Goal: Task Accomplishment & Management: Manage account settings

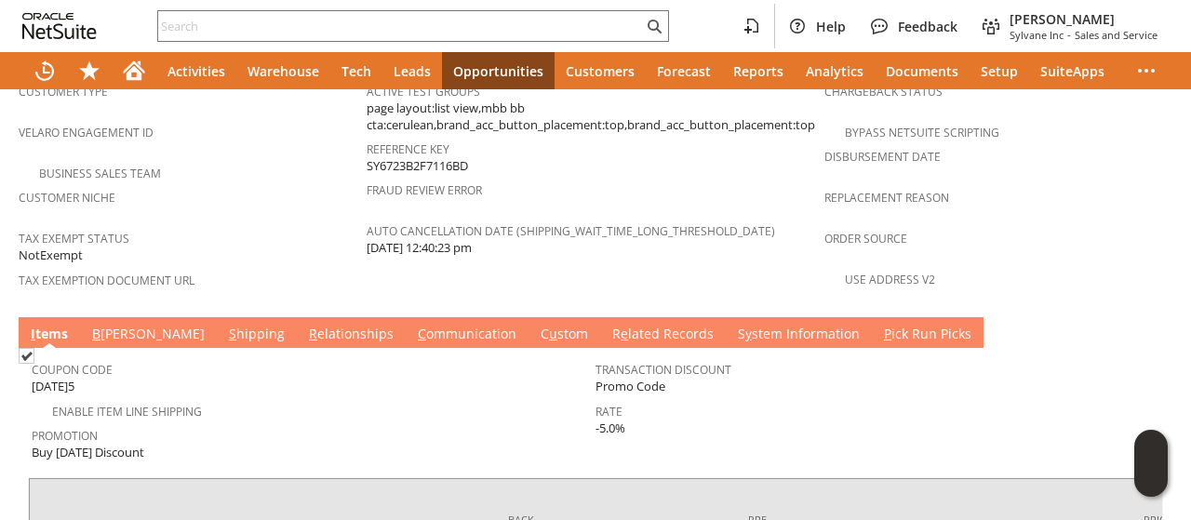
scroll to position [1302, 0]
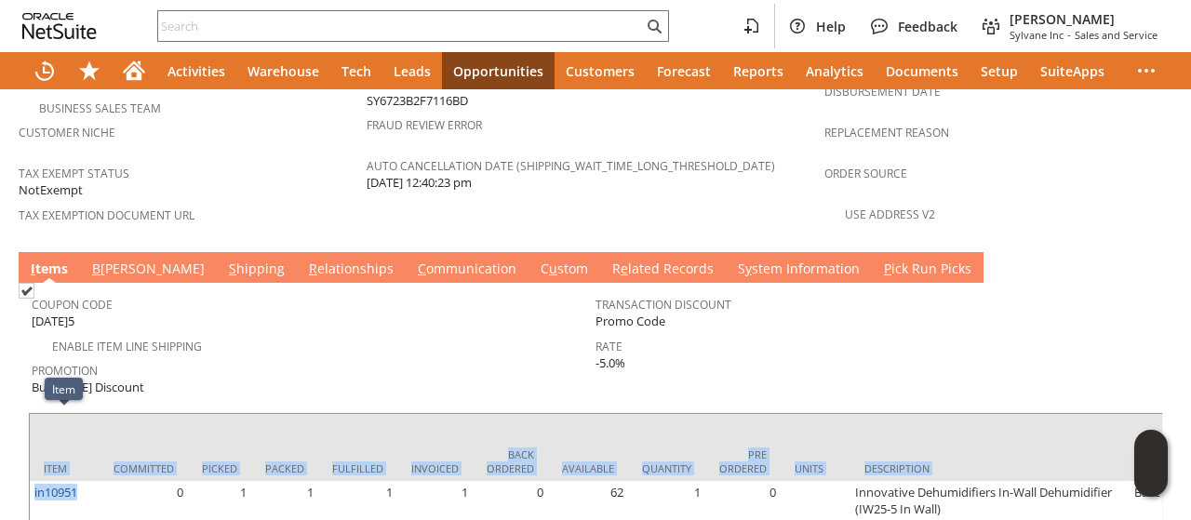
drag, startPoint x: 93, startPoint y: 423, endPoint x: 43, endPoint y: 426, distance: 50.3
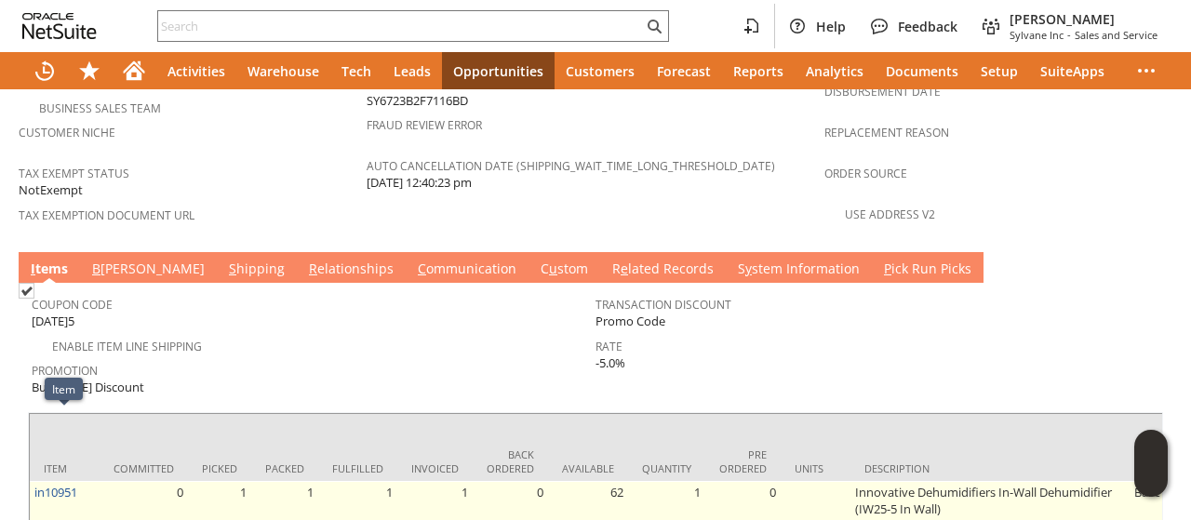
drag, startPoint x: 44, startPoint y: 426, endPoint x: 123, endPoint y: 446, distance: 81.4
click at [140, 481] on td "0" at bounding box center [144, 525] width 88 height 89
drag, startPoint x: 81, startPoint y: 424, endPoint x: 39, endPoint y: 430, distance: 42.2
click at [33, 481] on td "in10951" at bounding box center [65, 525] width 70 height 89
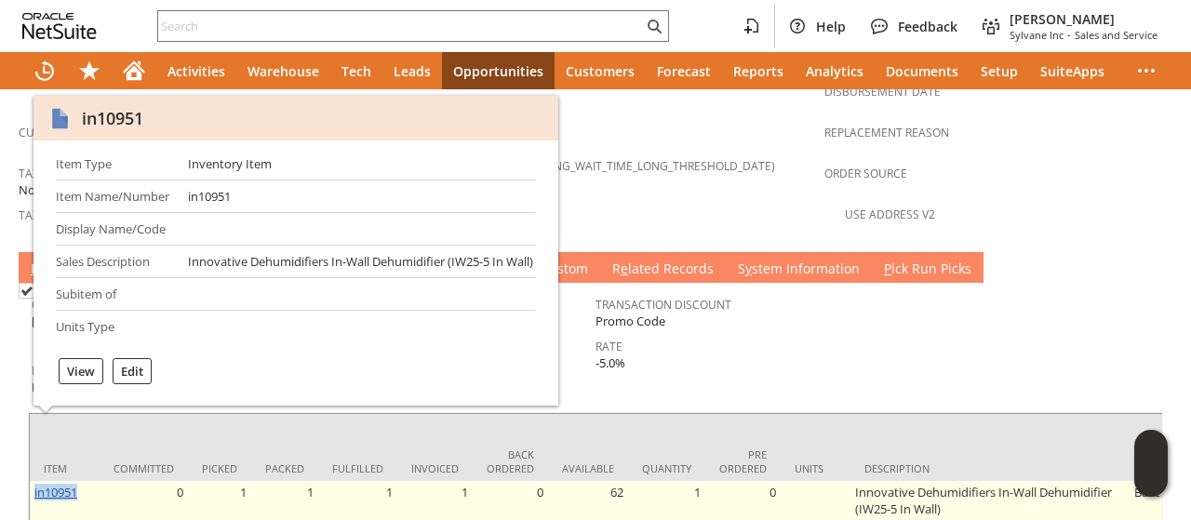
copy link "in10951"
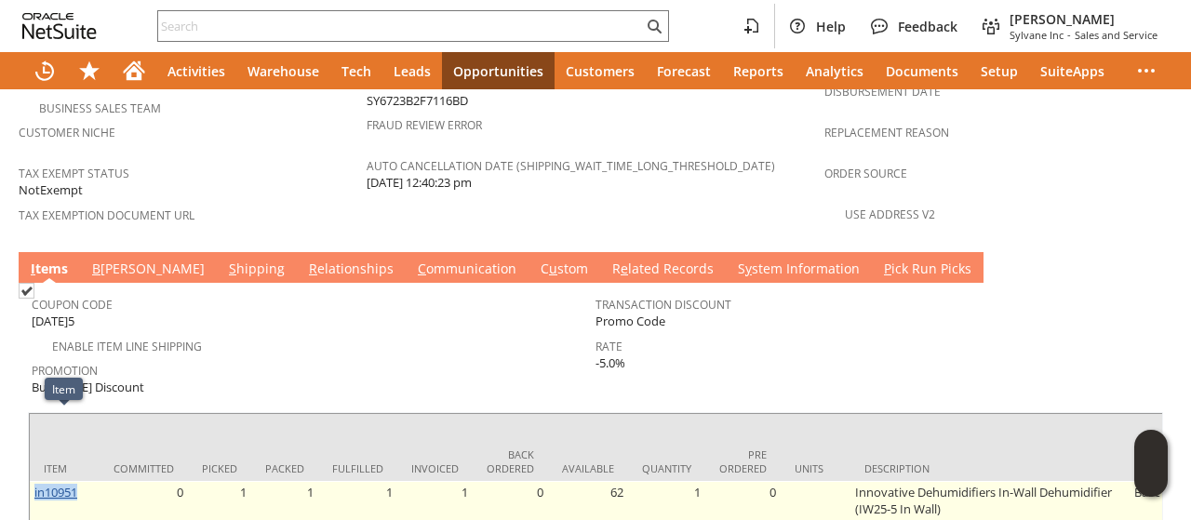
click at [73, 484] on link "in10951" at bounding box center [55, 492] width 43 height 17
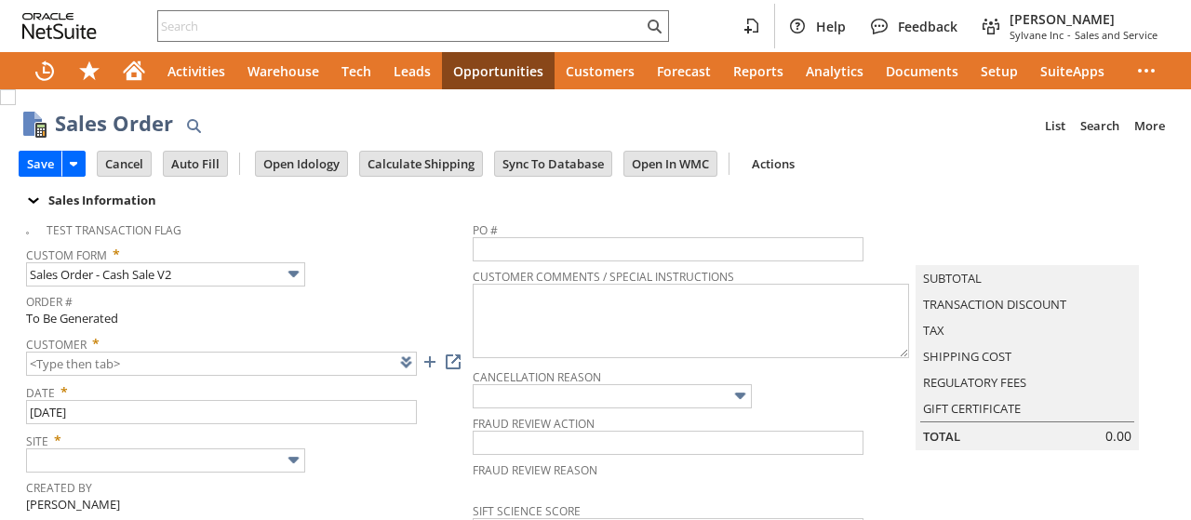
type input "Intelligent Recommendations ⁰"
type input "Add"
type input "Copy Previous"
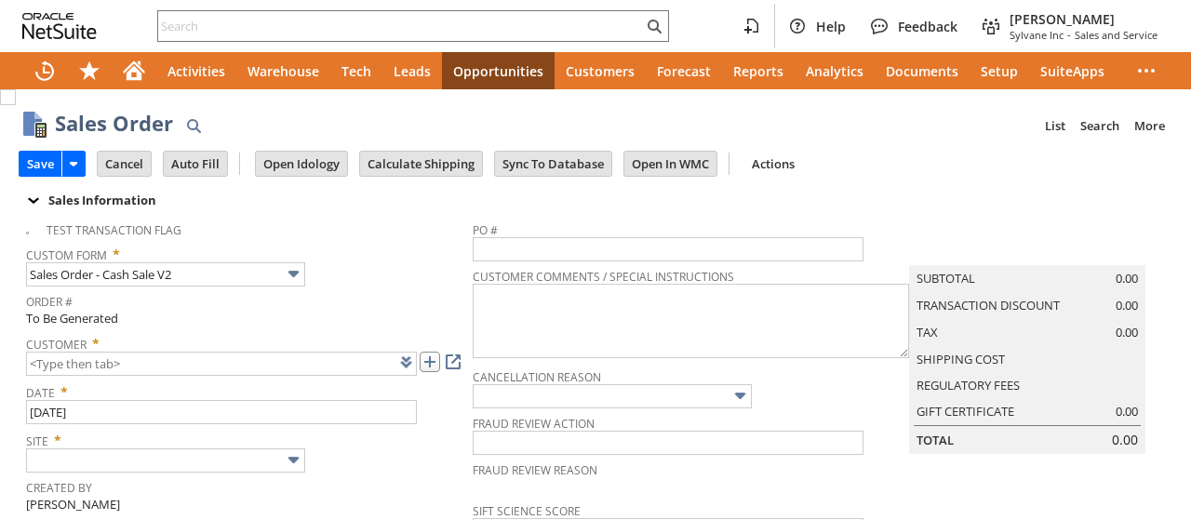
click at [424, 361] on link at bounding box center [430, 362] width 20 height 20
type input "CU1235735 Sun Chemical Corporation"
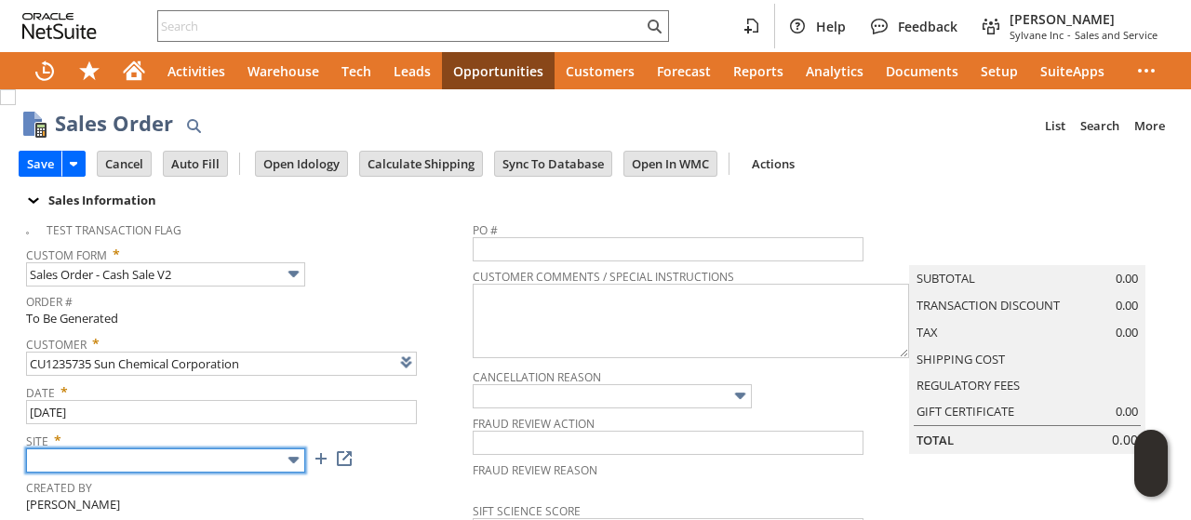
click at [158, 455] on input "text" at bounding box center [165, 460] width 279 height 24
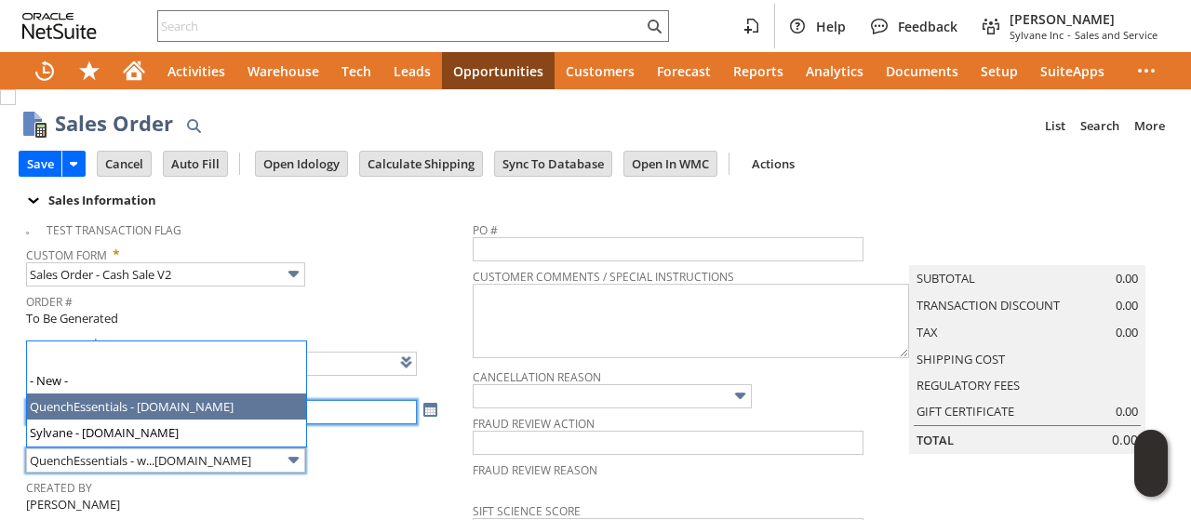
click at [163, 413] on input "[DATE]" at bounding box center [221, 412] width 391 height 24
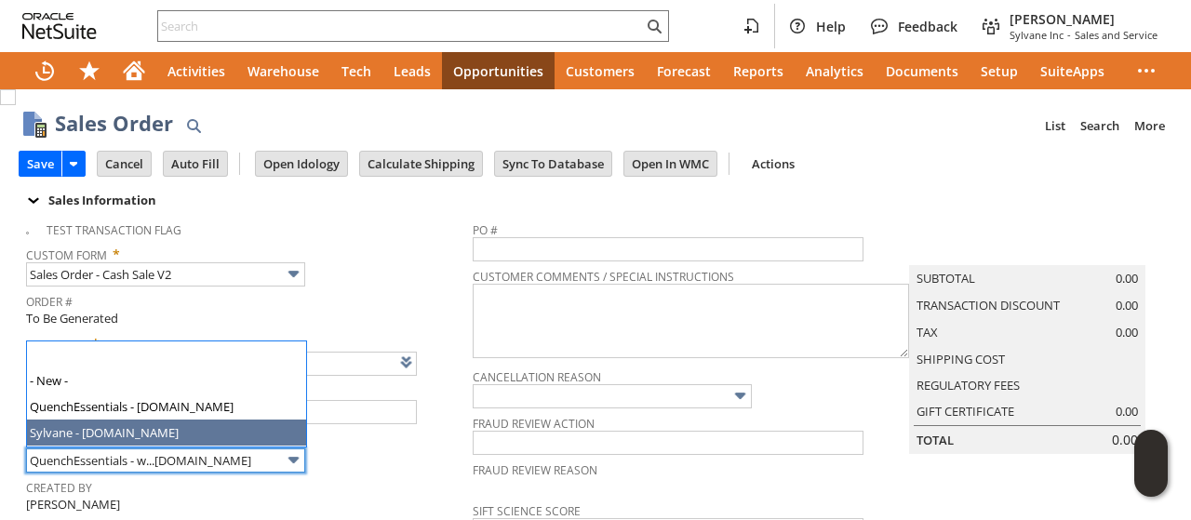
type input "Sylvane - [DOMAIN_NAME]"
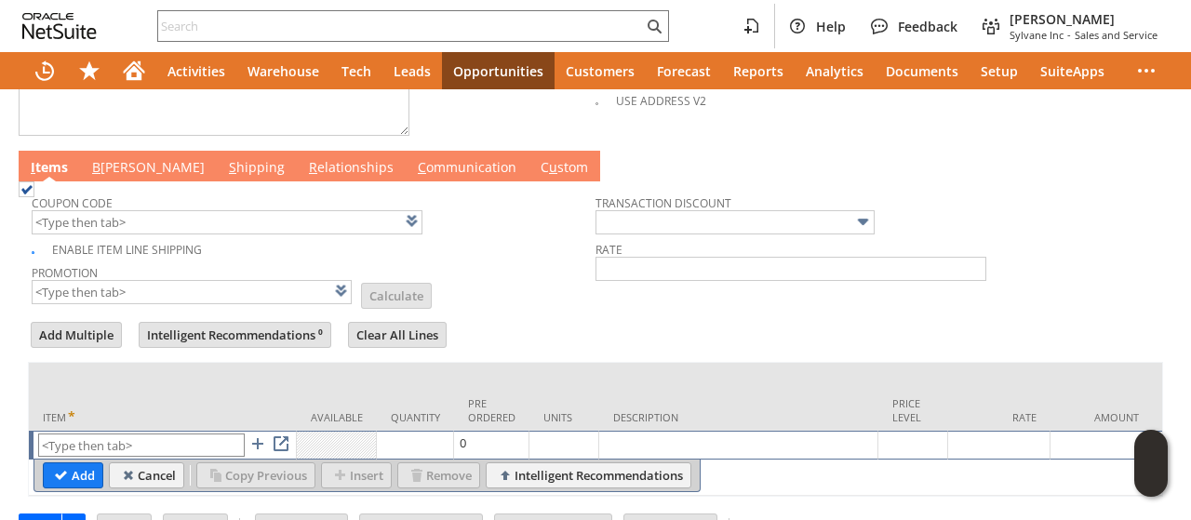
scroll to position [966, 0]
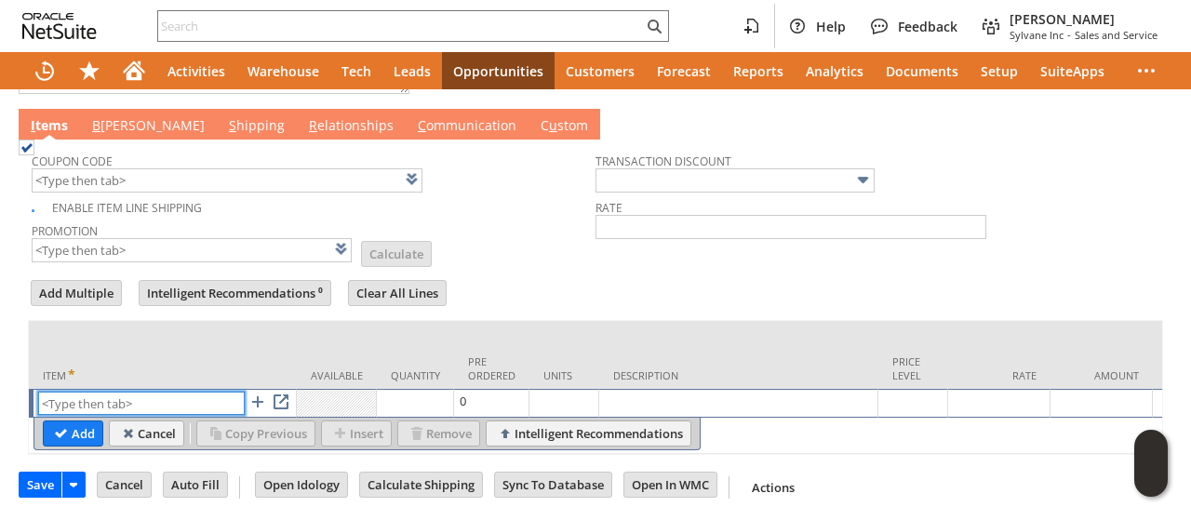
paste input "fn12471"
type input "fn12471"
click at [72, 421] on input "Add" at bounding box center [73, 433] width 59 height 24
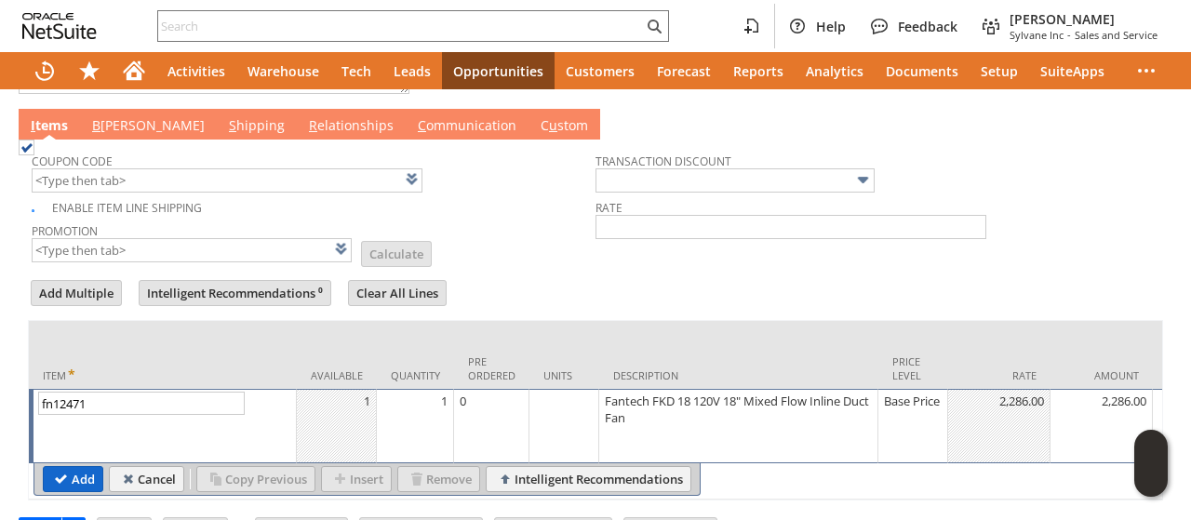
click at [71, 467] on input "Add" at bounding box center [73, 479] width 59 height 24
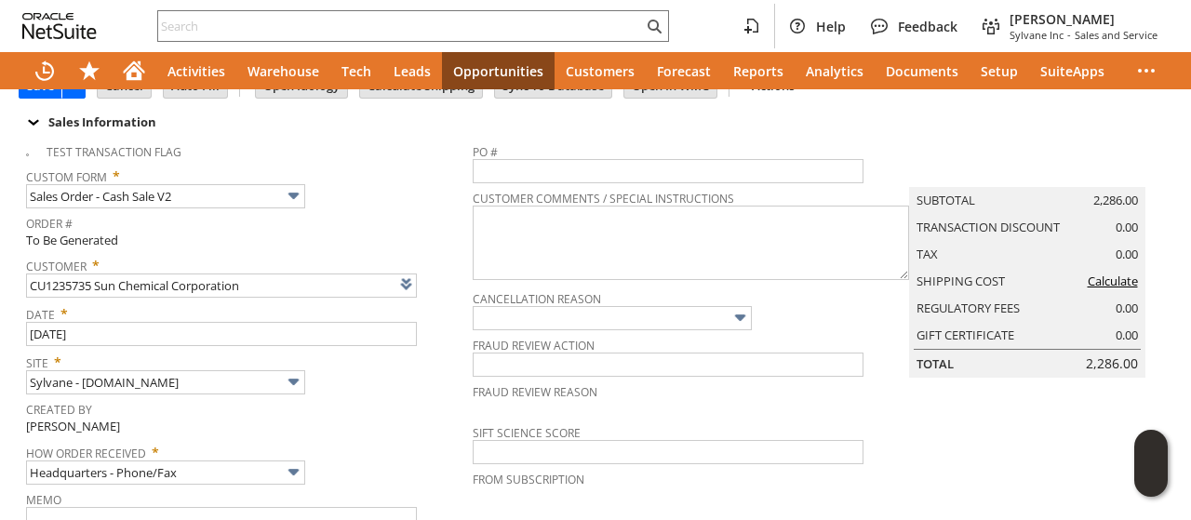
scroll to position [0, 0]
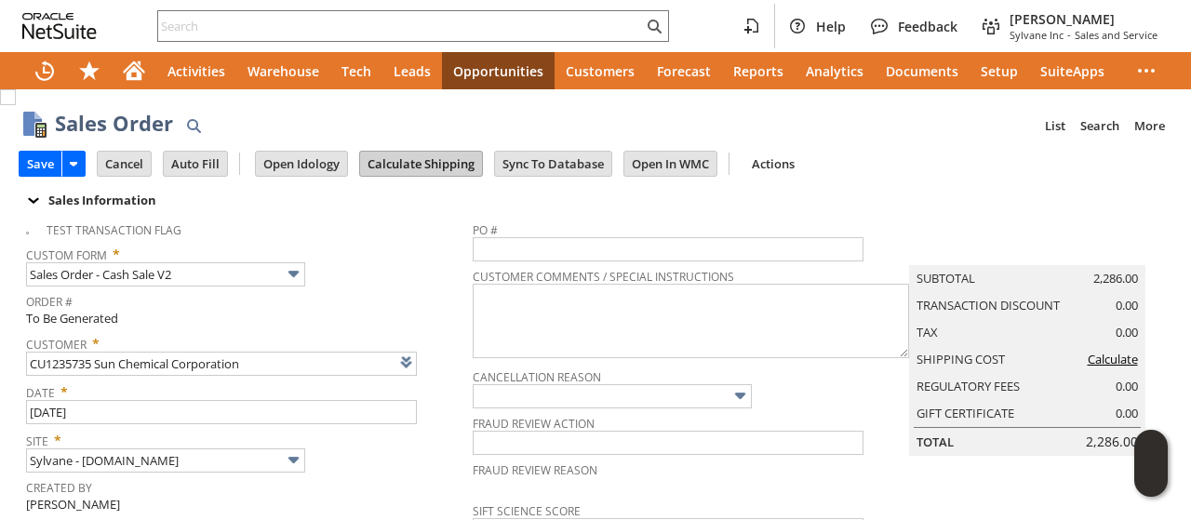
click at [424, 165] on input "Calculate Shipping" at bounding box center [421, 164] width 122 height 24
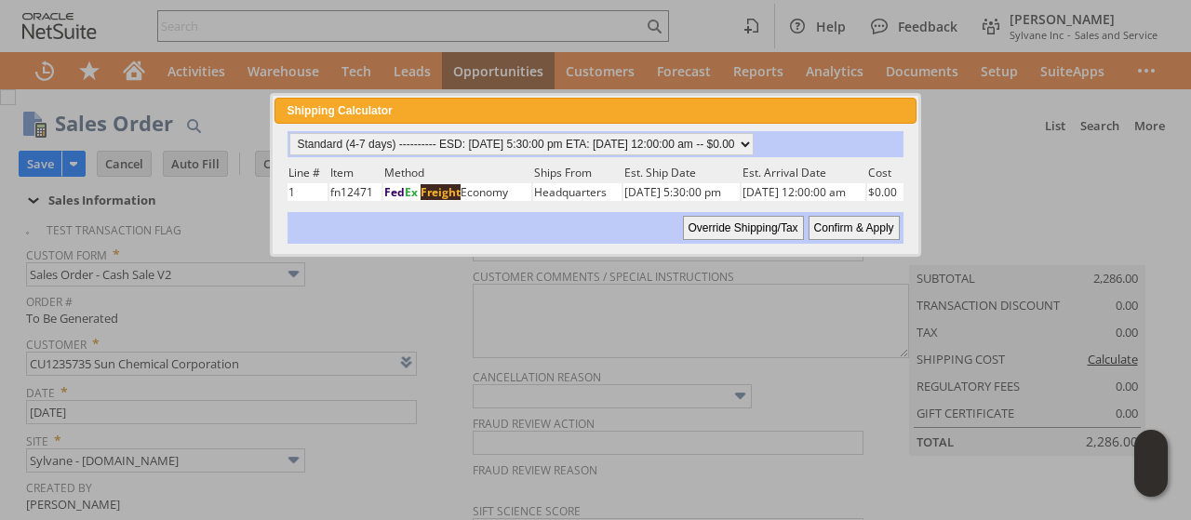
click at [839, 225] on input "Confirm & Apply" at bounding box center [853, 228] width 91 height 24
type input "Add"
type input "Copy Previous"
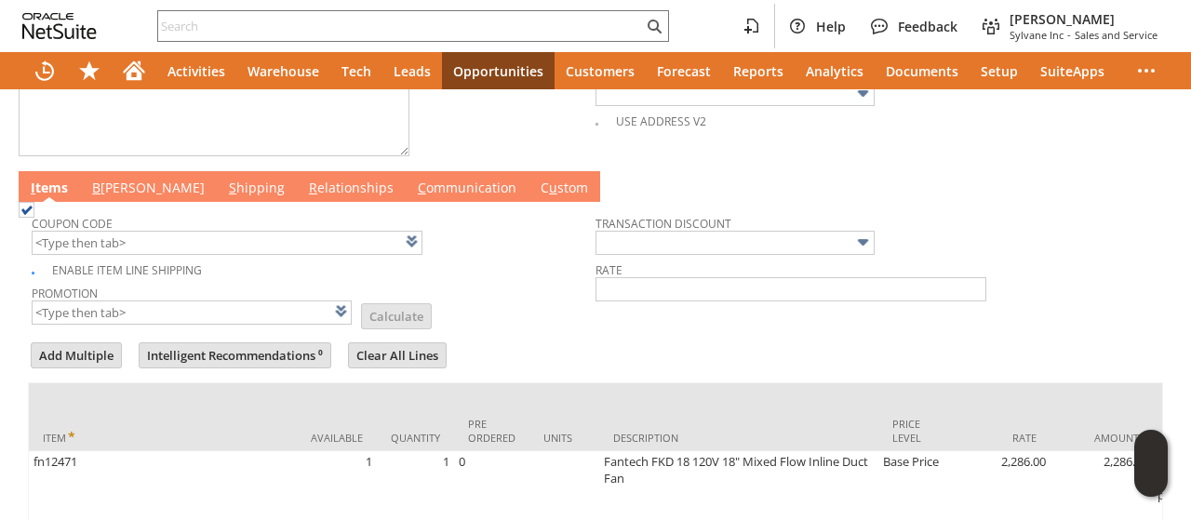
scroll to position [850, 0]
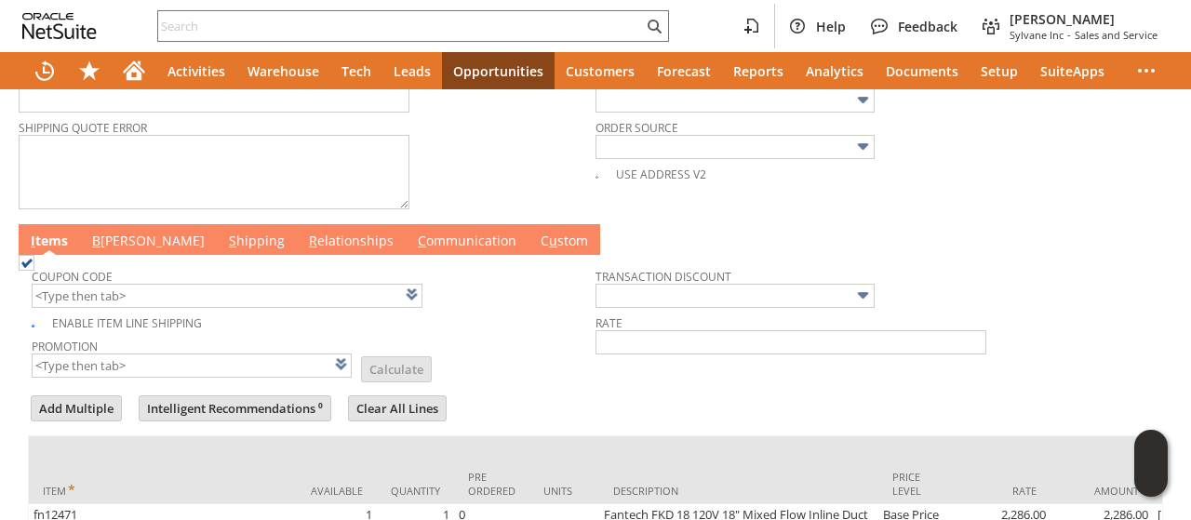
click at [104, 233] on link "B [PERSON_NAME]" at bounding box center [148, 242] width 122 height 20
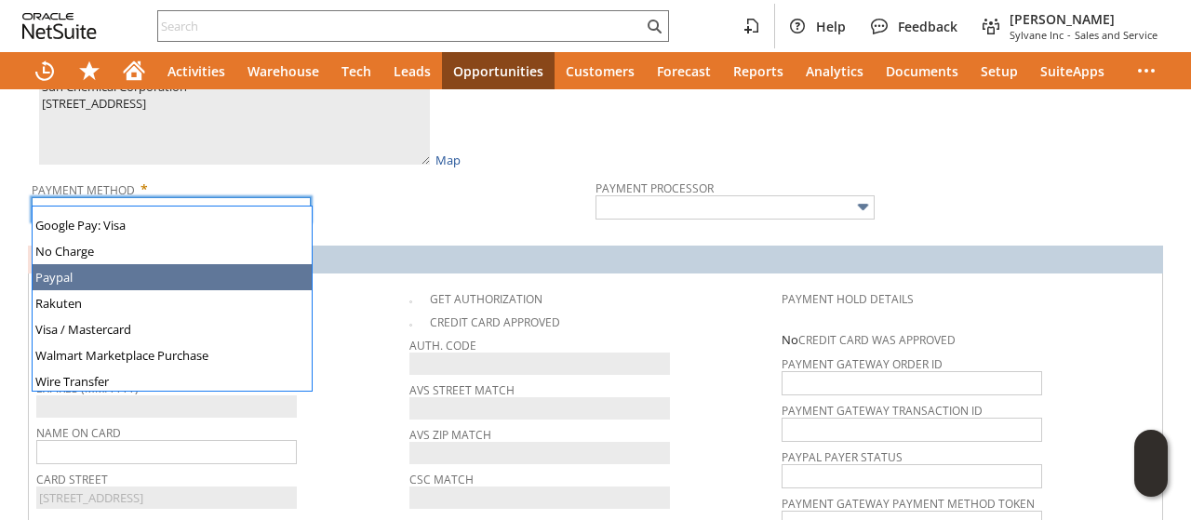
scroll to position [519, 0]
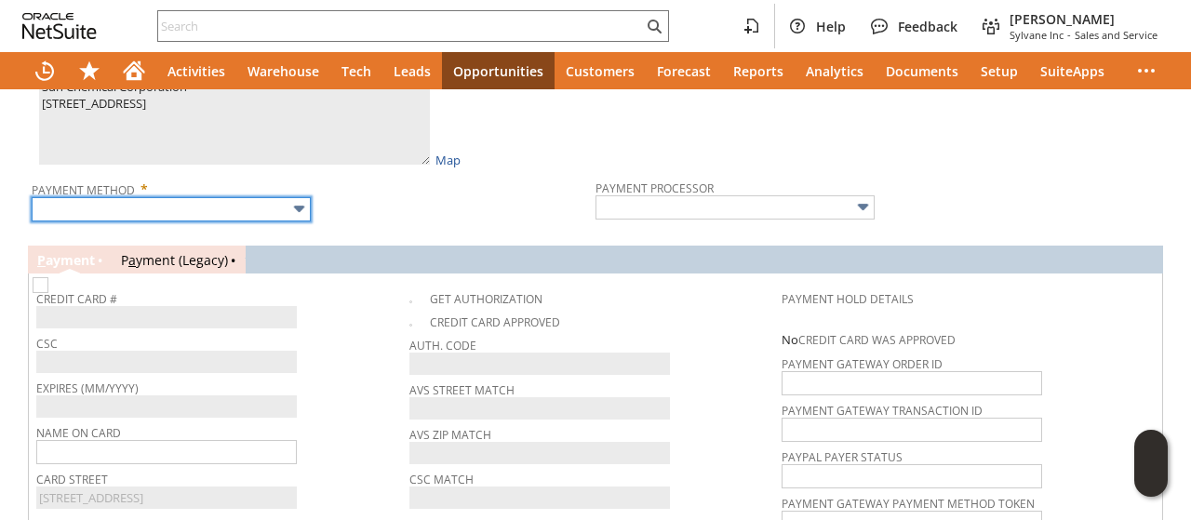
click at [122, 197] on input "text" at bounding box center [171, 209] width 279 height 24
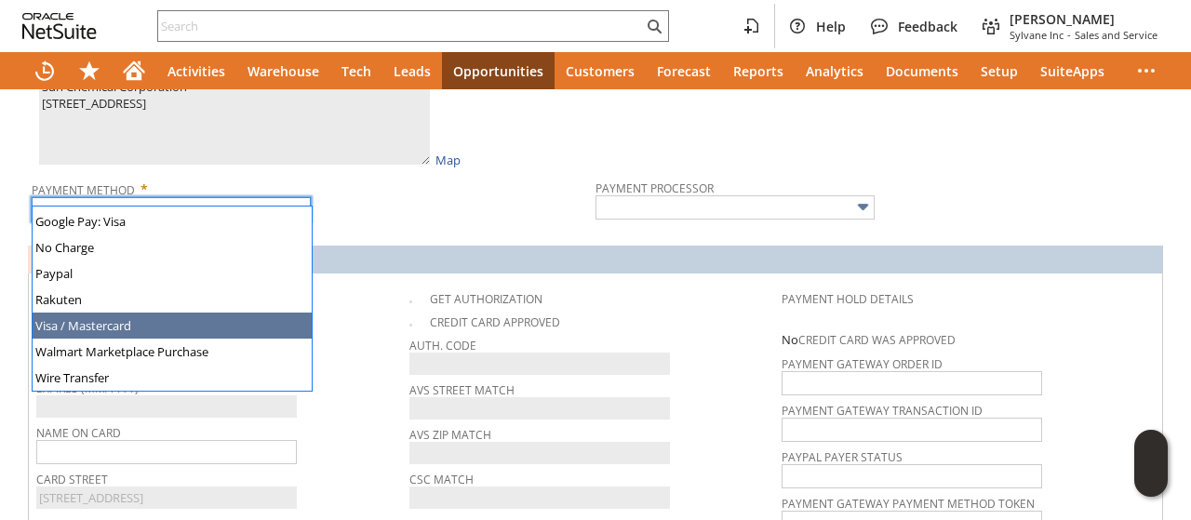
type input "Visa / Mastercard"
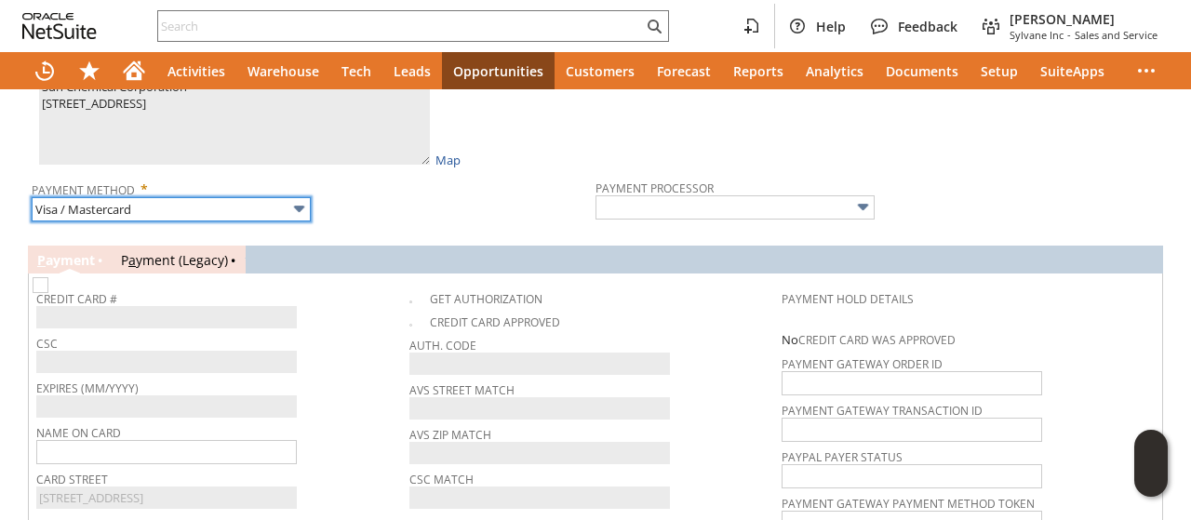
type input "Braintree"
checkbox input "true"
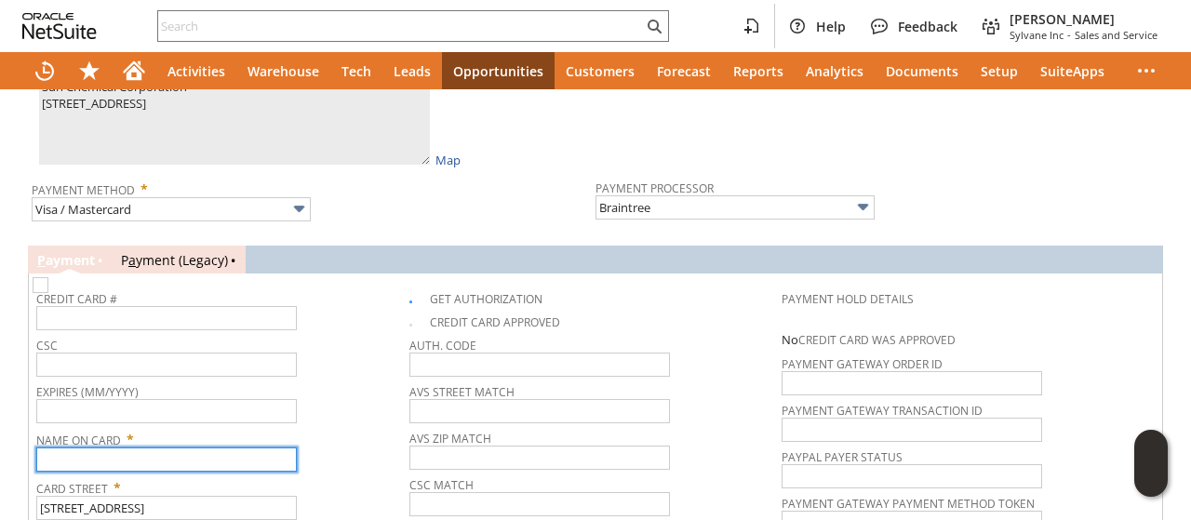
paste input "Sun Chemical Corporation"
type input "Sun Chemical Corporation"
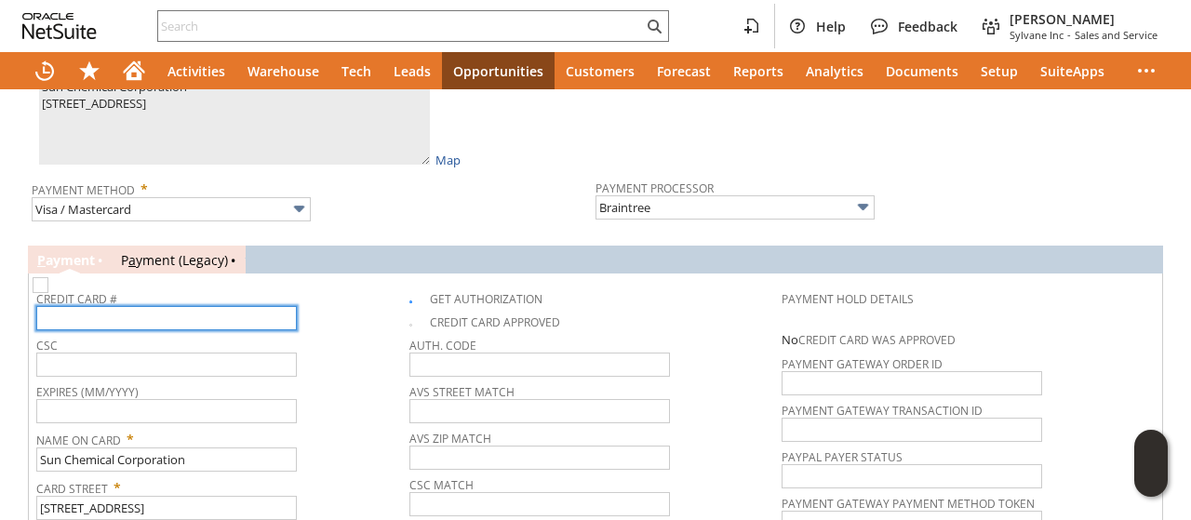
click at [136, 306] on input "text" at bounding box center [166, 318] width 260 height 24
type input "5567090003966103"
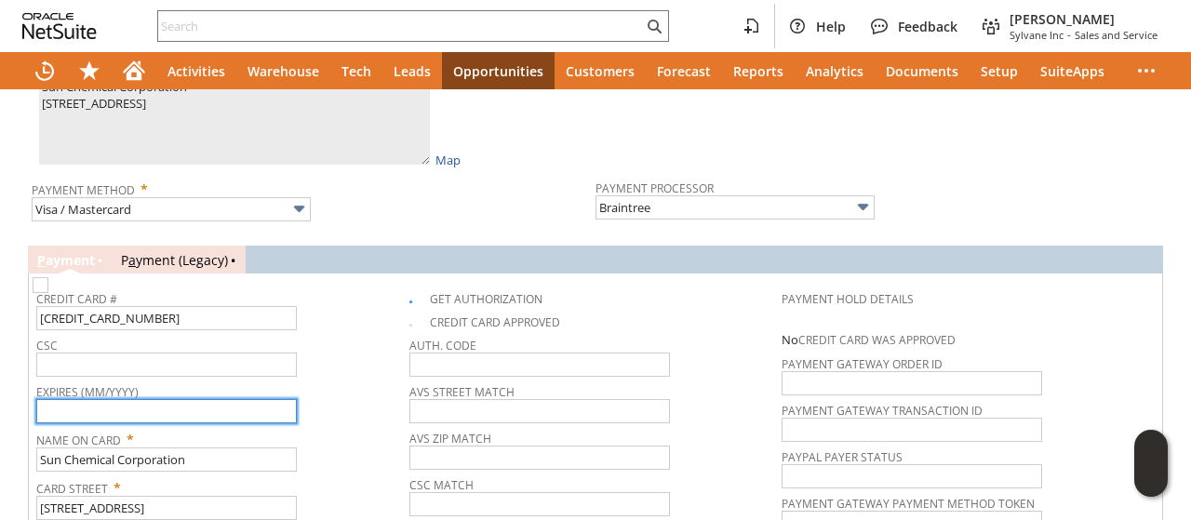
click at [104, 399] on input "text" at bounding box center [166, 411] width 260 height 24
type input "07/2028"
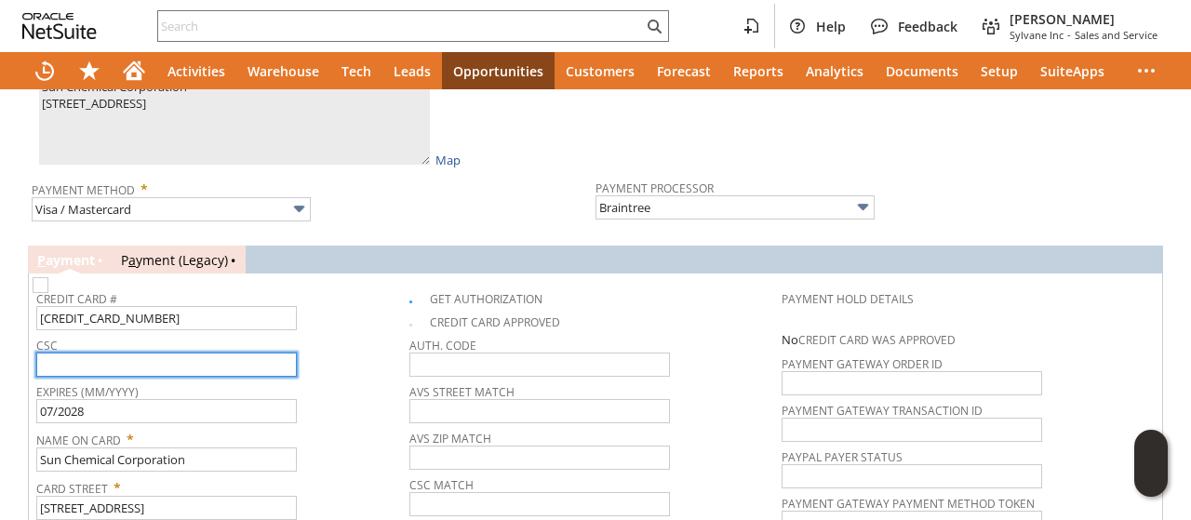
click at [114, 353] on input "text" at bounding box center [166, 365] width 260 height 24
type input "777"
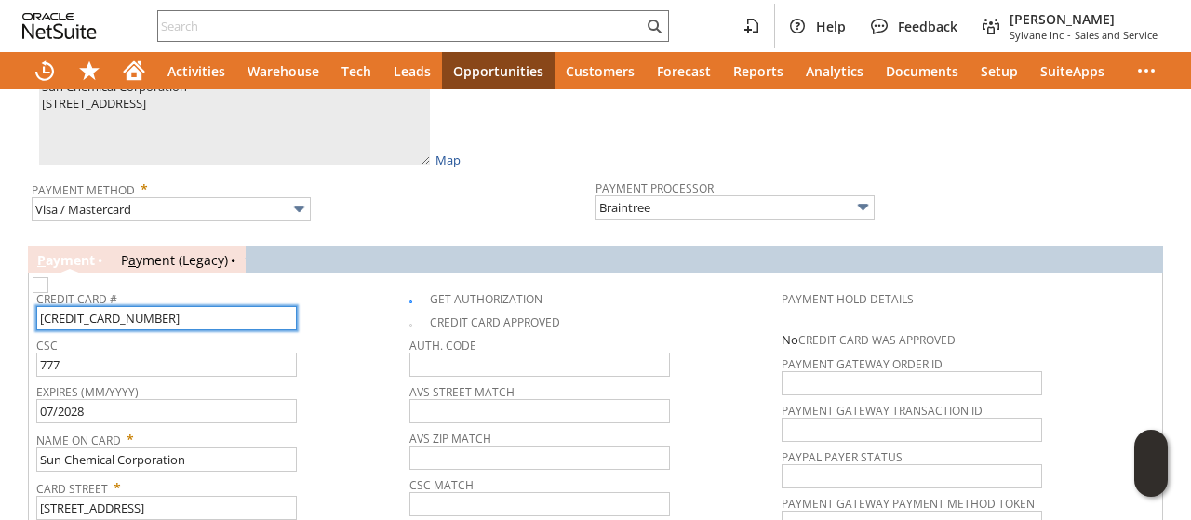
click at [144, 306] on input "5567090003966103" at bounding box center [166, 318] width 260 height 24
click at [65, 306] on input "5567090003966103" at bounding box center [166, 318] width 260 height 24
click at [95, 306] on input "5567090003966103" at bounding box center [166, 318] width 260 height 24
click at [121, 308] on input "5567090003966103" at bounding box center [166, 318] width 260 height 24
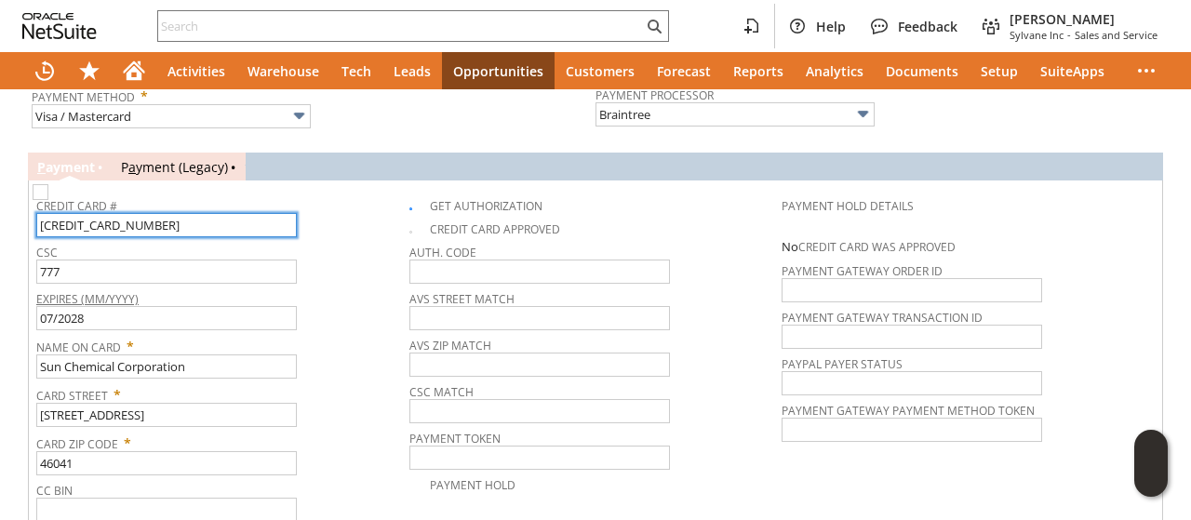
scroll to position [943, 0]
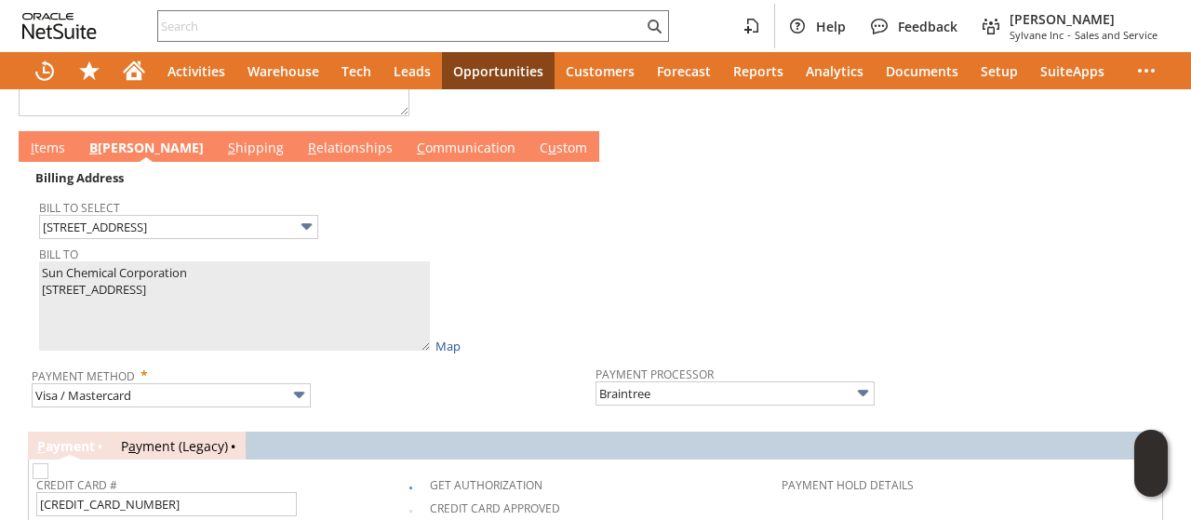
click at [42, 139] on link "I tems" at bounding box center [48, 149] width 44 height 20
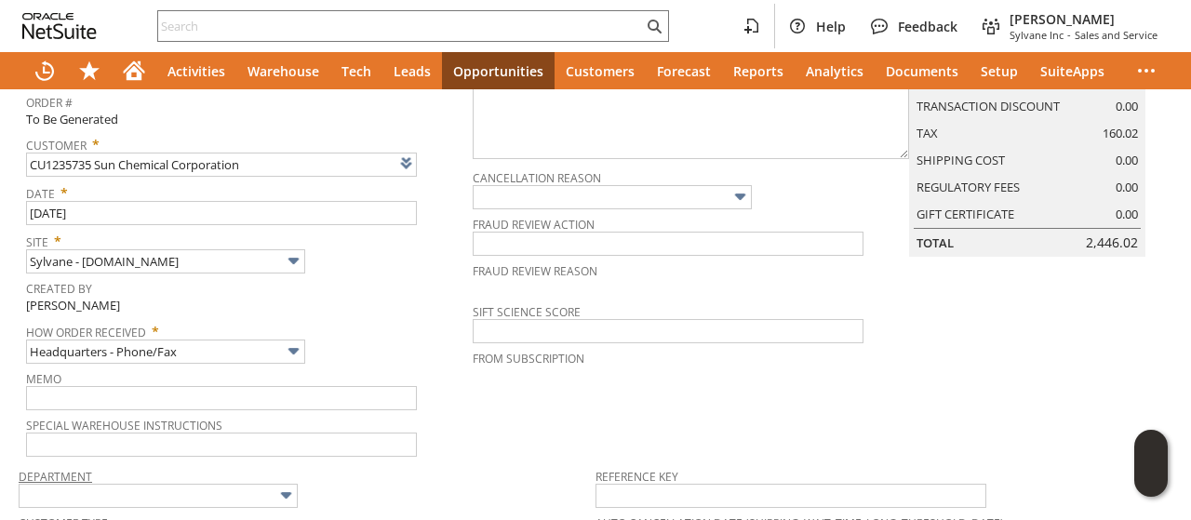
scroll to position [0, 0]
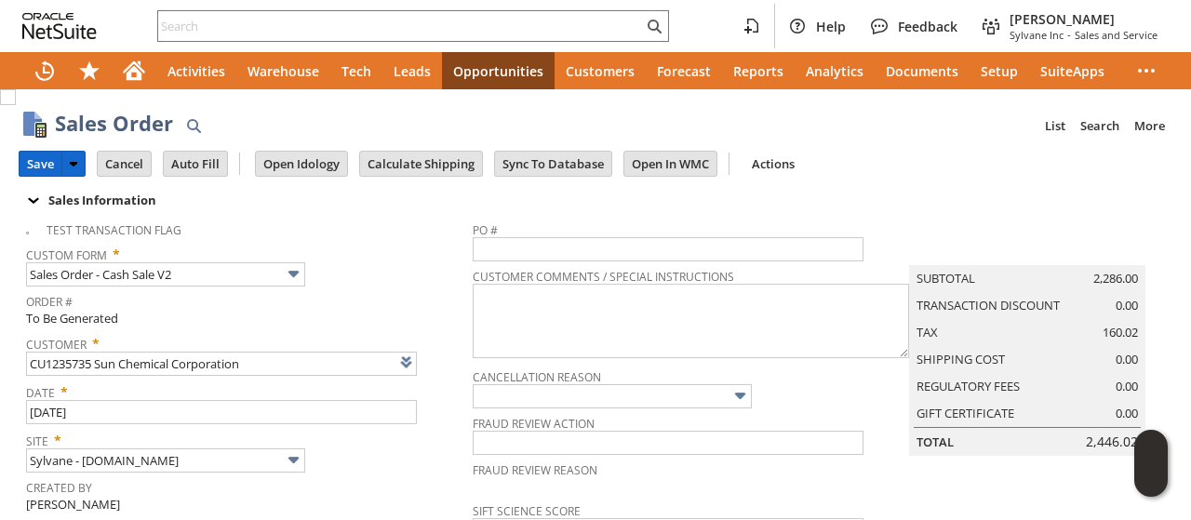
drag, startPoint x: 32, startPoint y: 161, endPoint x: 234, endPoint y: 206, distance: 207.6
click at [32, 161] on input "Save" at bounding box center [41, 164] width 42 height 24
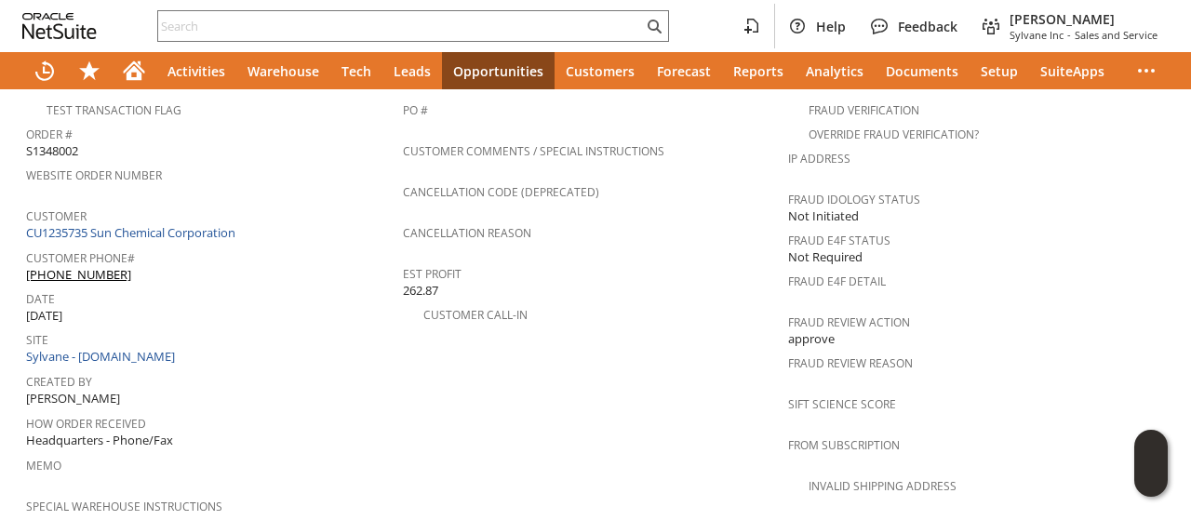
scroll to position [837, 0]
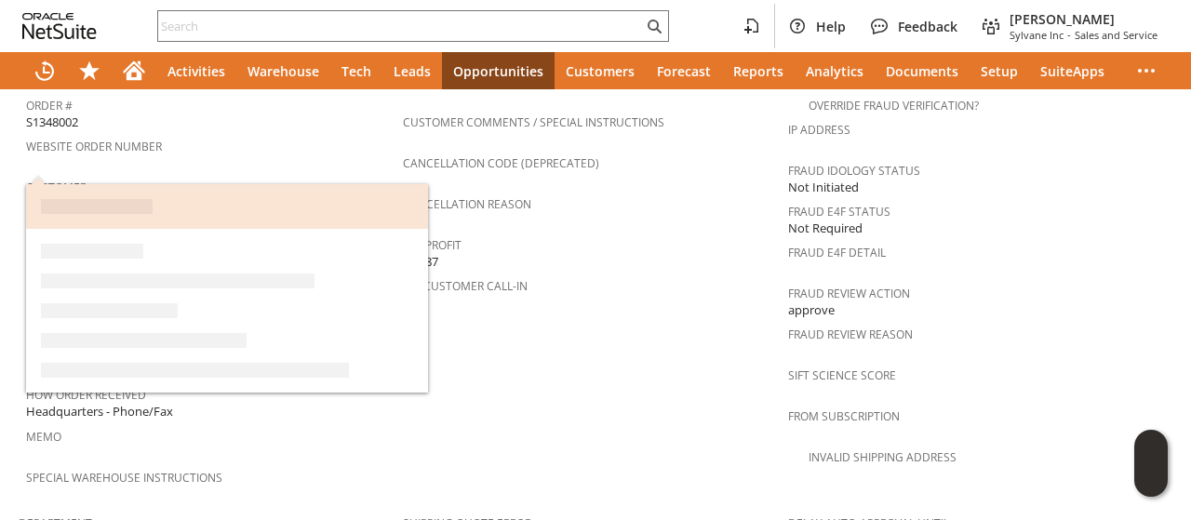
click at [177, 195] on link "CU1235735 Sun Chemical Corporation" at bounding box center [133, 203] width 214 height 17
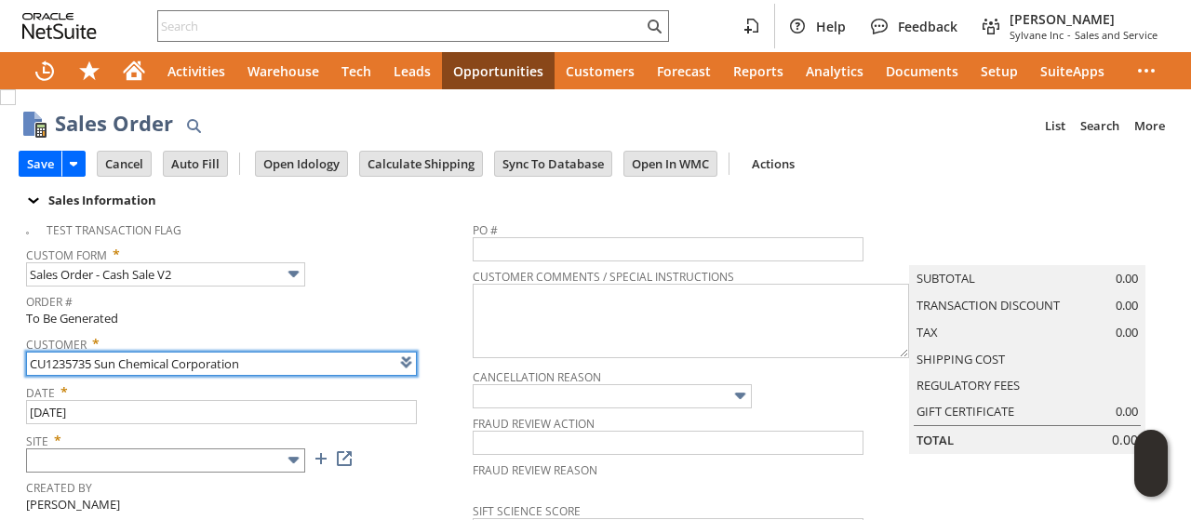
type input "Intelligent Recommendations ⁰"
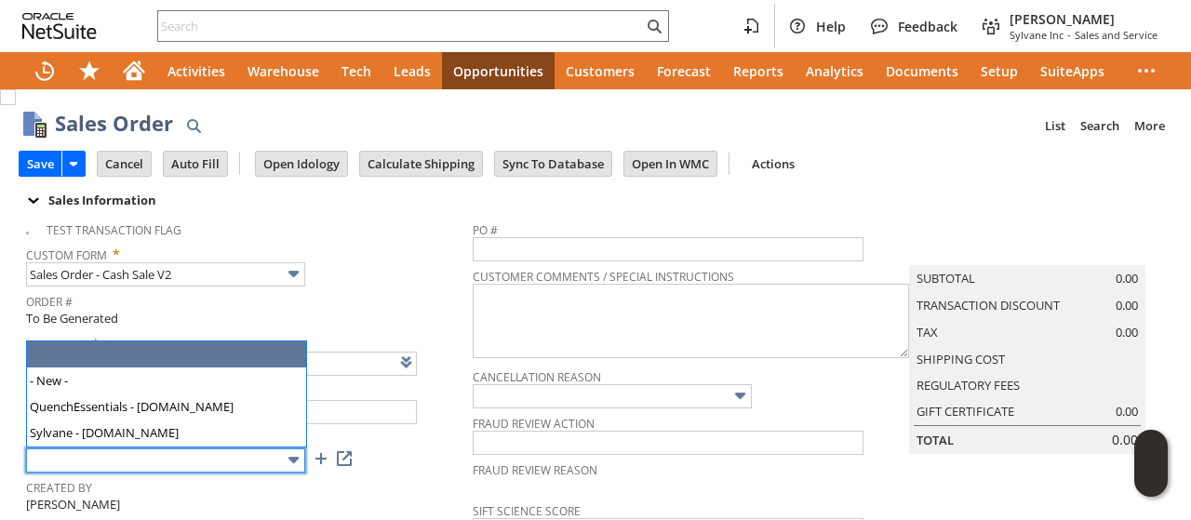
click at [106, 459] on input "text" at bounding box center [165, 460] width 279 height 24
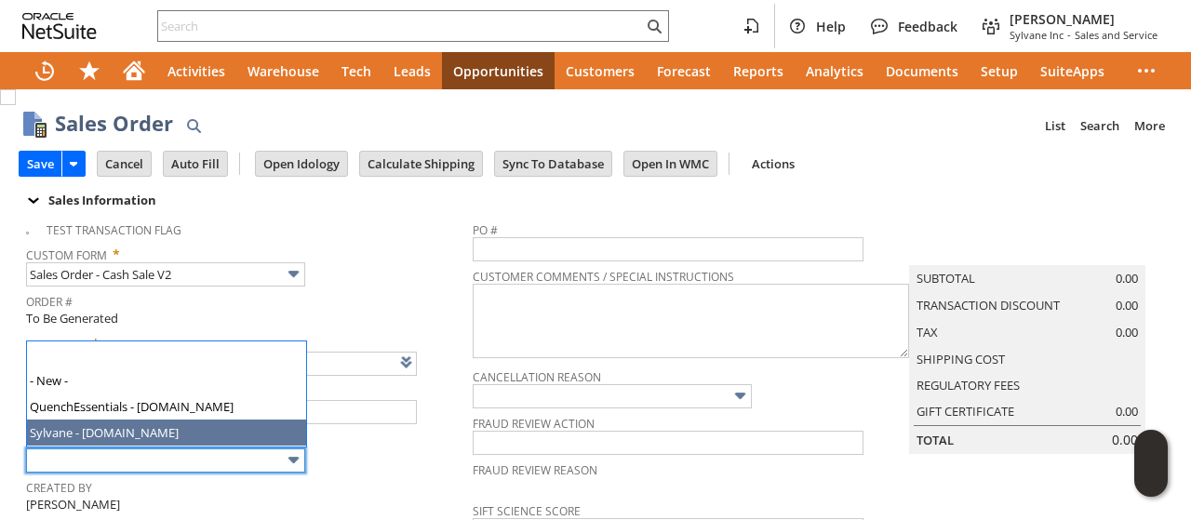
type input "Sylvane - [DOMAIN_NAME]"
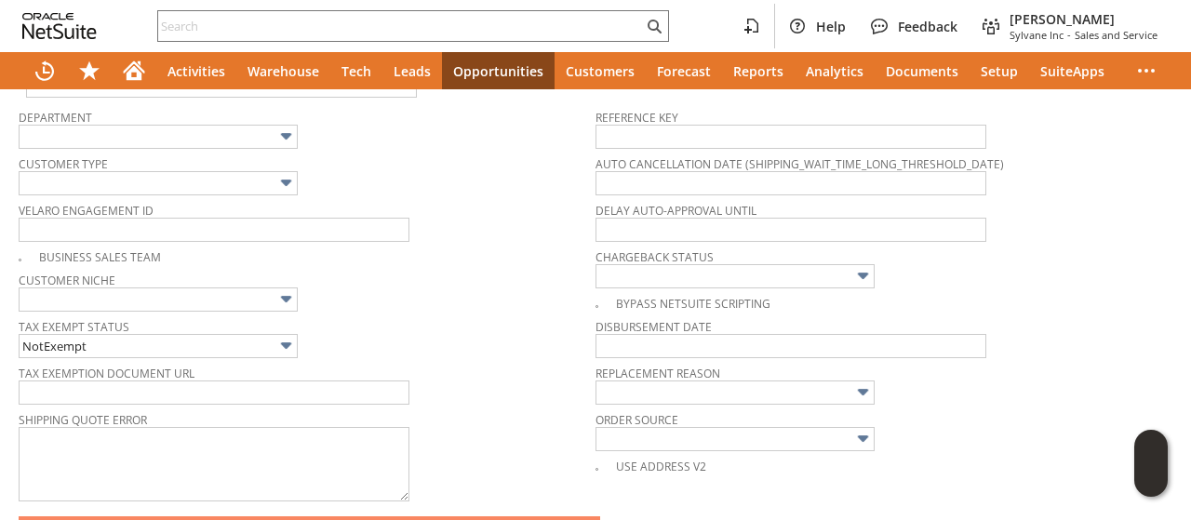
scroll to position [966, 0]
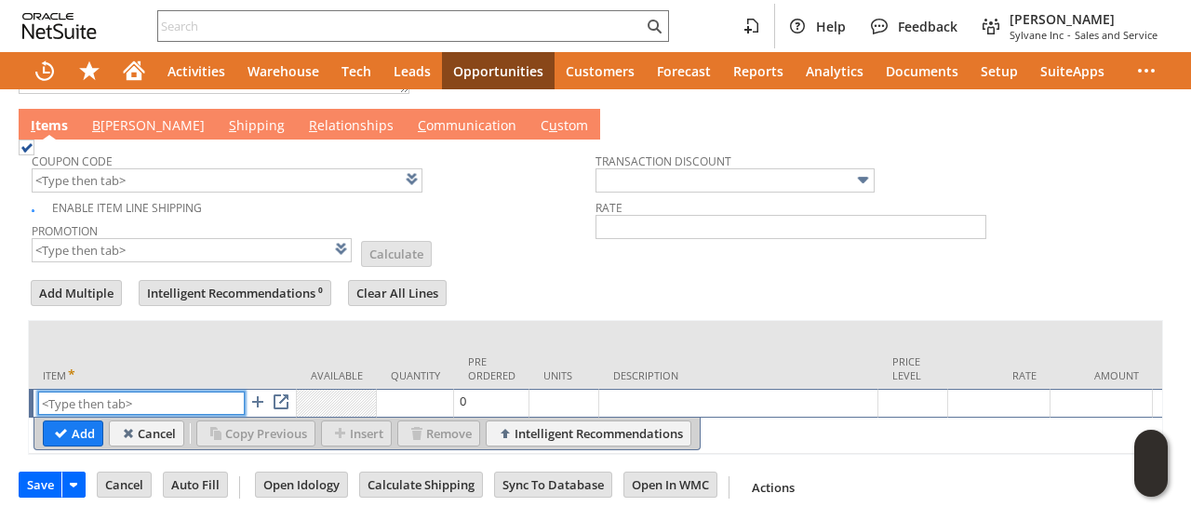
paste input "fn12473"
type input "fn12473"
click at [80, 410] on body "Help Feedback Tucker Moss Sylvane Inc - Sales and Service Activities Warehouse …" at bounding box center [595, 260] width 1191 height 520
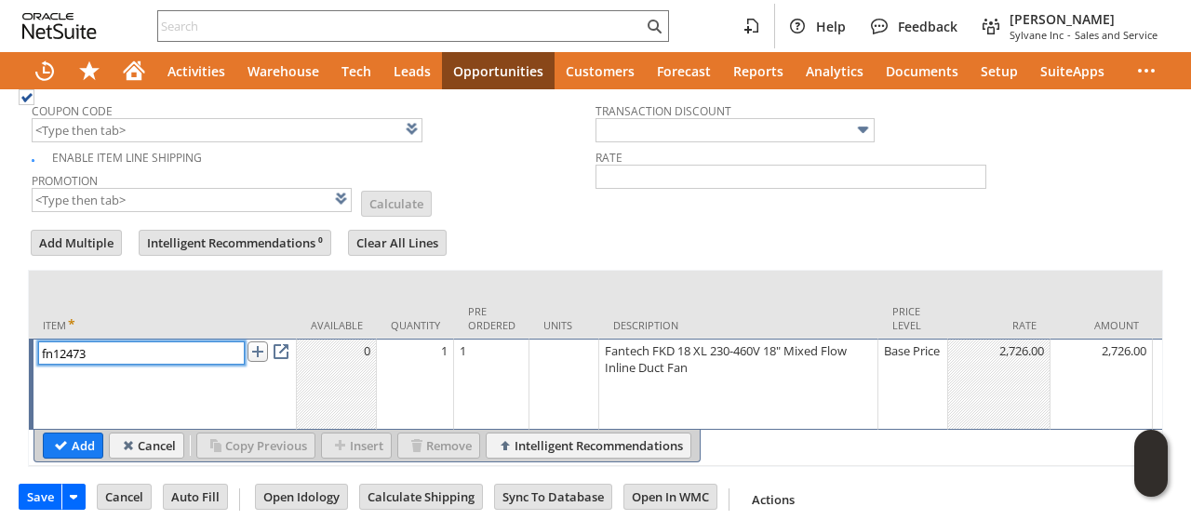
scroll to position [1023, 0]
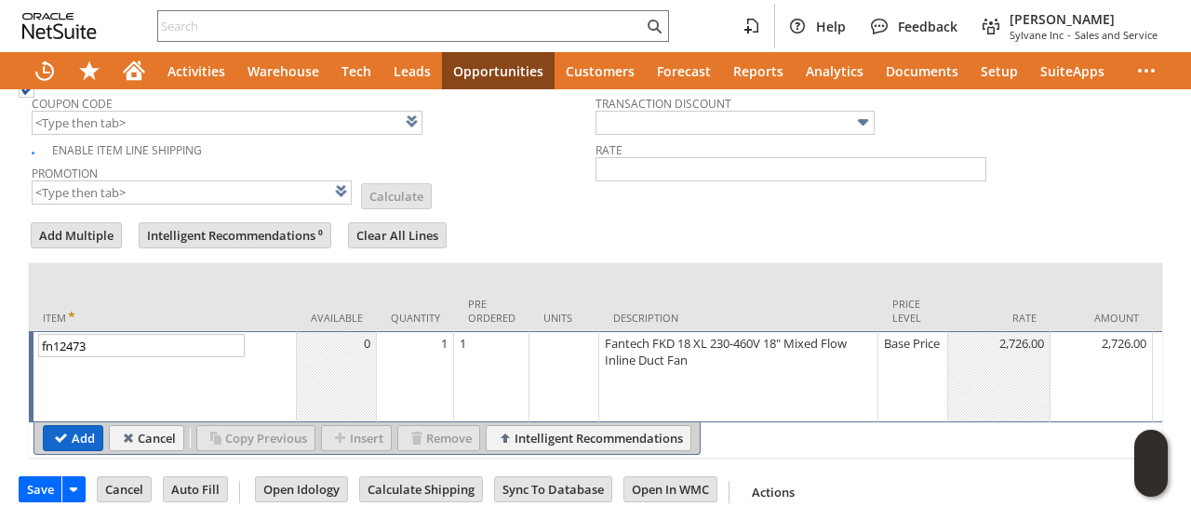
click at [74, 426] on input "Add" at bounding box center [73, 438] width 59 height 24
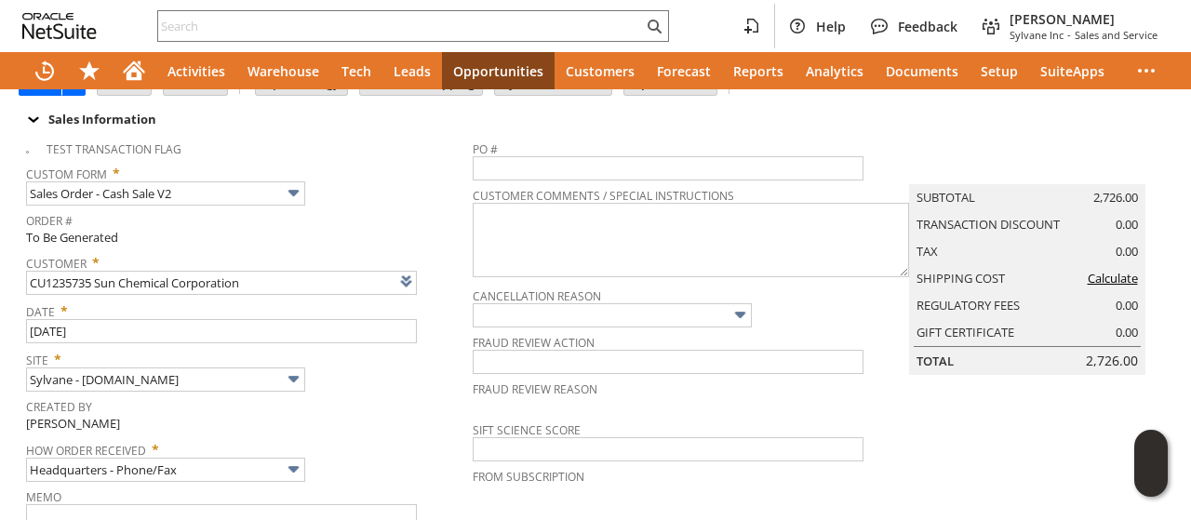
scroll to position [0, 0]
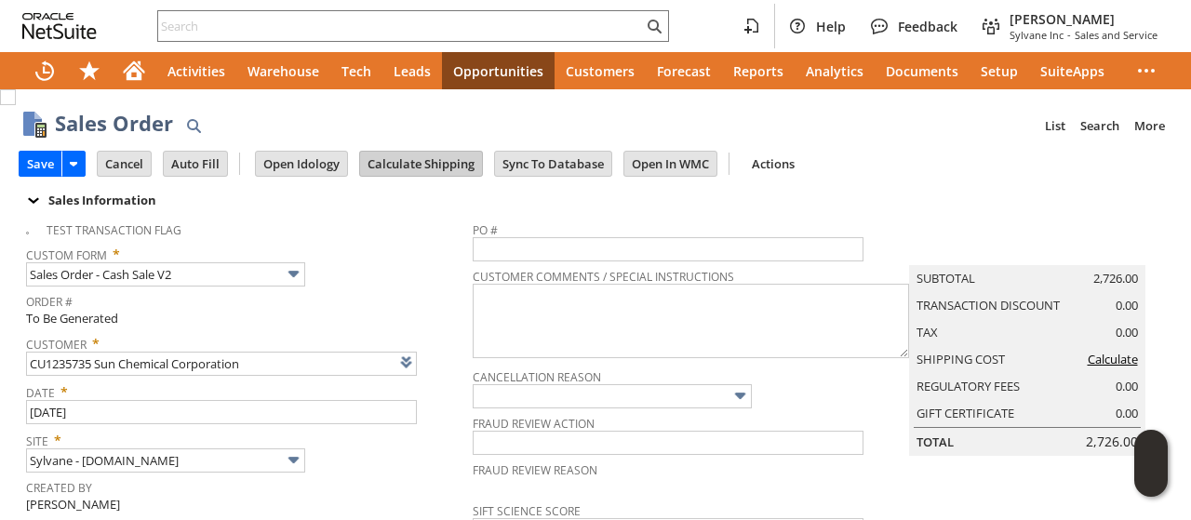
click at [400, 164] on input "Calculate Shipping" at bounding box center [421, 164] width 122 height 24
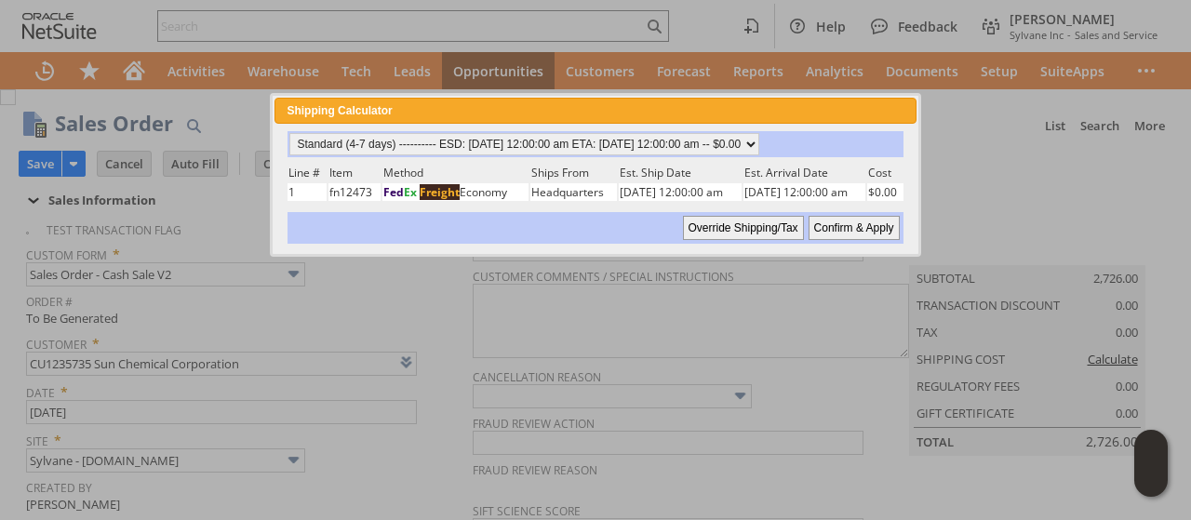
click at [862, 224] on input "Confirm & Apply" at bounding box center [853, 228] width 91 height 24
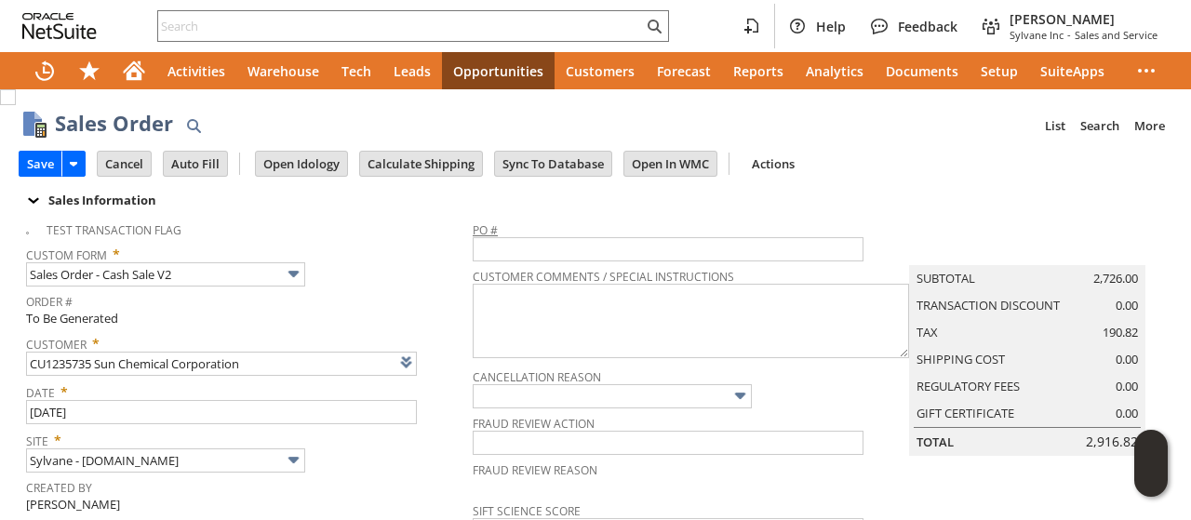
type input "Add"
type input "Copy Previous"
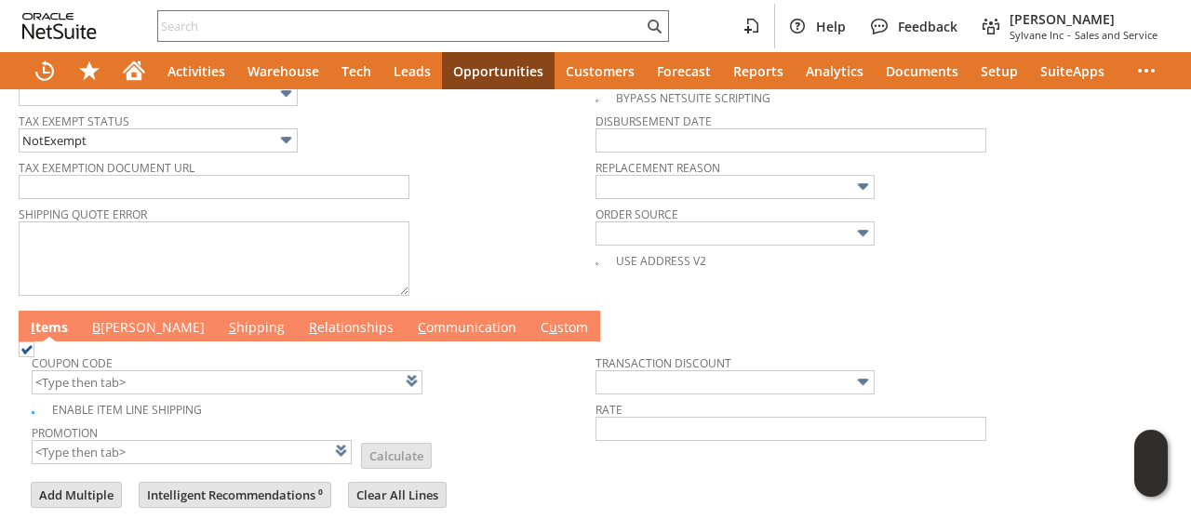
scroll to position [837, 0]
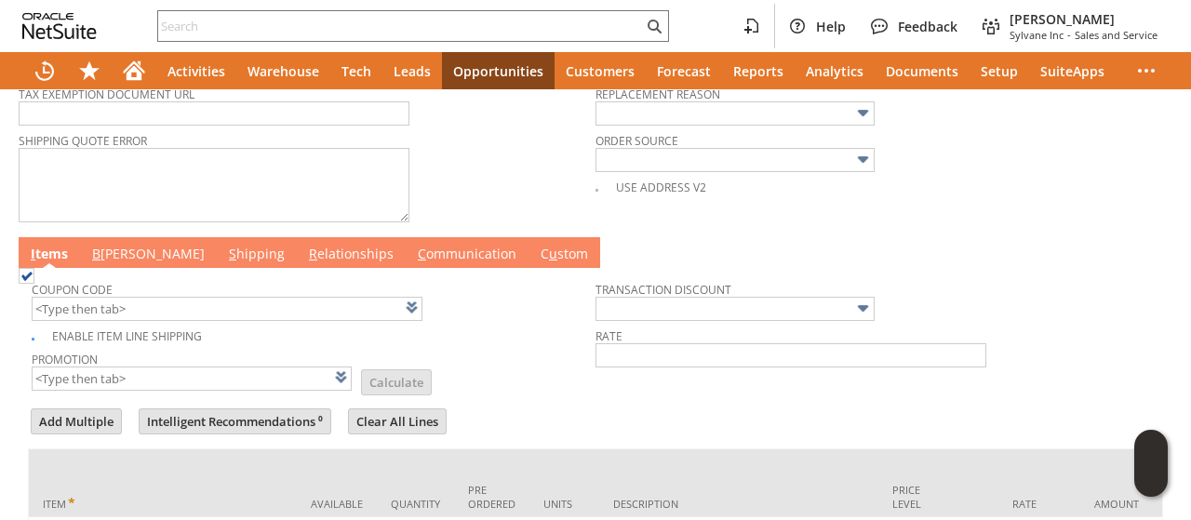
click at [121, 245] on link "B [PERSON_NAME]" at bounding box center [148, 255] width 122 height 20
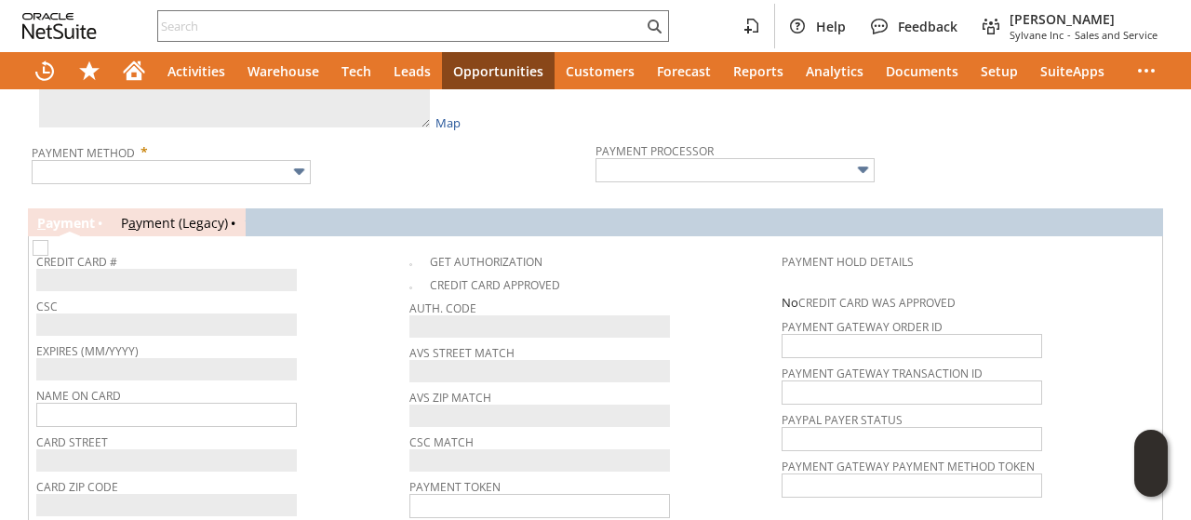
scroll to position [1116, 0]
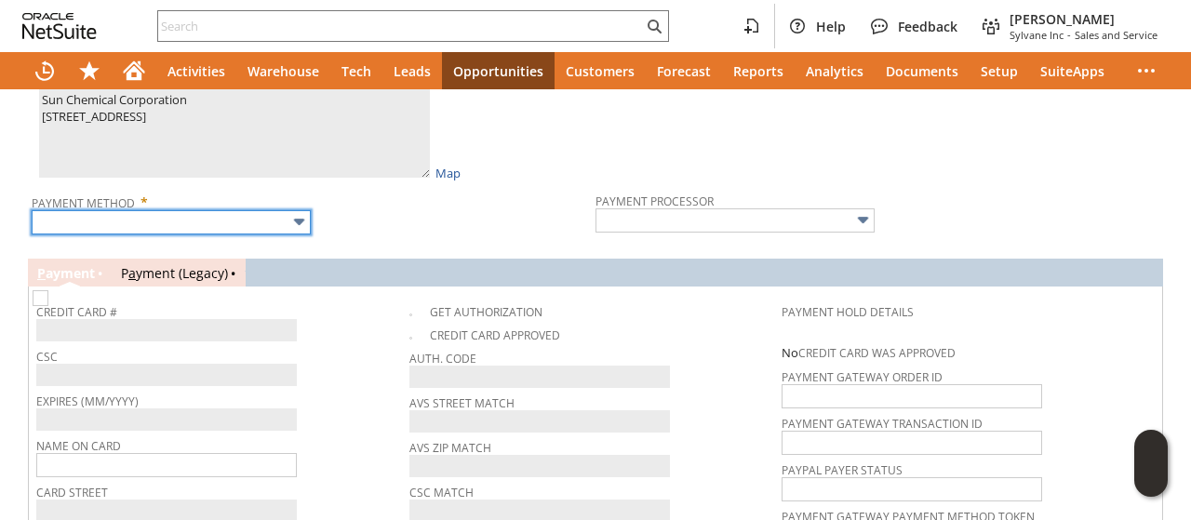
click at [184, 212] on input "text" at bounding box center [171, 222] width 279 height 24
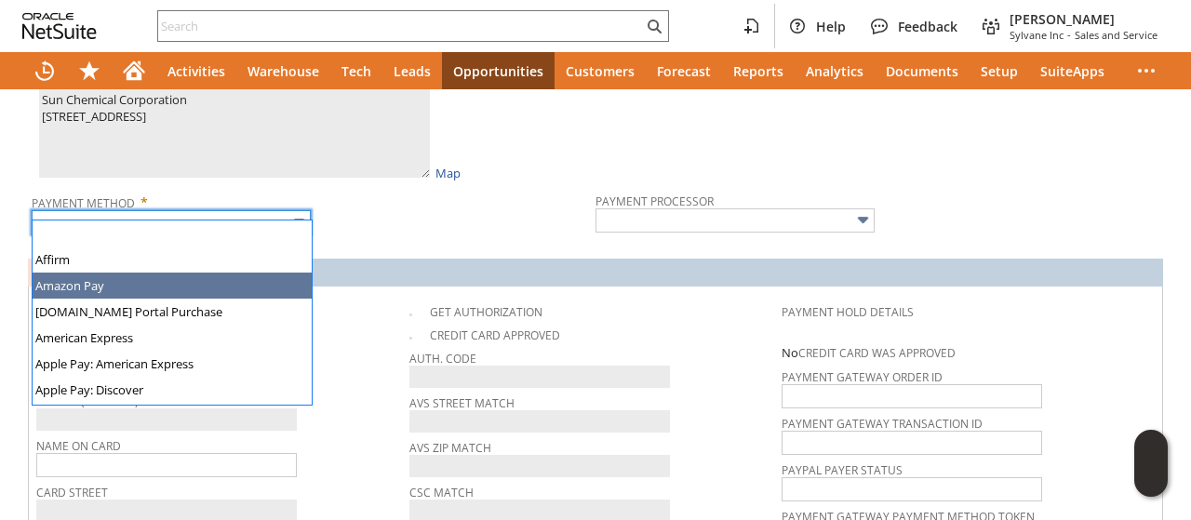
scroll to position [519, 0]
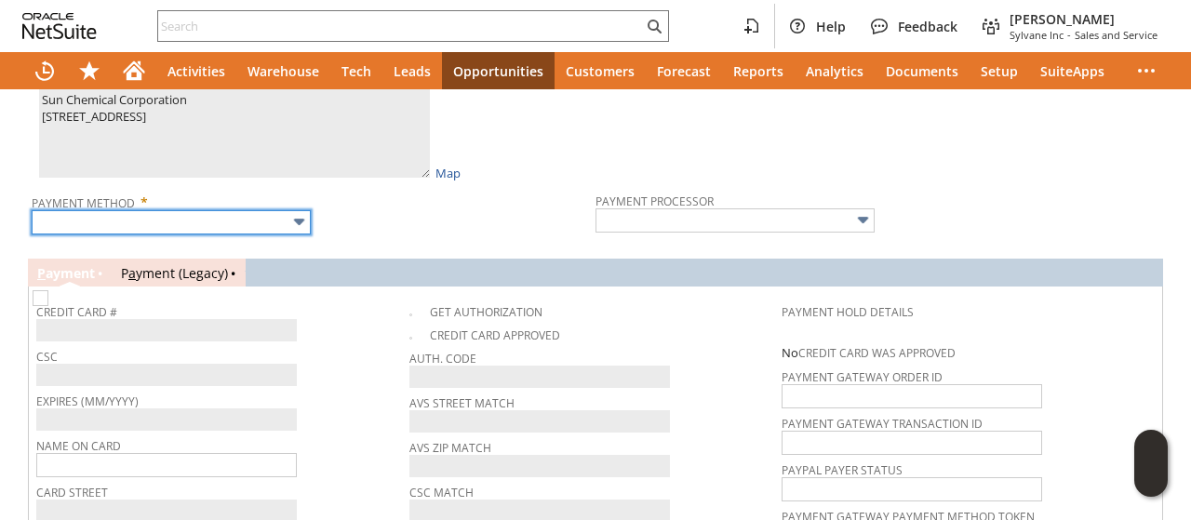
type input "Visa / Mastercard"
type input "Braintree"
checkbox input "true"
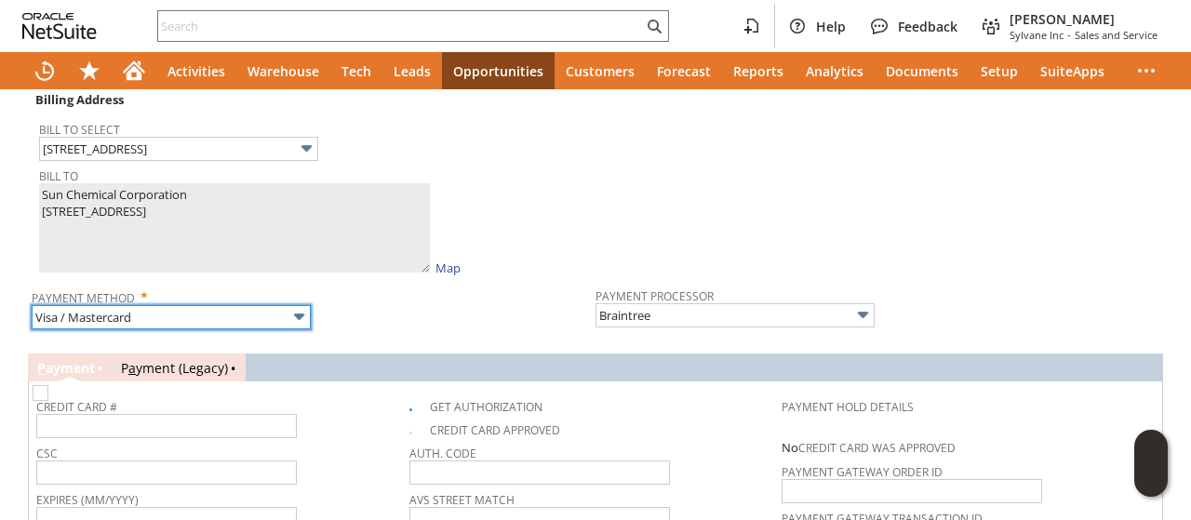
scroll to position [930, 0]
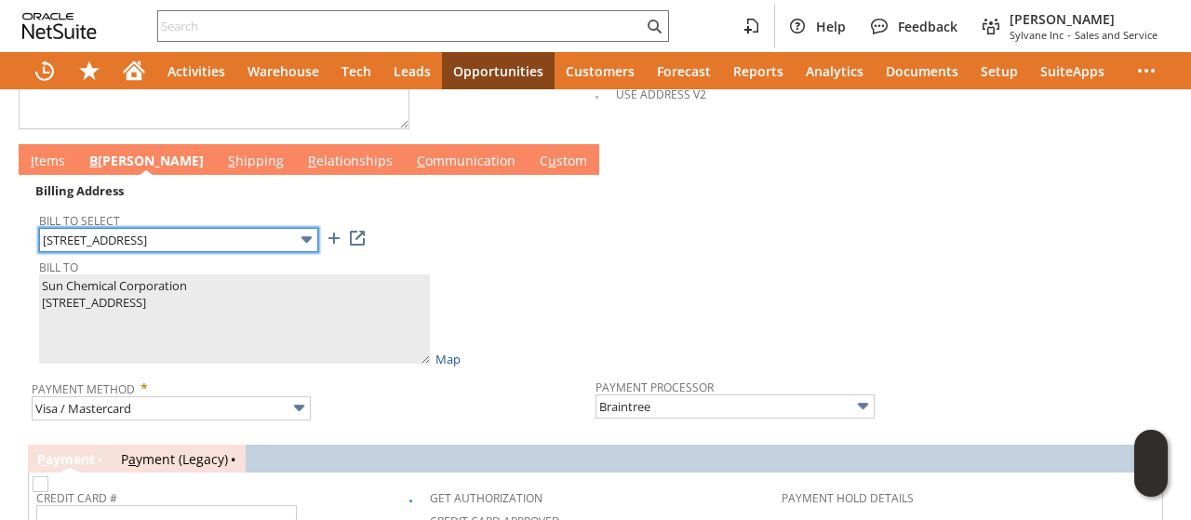
click at [110, 232] on input "2642 W State Road 28" at bounding box center [178, 240] width 279 height 24
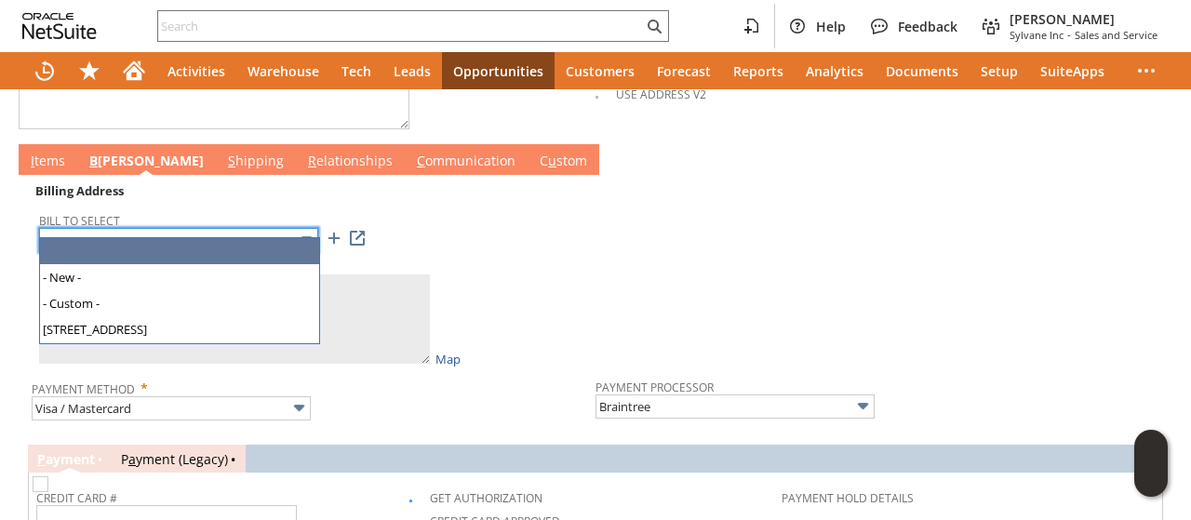
click at [260, 232] on input "text" at bounding box center [178, 240] width 279 height 24
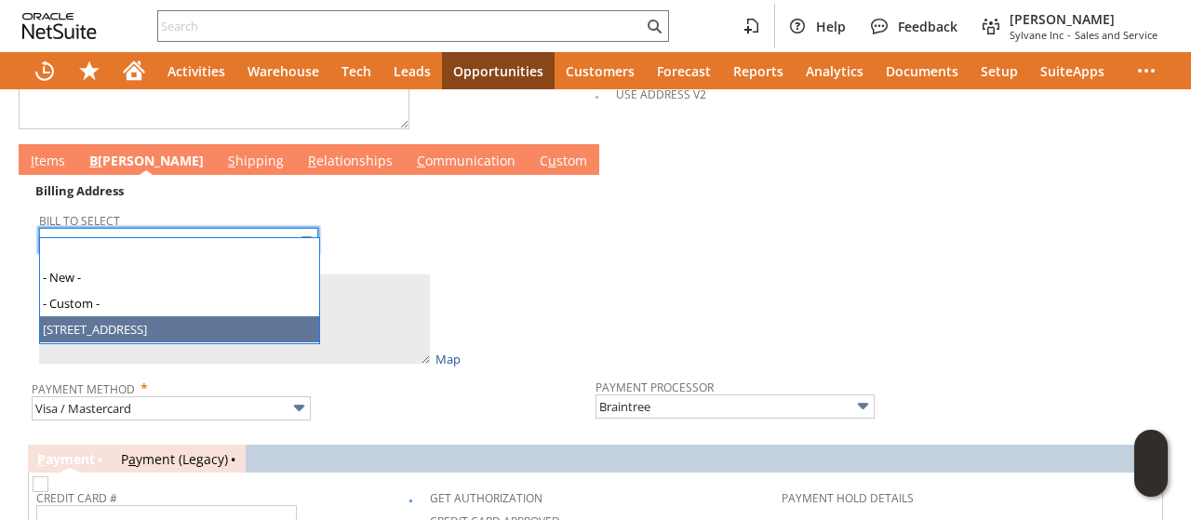
type input "2642 W State Road 28"
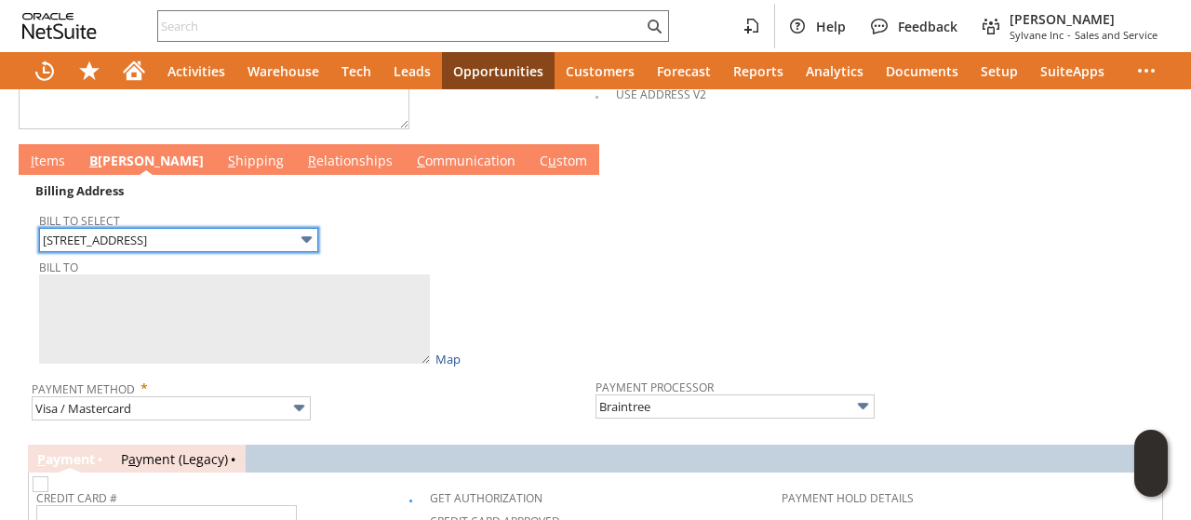
type textarea "Sun Chemical Corporation 2642 W State Road 28 Frankfort IN 46041 United States"
type input "2642 W State Road 28"
type input "46041"
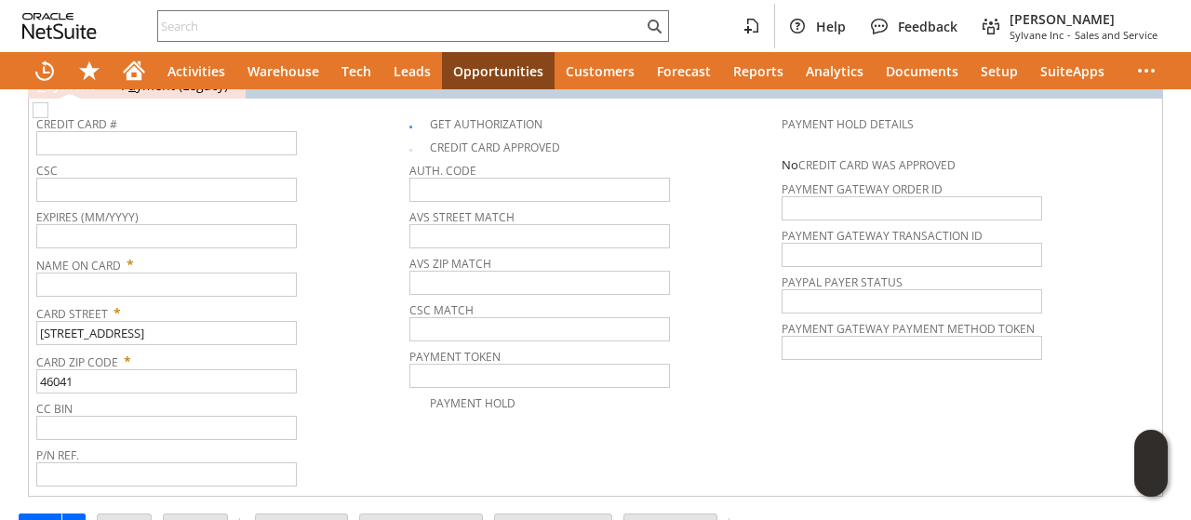
scroll to position [1328, 0]
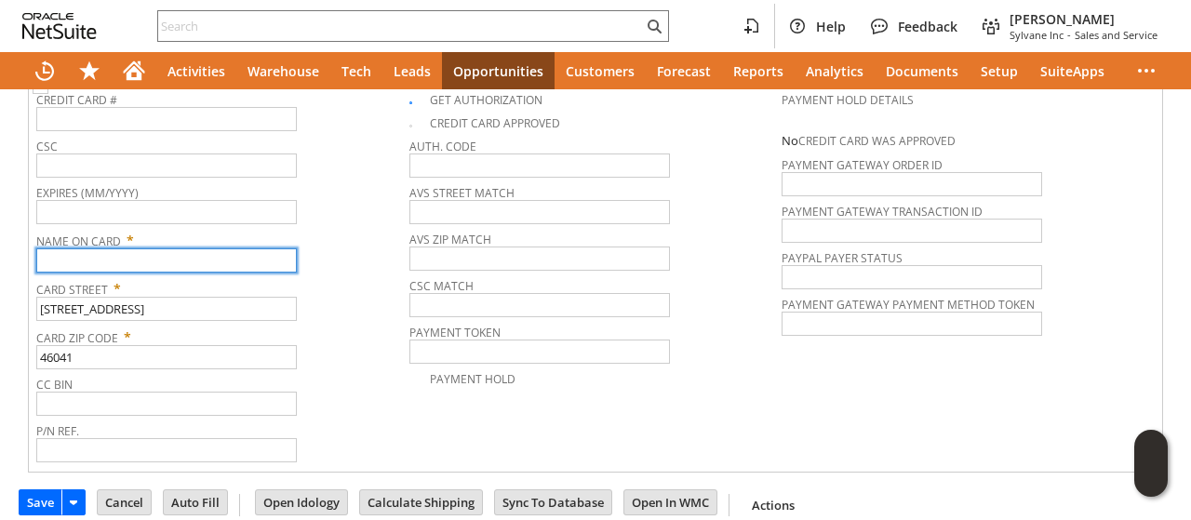
paste input "Sun Chemical Corporation"
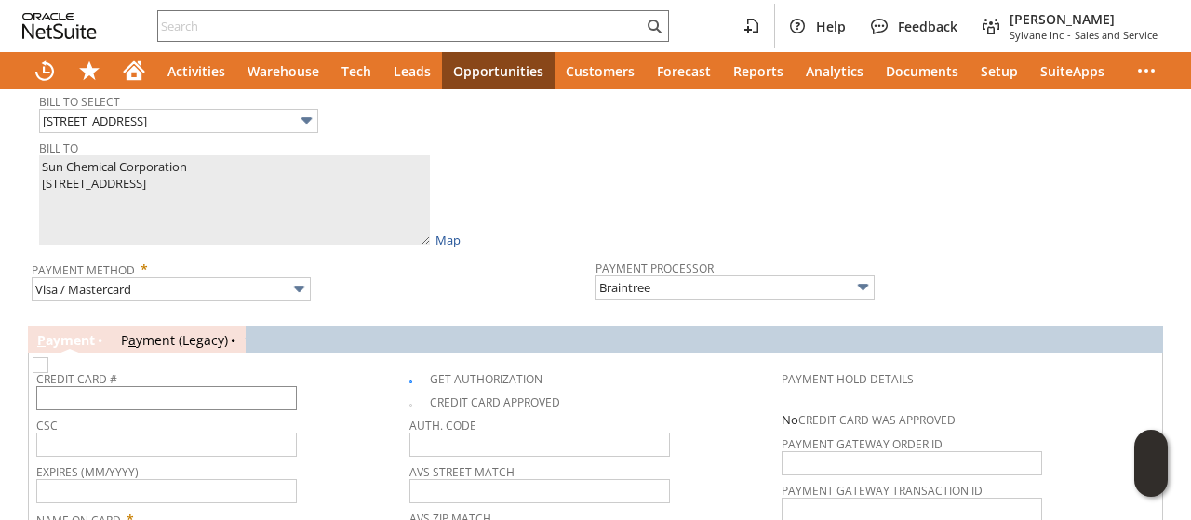
type input "Sun Chemical Corporation"
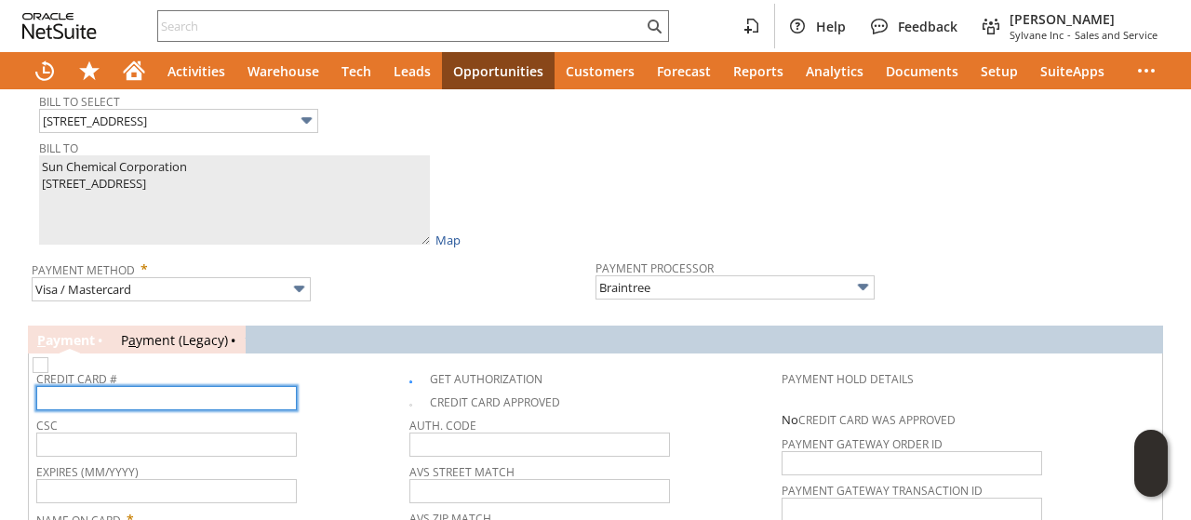
click at [133, 386] on input "text" at bounding box center [166, 398] width 260 height 24
type input "5567097879832517"
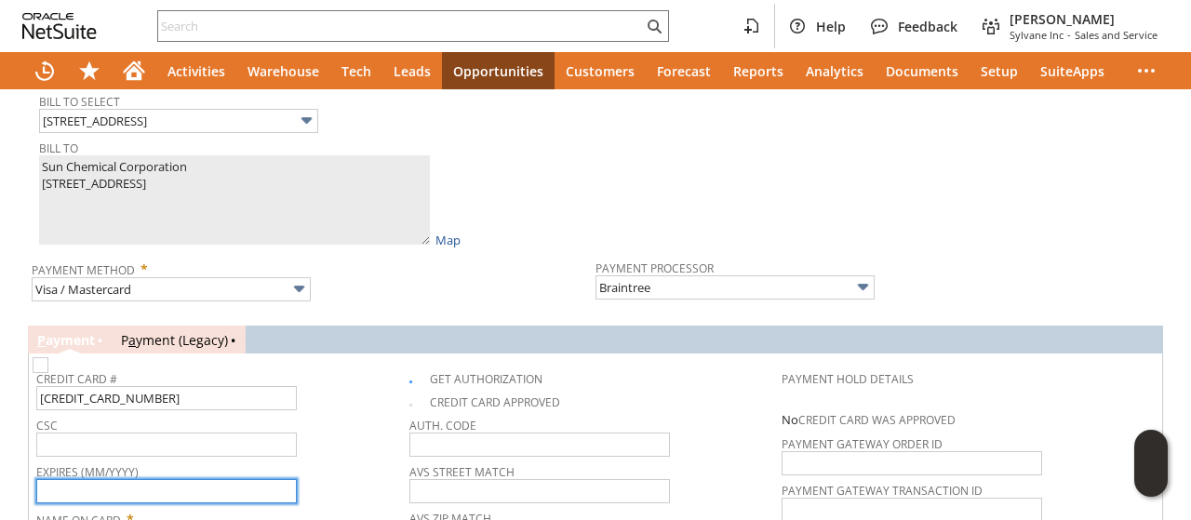
click at [173, 479] on input "text" at bounding box center [166, 491] width 260 height 24
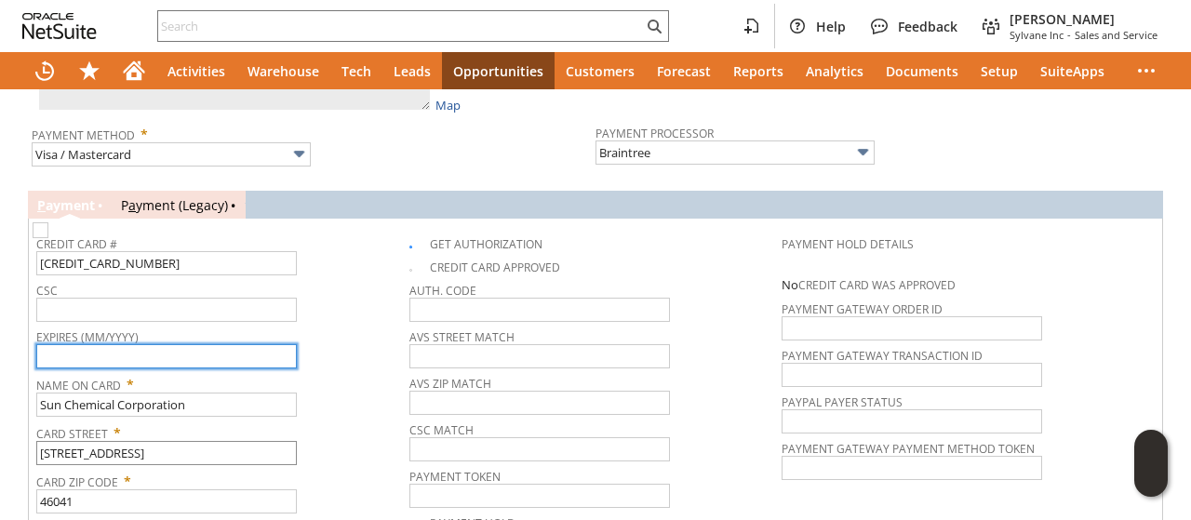
scroll to position [1235, 0]
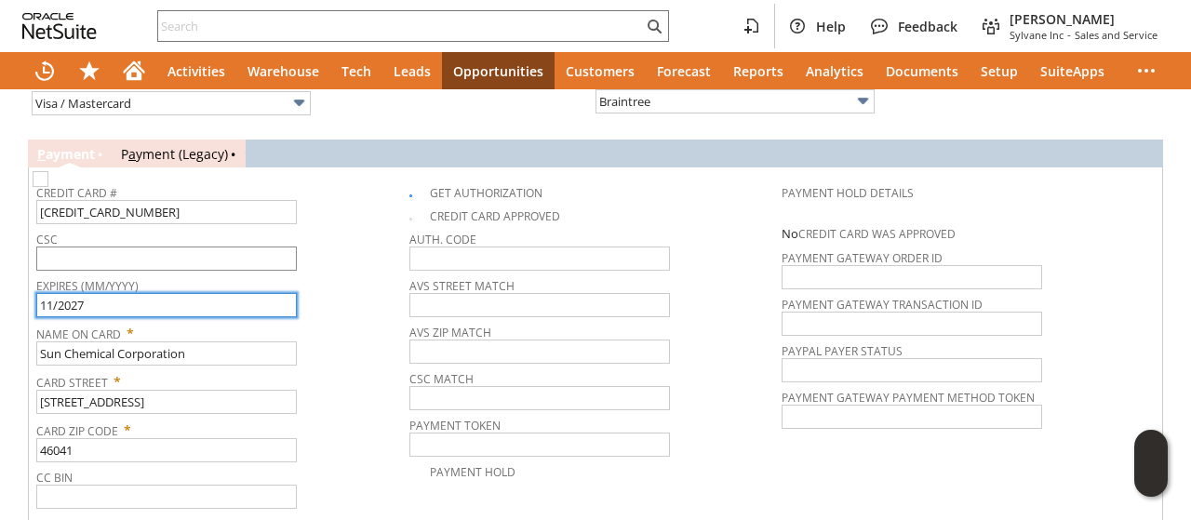
type input "11/2027"
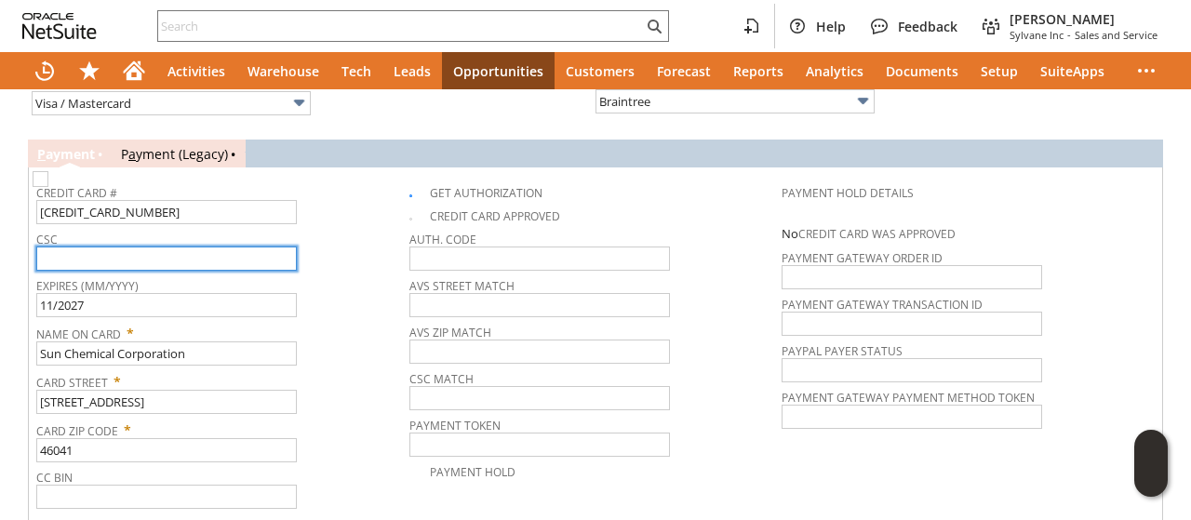
click at [150, 247] on input "text" at bounding box center [166, 259] width 260 height 24
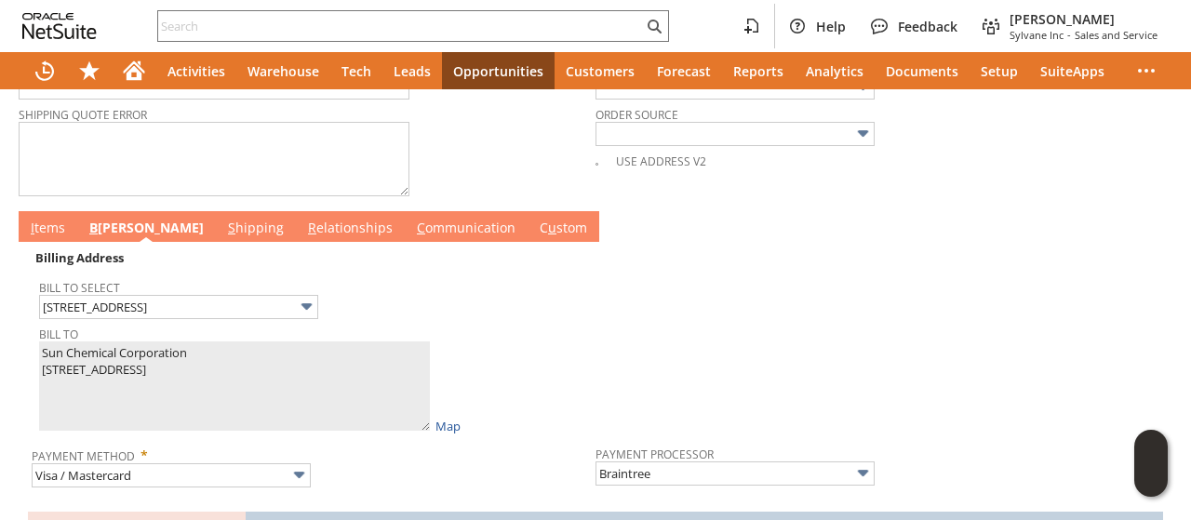
type input "697"
click at [46, 219] on link "I tems" at bounding box center [48, 229] width 44 height 20
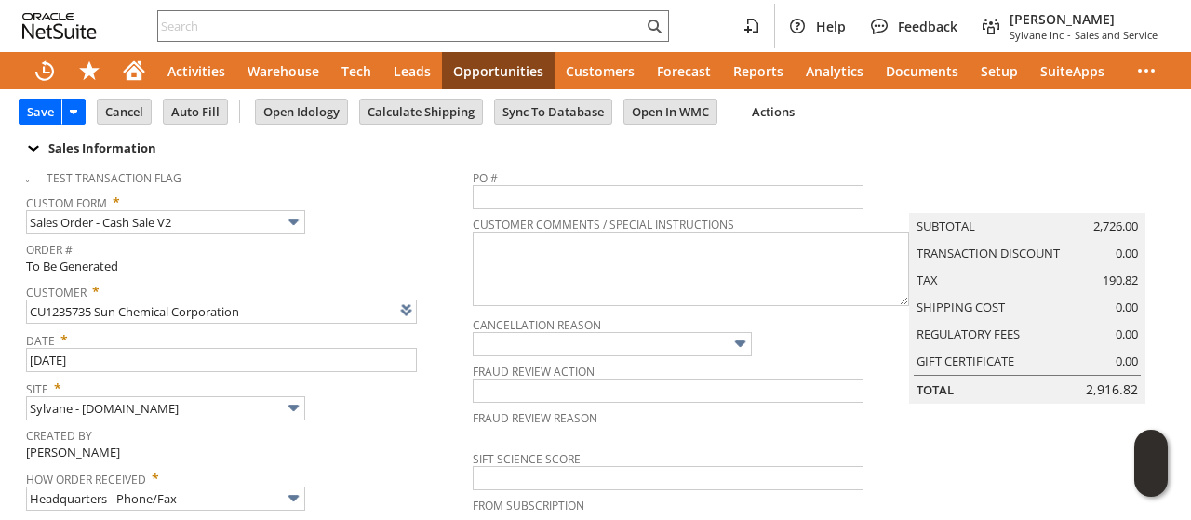
scroll to position [0, 0]
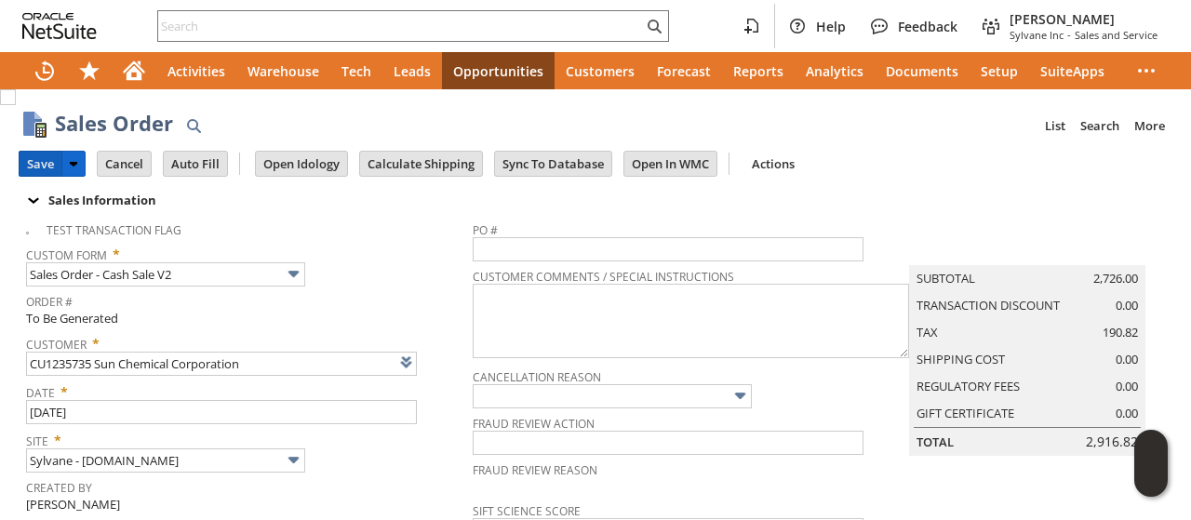
click at [46, 157] on input "Save" at bounding box center [41, 164] width 42 height 24
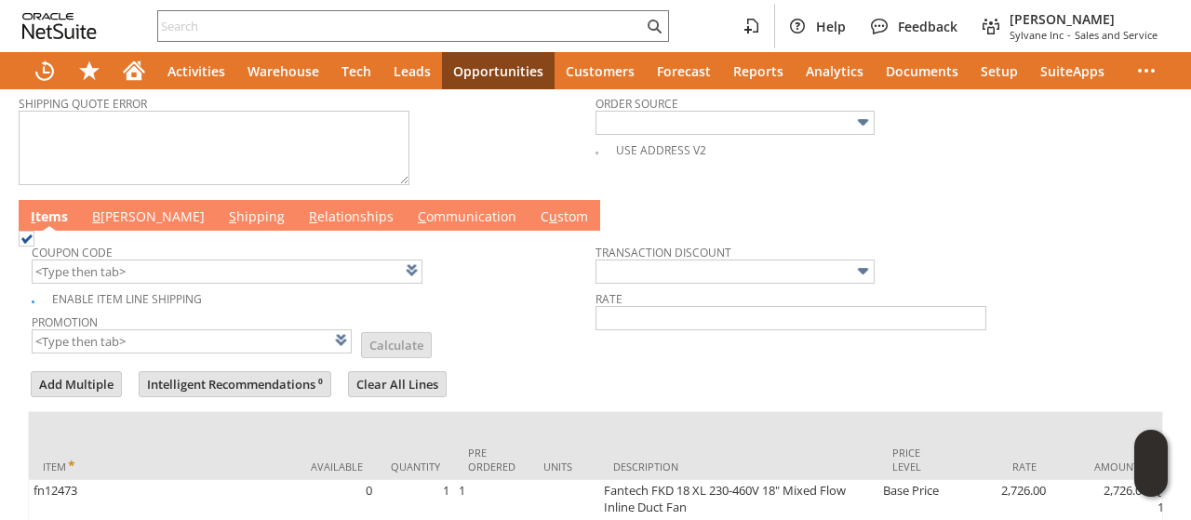
scroll to position [930, 0]
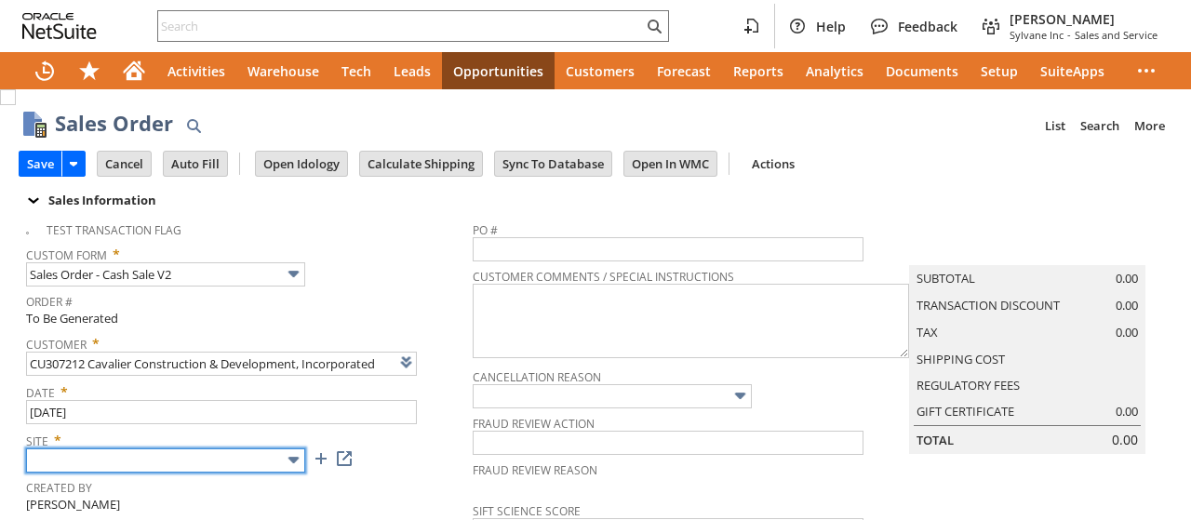
click at [243, 460] on input "text" at bounding box center [165, 460] width 279 height 24
type input "Intelligent Recommendations ⁰"
type input "Sylvane - [DOMAIN_NAME]"
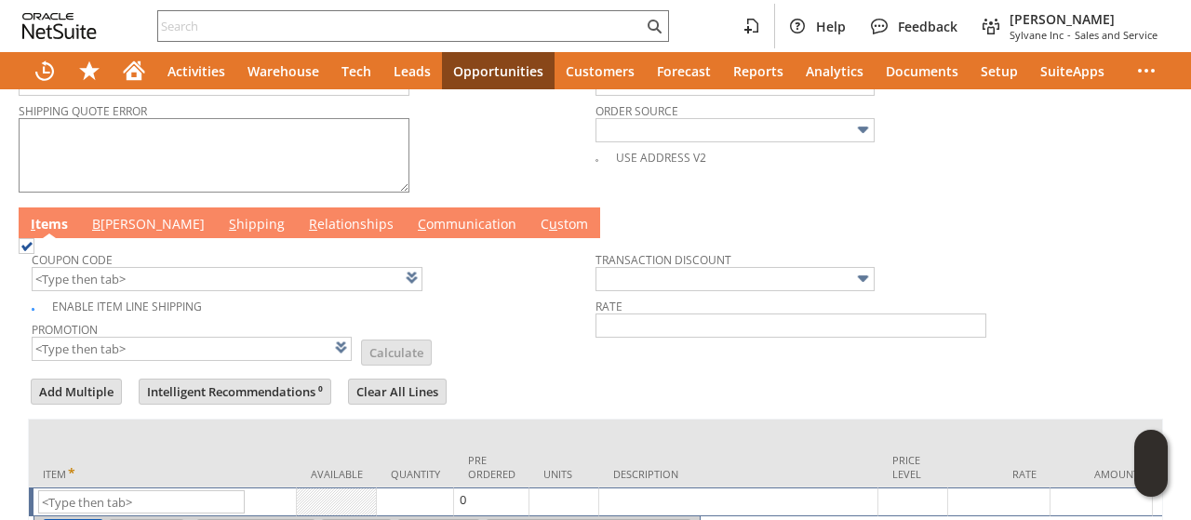
scroll to position [966, 0]
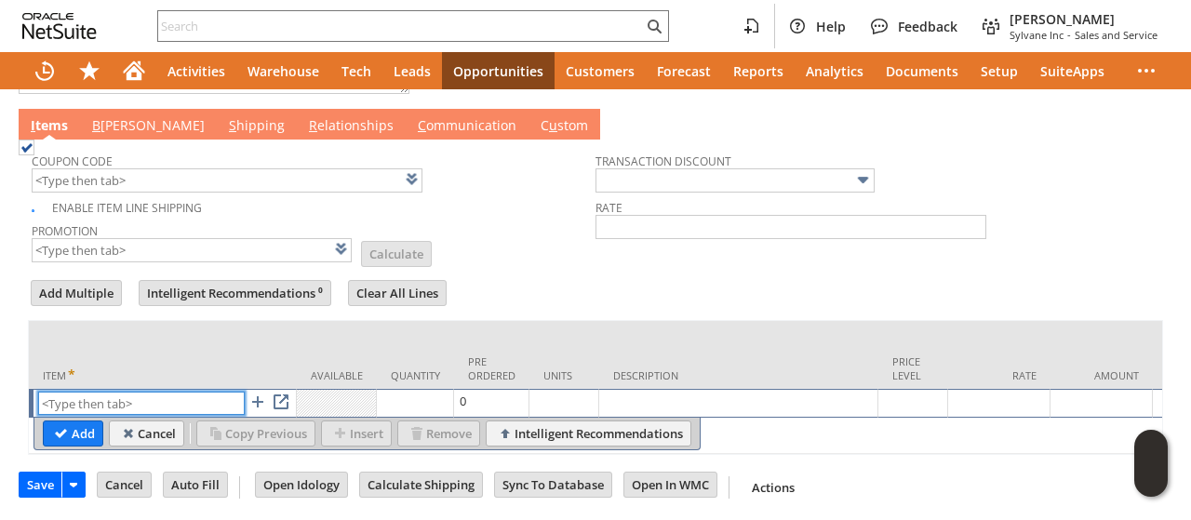
paste input "sv15142"
type input "sv15142"
click at [74, 421] on input "Add" at bounding box center [73, 433] width 59 height 24
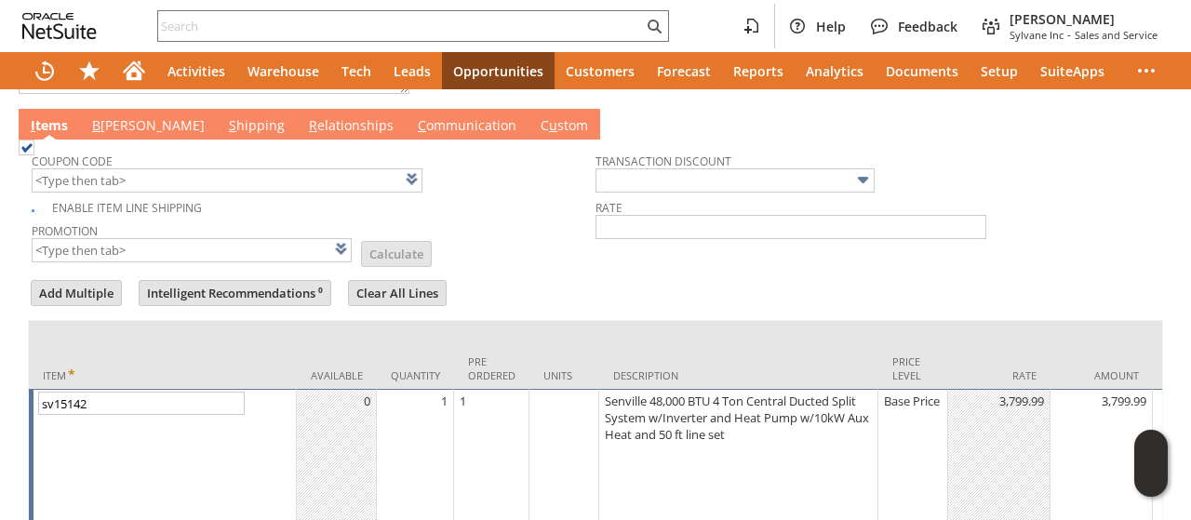
click at [909, 402] on div "Base Price" at bounding box center [913, 401] width 60 height 19
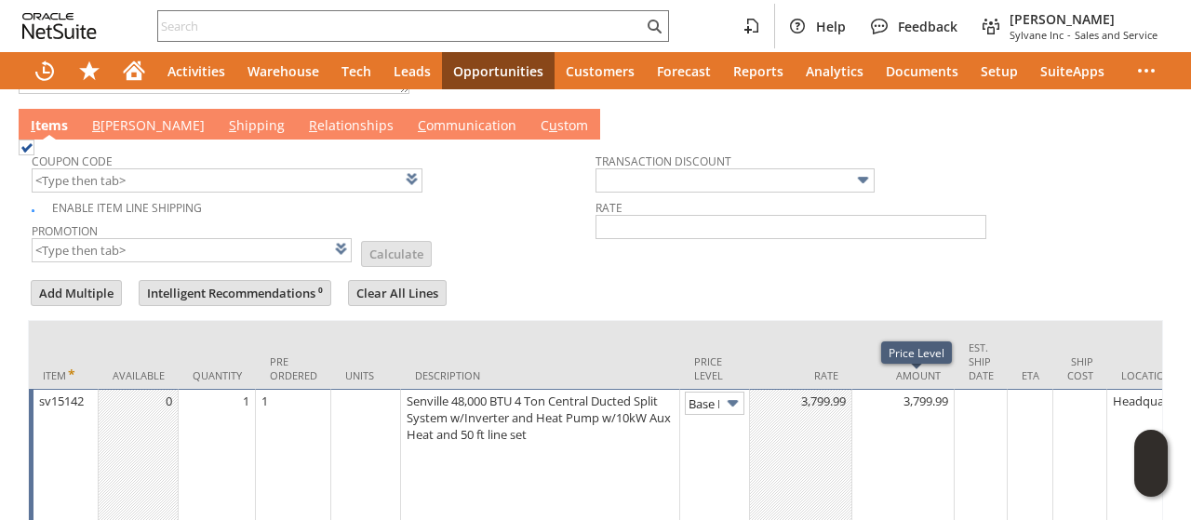
scroll to position [0, 26]
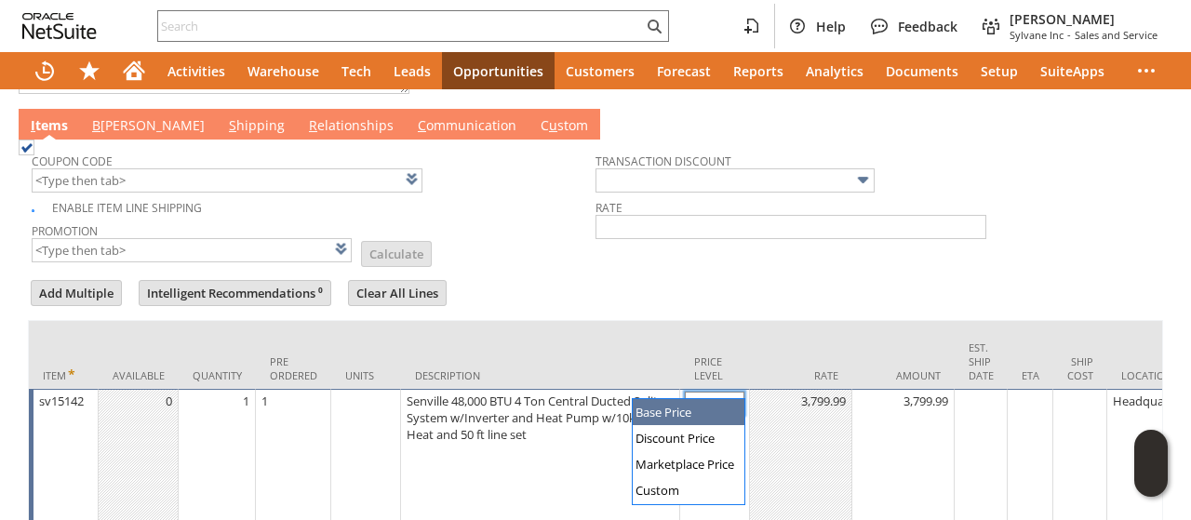
click at [714, 392] on input "Base Price" at bounding box center [715, 403] width 60 height 23
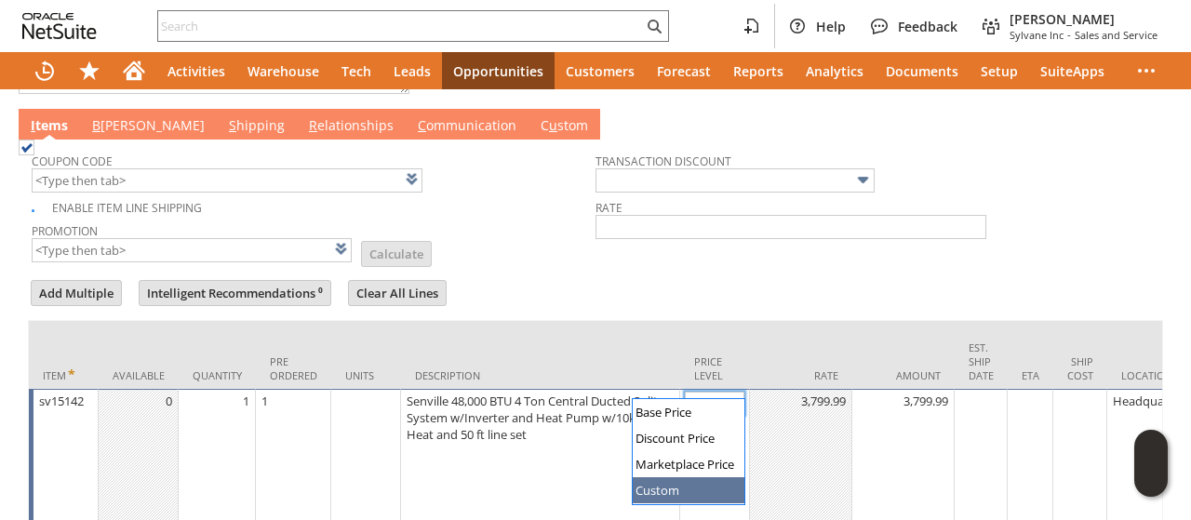
type input "Custom"
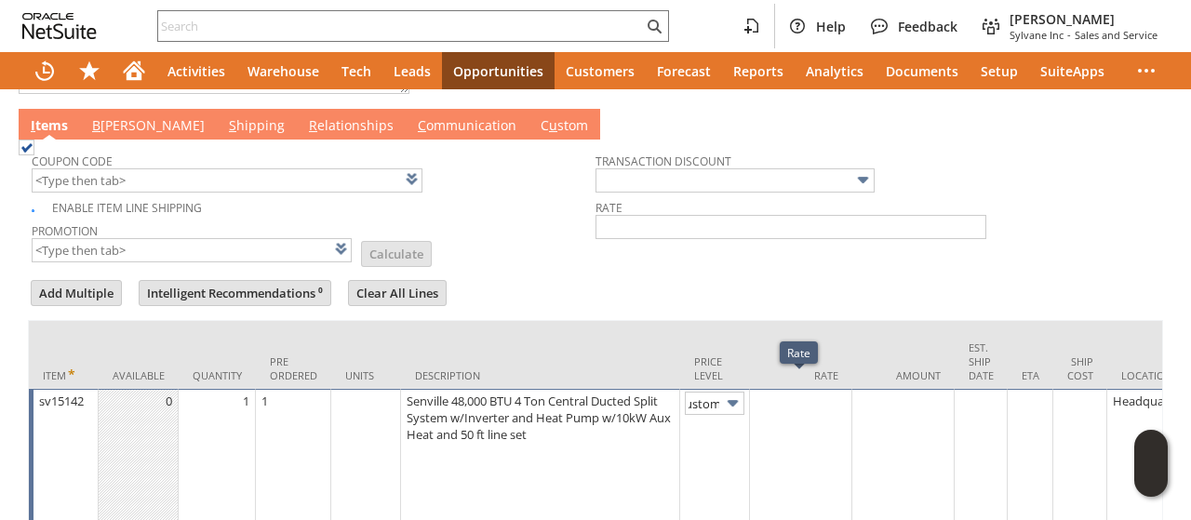
scroll to position [0, 0]
click at [787, 443] on td at bounding box center [801, 459] width 102 height 141
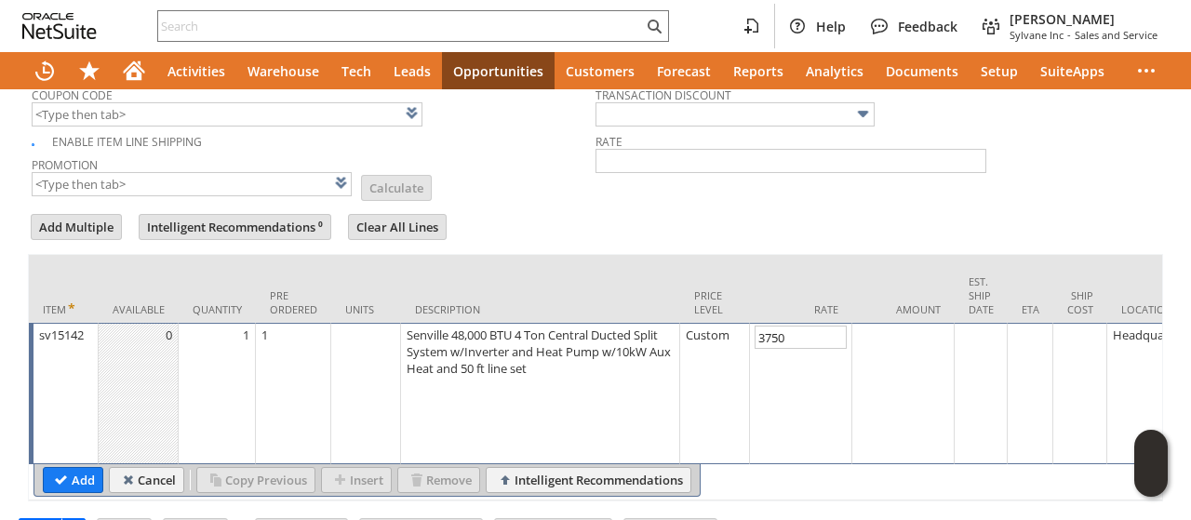
scroll to position [1059, 0]
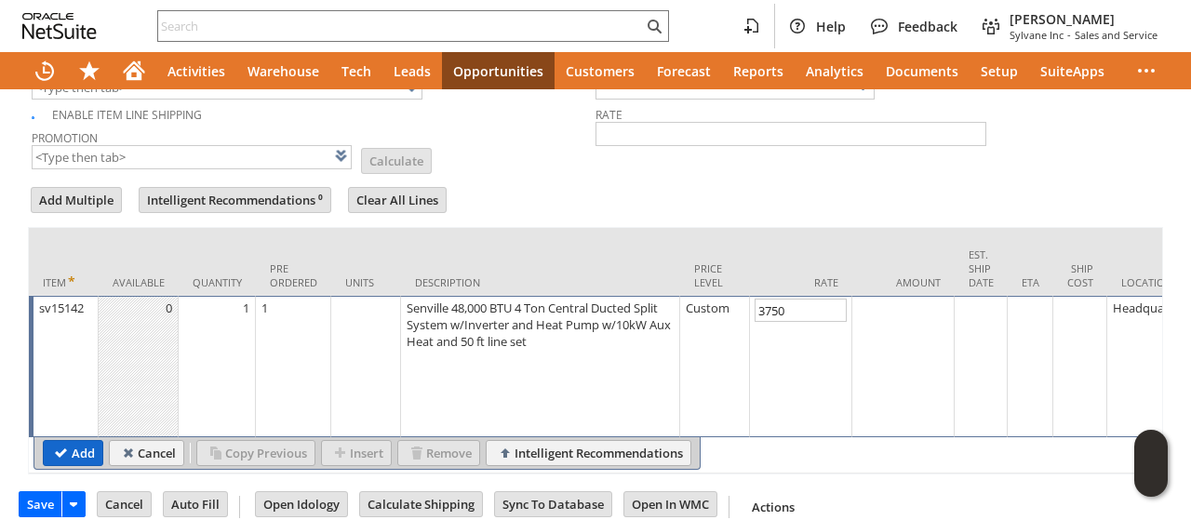
type input "3,750.00"
click at [50, 441] on input "Add" at bounding box center [73, 453] width 59 height 24
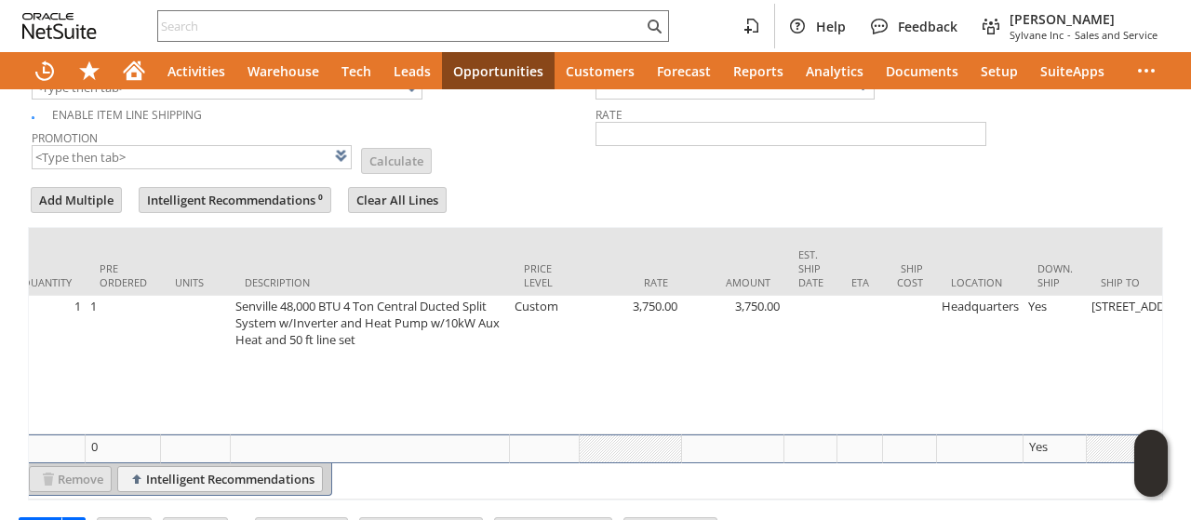
scroll to position [0, 420]
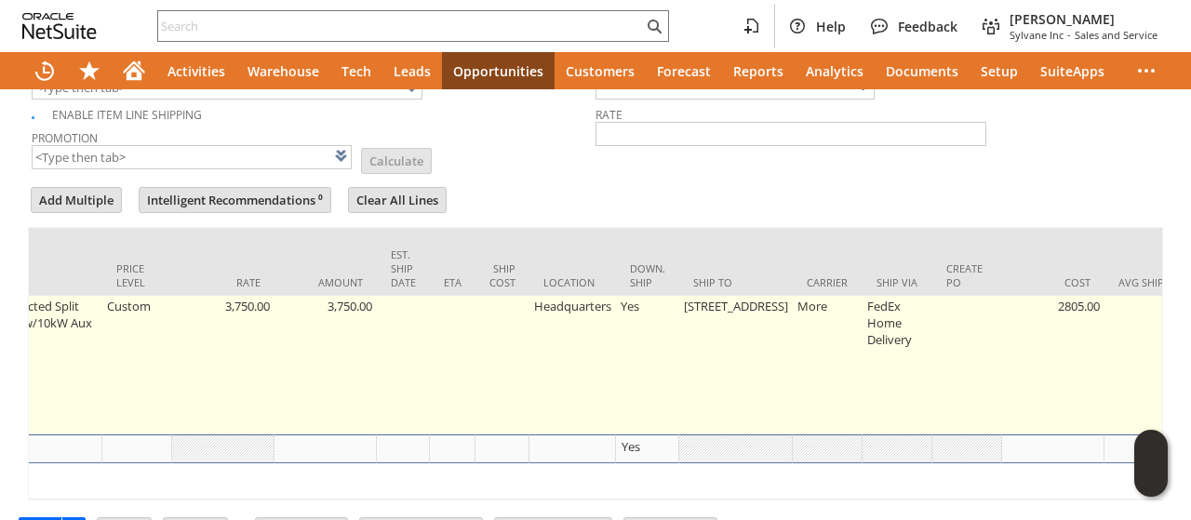
scroll to position [0, 822]
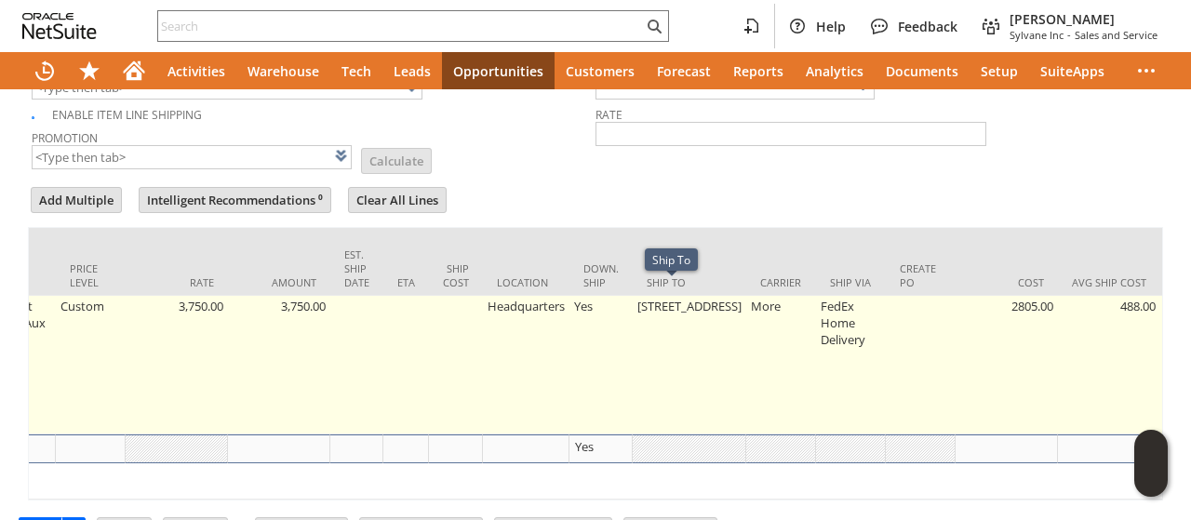
click at [675, 325] on td "3030 Venture Lane" at bounding box center [689, 365] width 113 height 139
type input "3030 Venture Lane"
type input "OK"
type input "Make Copy"
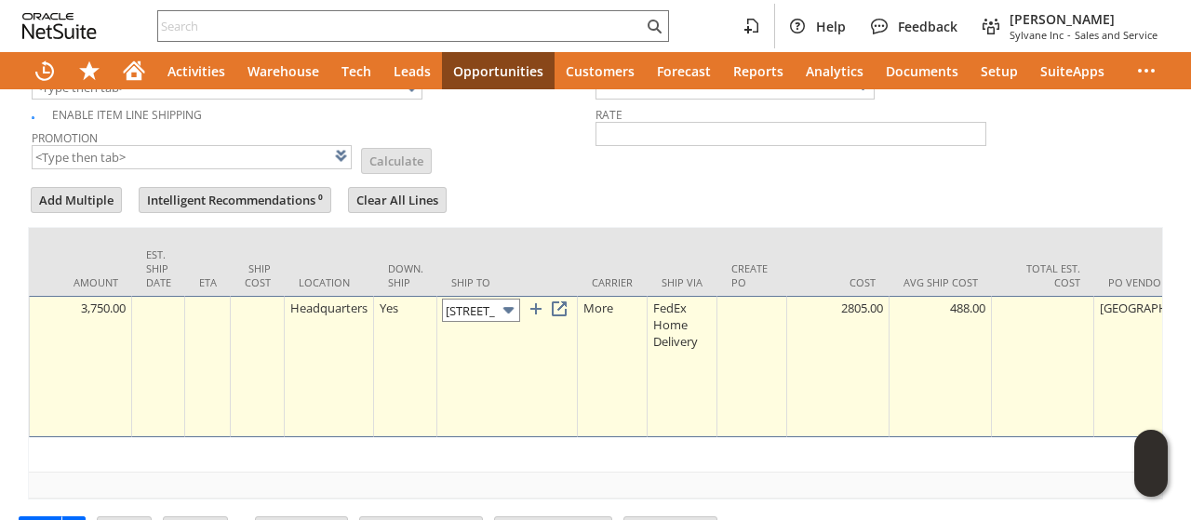
scroll to position [0, 50]
click at [497, 299] on input "3030 Venture Lane" at bounding box center [481, 310] width 78 height 23
click at [566, 299] on link at bounding box center [559, 309] width 20 height 20
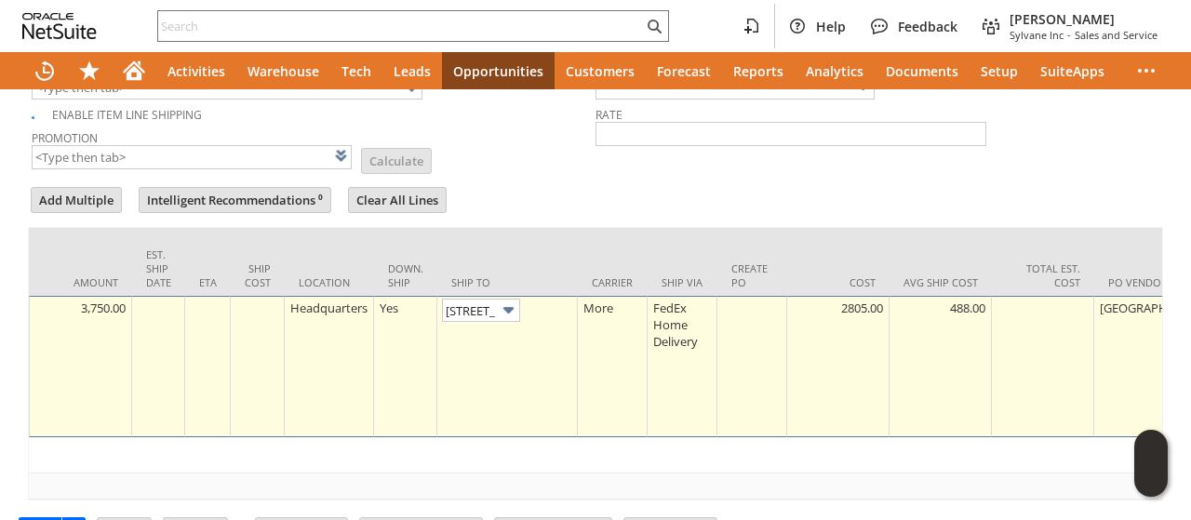
drag, startPoint x: 418, startPoint y: 481, endPoint x: 341, endPoint y: 483, distance: 76.3
click at [341, 483] on div "Item Available Quantity Pre Ordered Units Description Price Level Rate Amount E…" at bounding box center [595, 363] width 1135 height 273
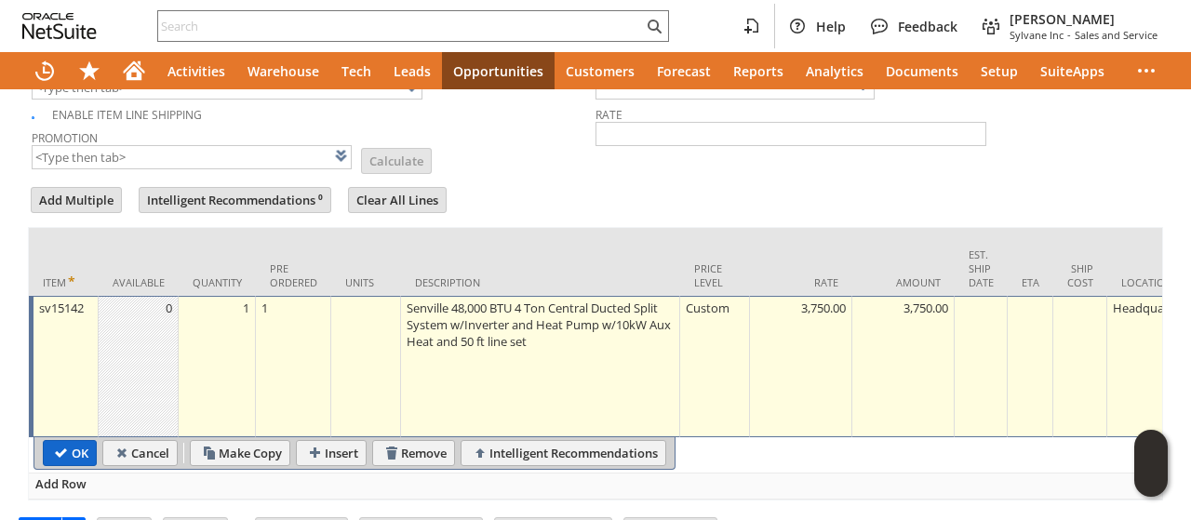
click at [73, 441] on input "OK" at bounding box center [70, 453] width 52 height 24
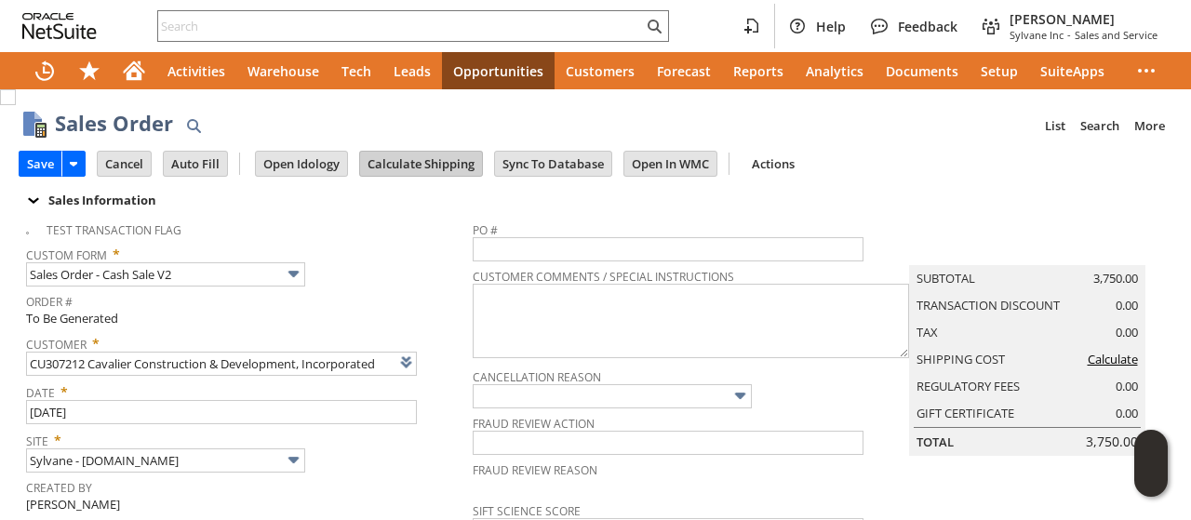
click at [424, 165] on input "Calculate Shipping" at bounding box center [421, 164] width 122 height 24
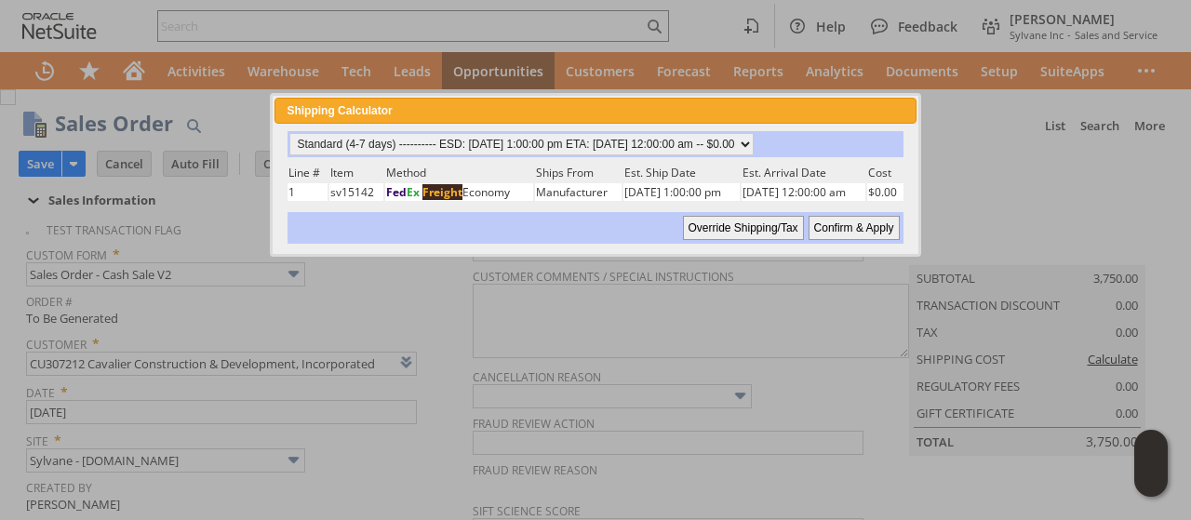
click at [841, 220] on input "Confirm & Apply" at bounding box center [853, 228] width 91 height 24
type input "Add"
type input "Copy Previous"
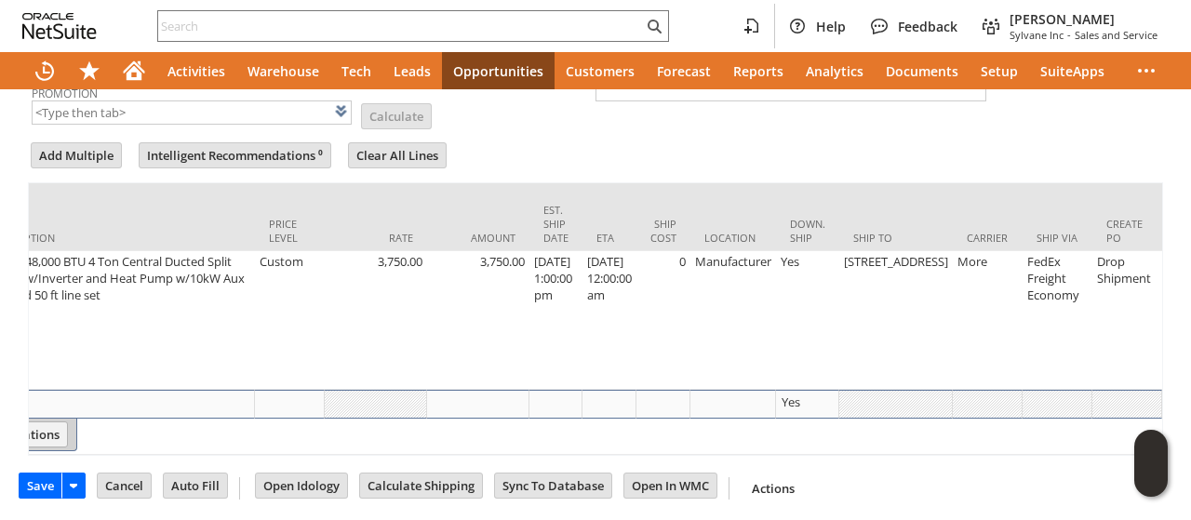
scroll to position [0, 1265]
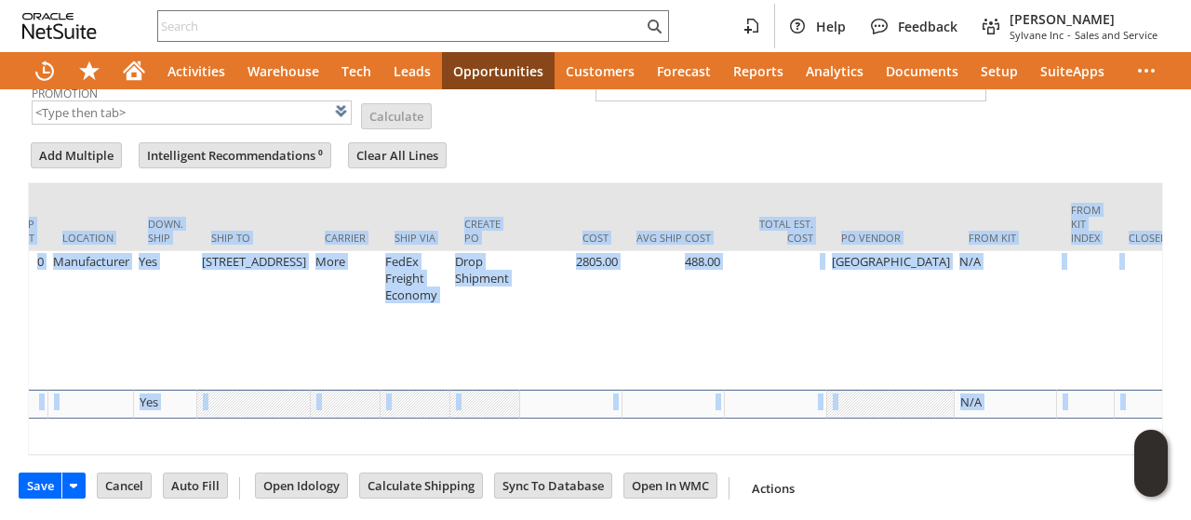
drag, startPoint x: 1034, startPoint y: 420, endPoint x: 849, endPoint y: 452, distance: 187.8
click at [893, 446] on div "Item Available Quantity Pre Ordered Units Description Price Level Rate Amount E…" at bounding box center [595, 318] width 1135 height 273
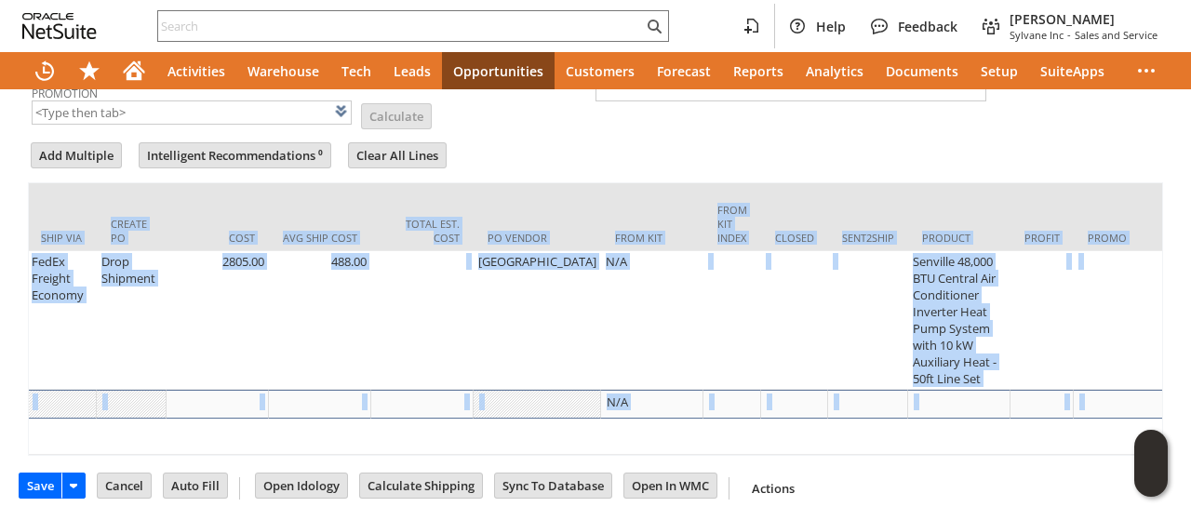
scroll to position [0, 2103]
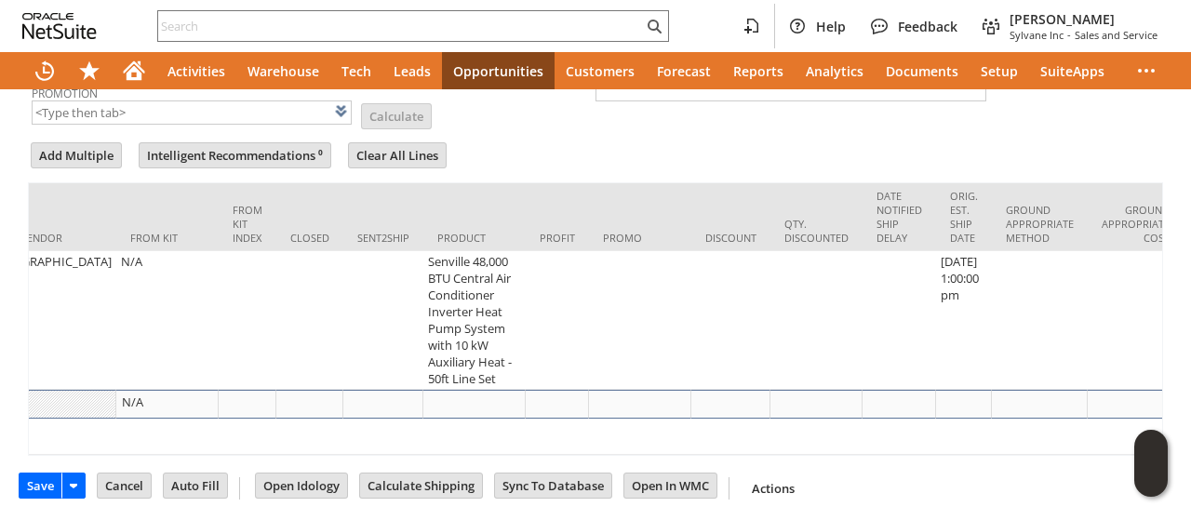
click at [941, 466] on div "Save Save Cancel Auto Fill Open Idology Calculate Shipping Go To Register" at bounding box center [595, 480] width 1153 height 49
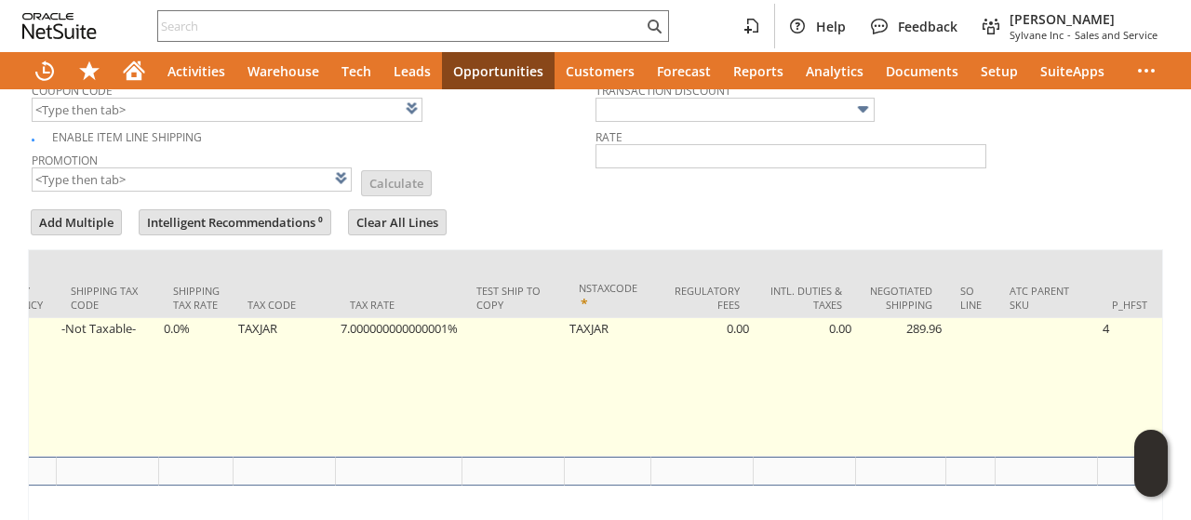
scroll to position [1103, 0]
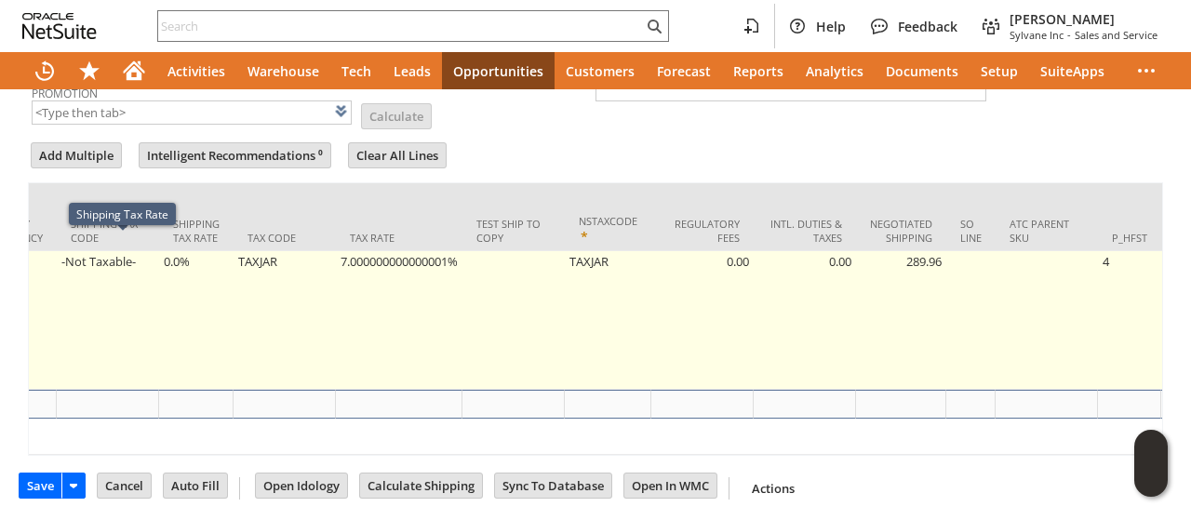
click at [159, 292] on td "0.0%" at bounding box center [196, 320] width 74 height 139
type input "0.0%"
type input "OK"
type input "Make Copy"
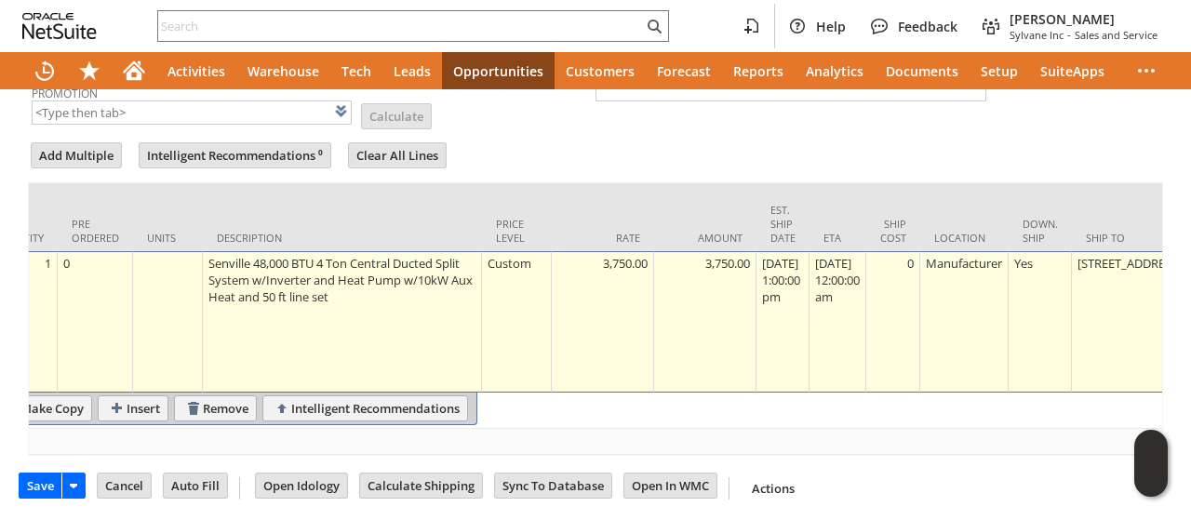
scroll to position [0, 0]
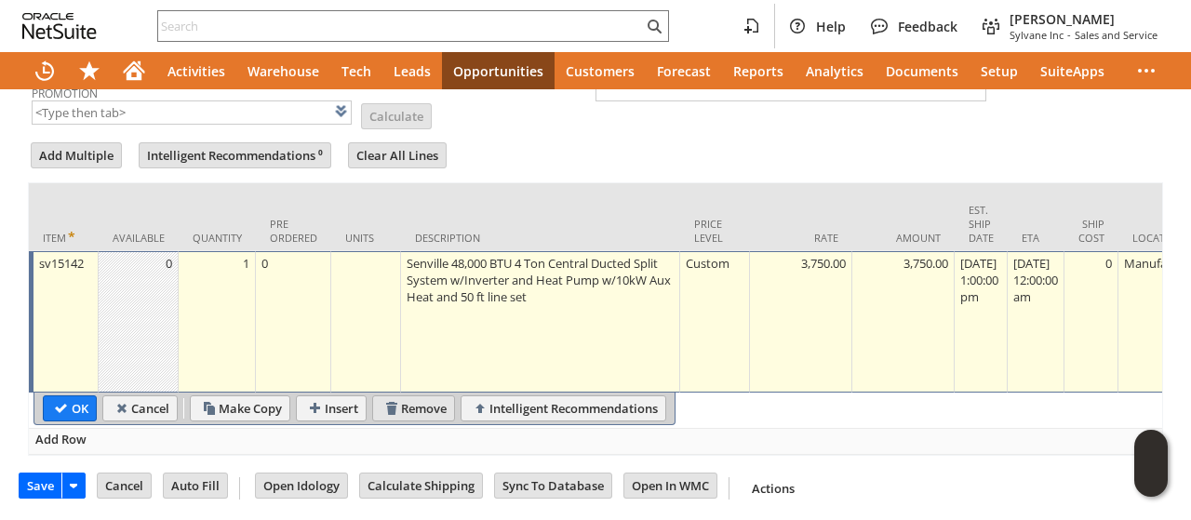
click at [401, 396] on input "Remove" at bounding box center [413, 408] width 81 height 24
type input "Add"
type input "Copy Previous"
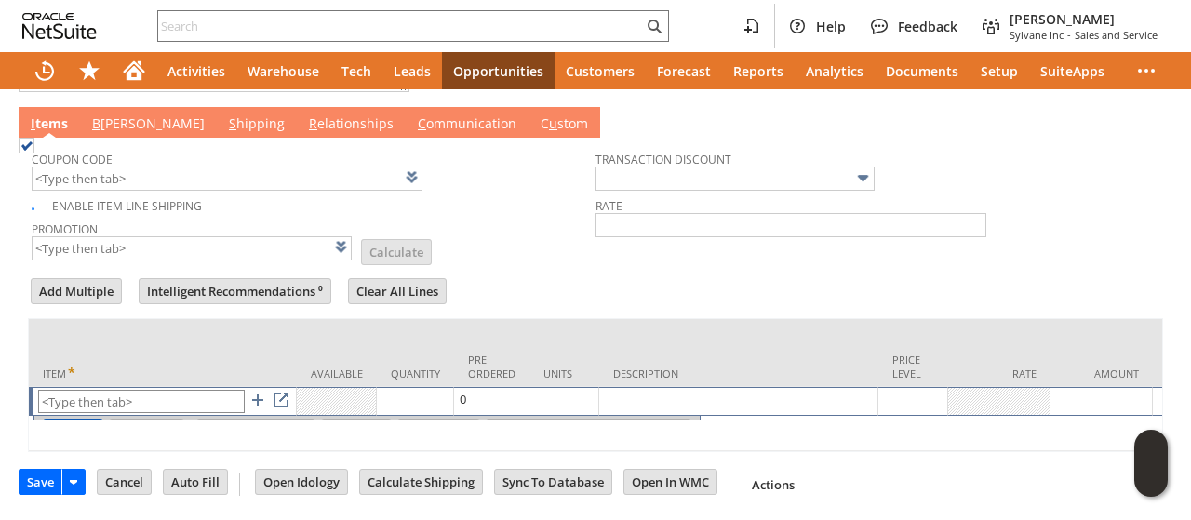
scroll to position [965, 0]
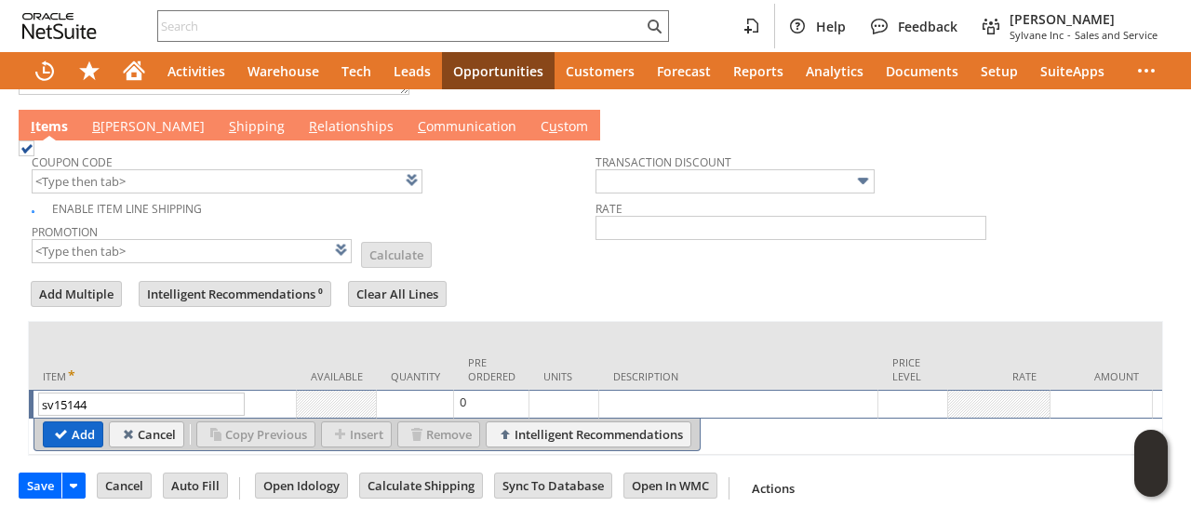
type input "sv15144"
click at [80, 422] on input "Add" at bounding box center [73, 434] width 59 height 24
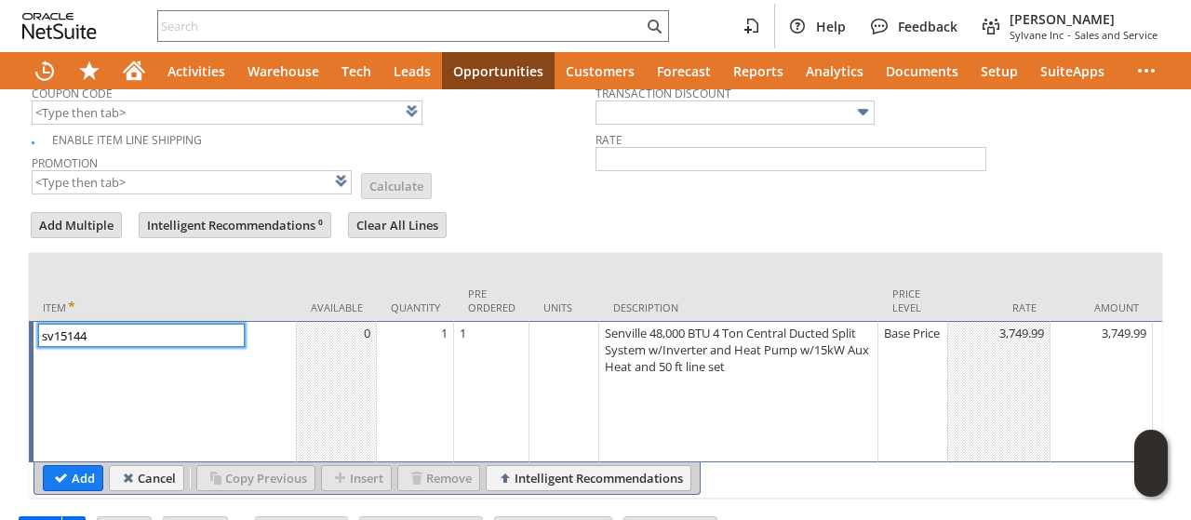
scroll to position [1058, 0]
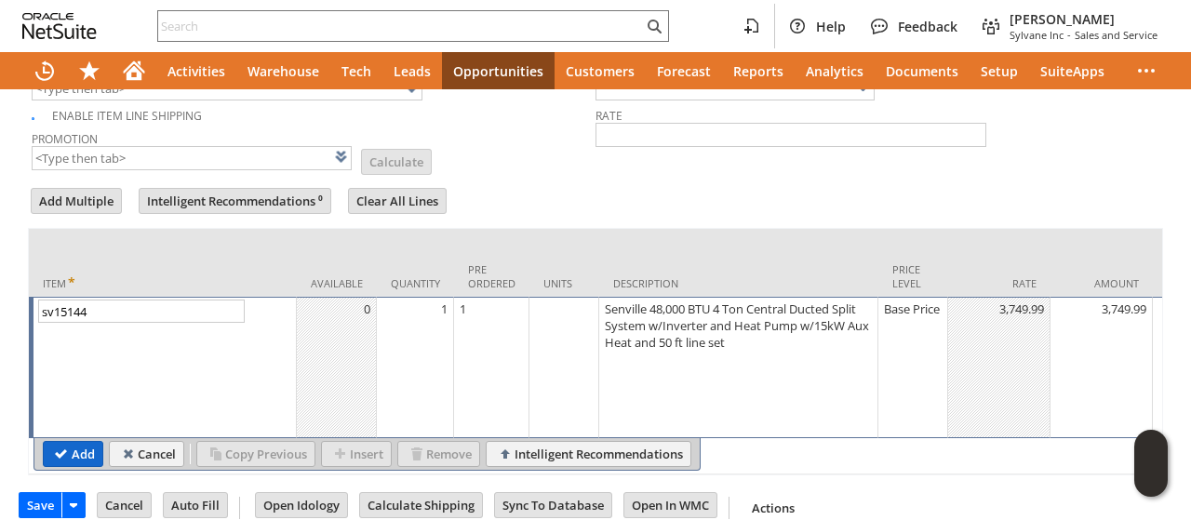
click at [80, 442] on input "Add" at bounding box center [73, 454] width 59 height 24
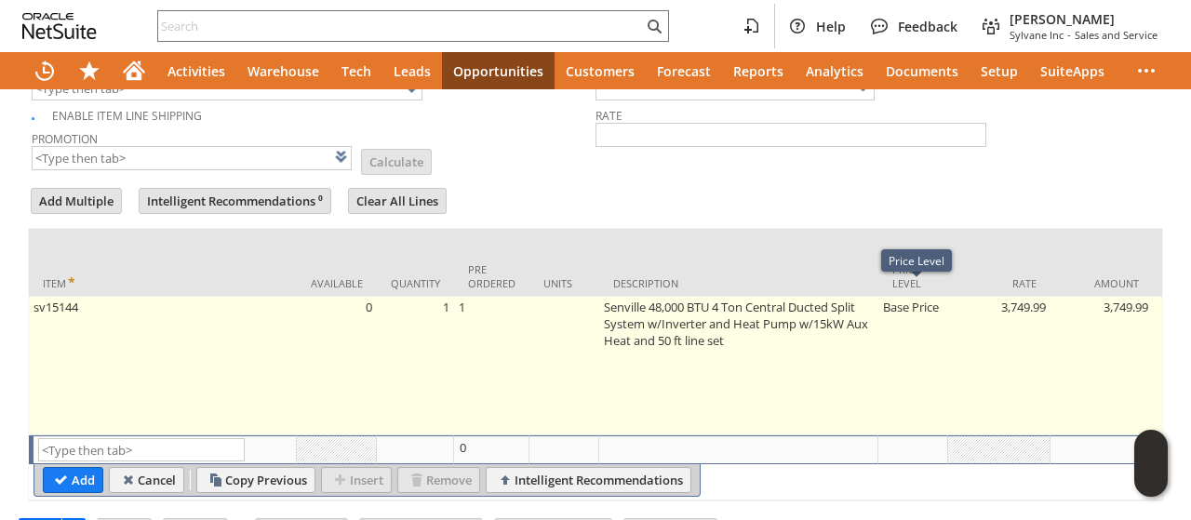
click at [910, 299] on td "Base Price" at bounding box center [913, 366] width 70 height 139
type input "Base Price"
type input "OK"
type input "Make Copy"
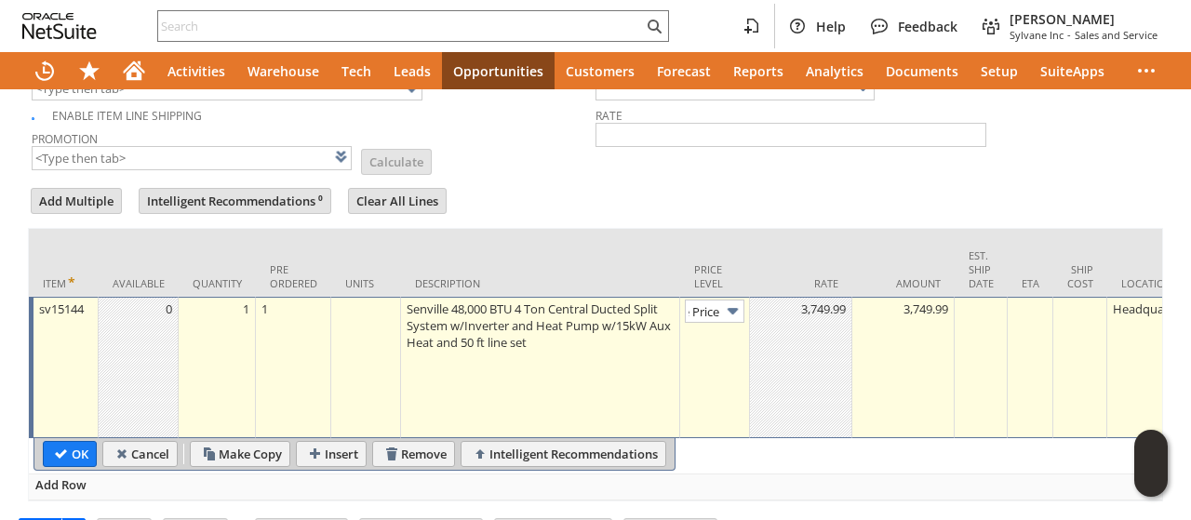
type input "Base Price"
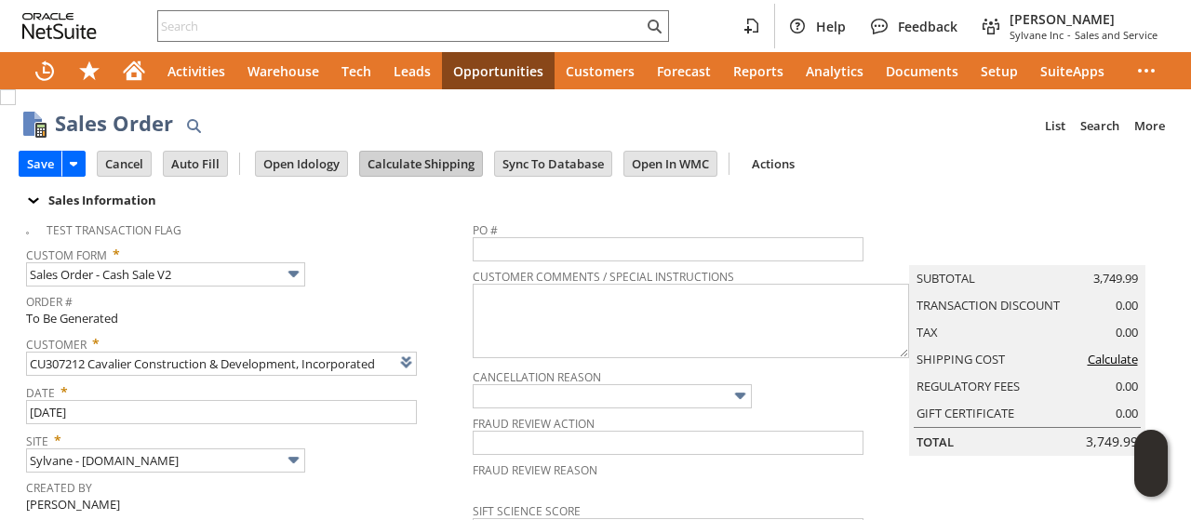
scroll to position [0, 0]
click at [422, 161] on input "Calculate Shipping" at bounding box center [421, 164] width 122 height 24
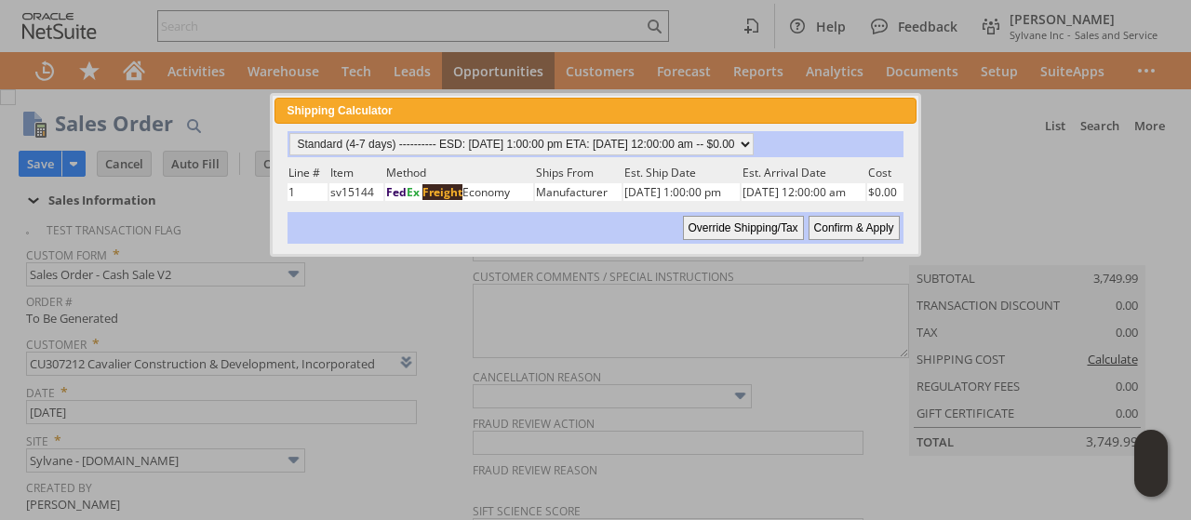
click at [865, 222] on input "Confirm & Apply" at bounding box center [853, 228] width 91 height 24
type input "Add"
type input "Copy Previous"
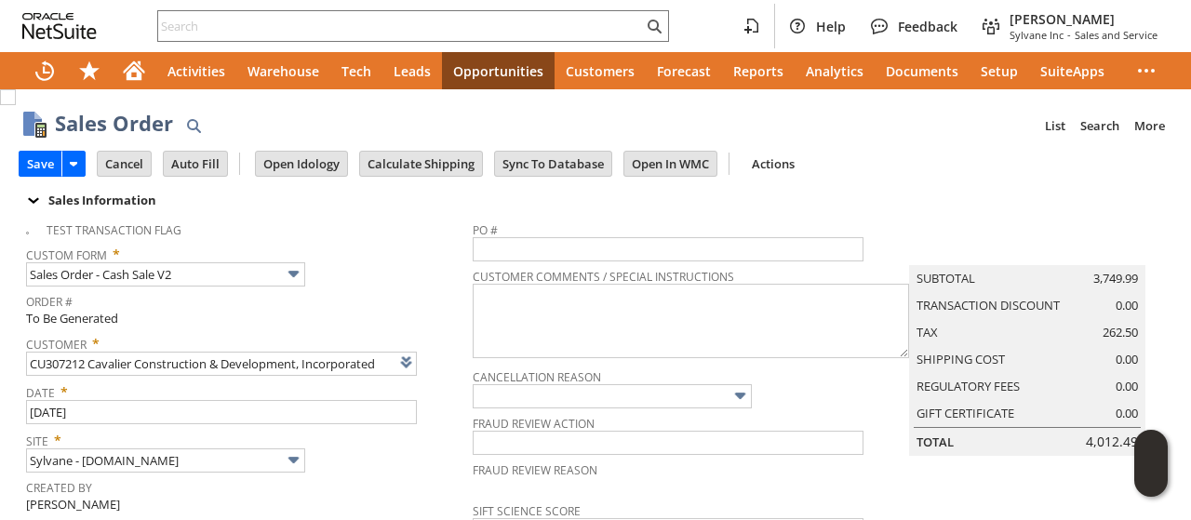
click at [732, 120] on div "Sales Order List Search More Add To Shortcuts" at bounding box center [613, 125] width 1117 height 34
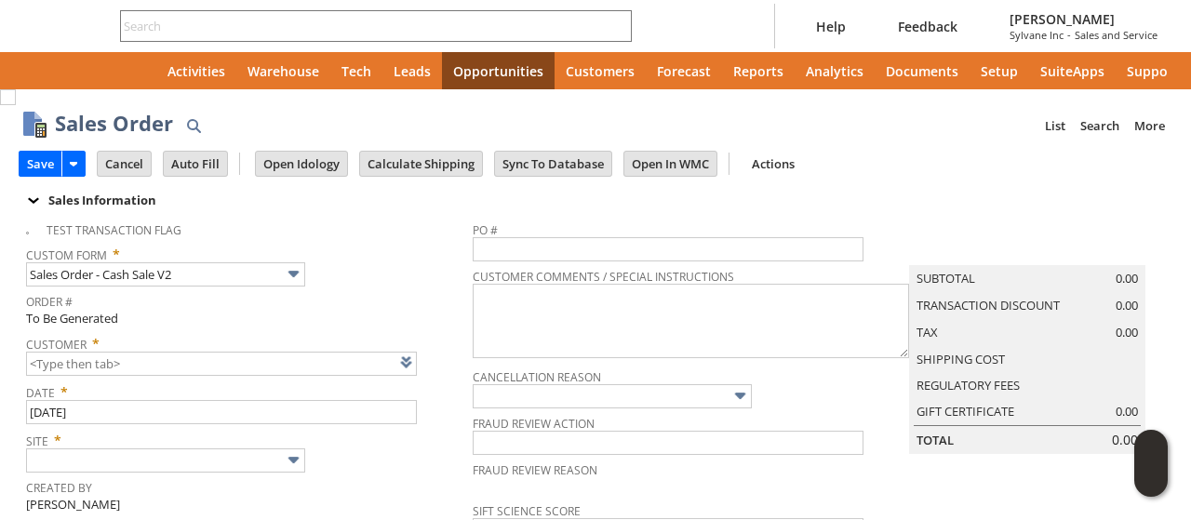
type input "Intelligent Recommendations ⁰"
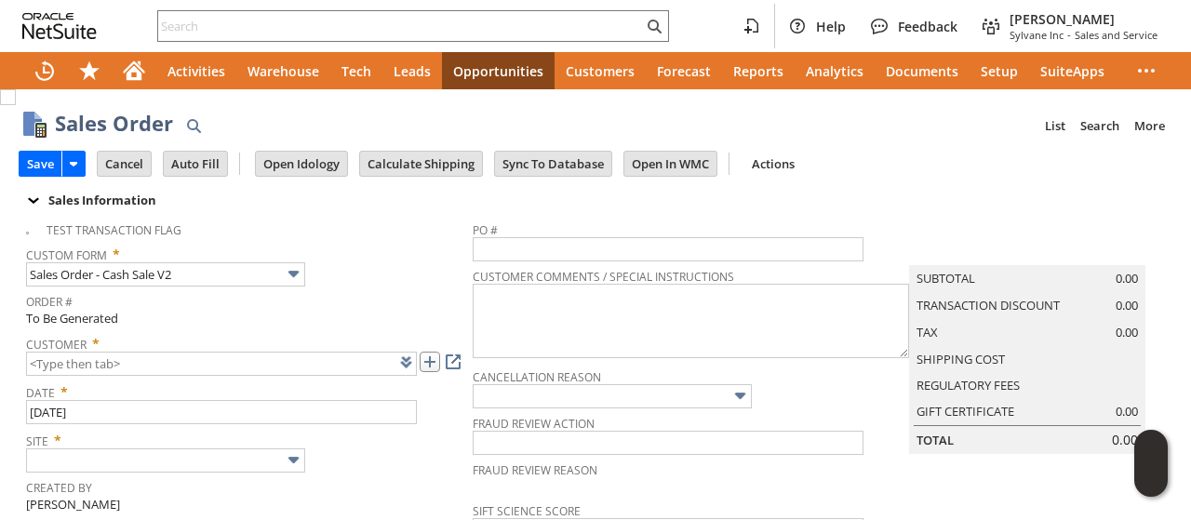
click at [430, 366] on link at bounding box center [430, 362] width 20 height 20
type input "CU1235758 [PERSON_NAME]"
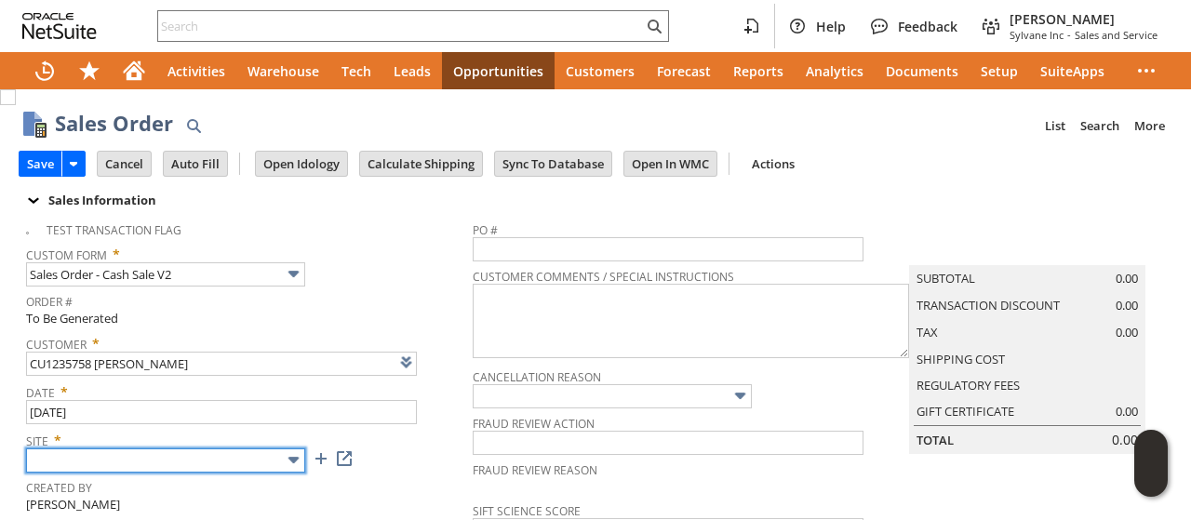
click at [125, 462] on input "text" at bounding box center [165, 460] width 279 height 24
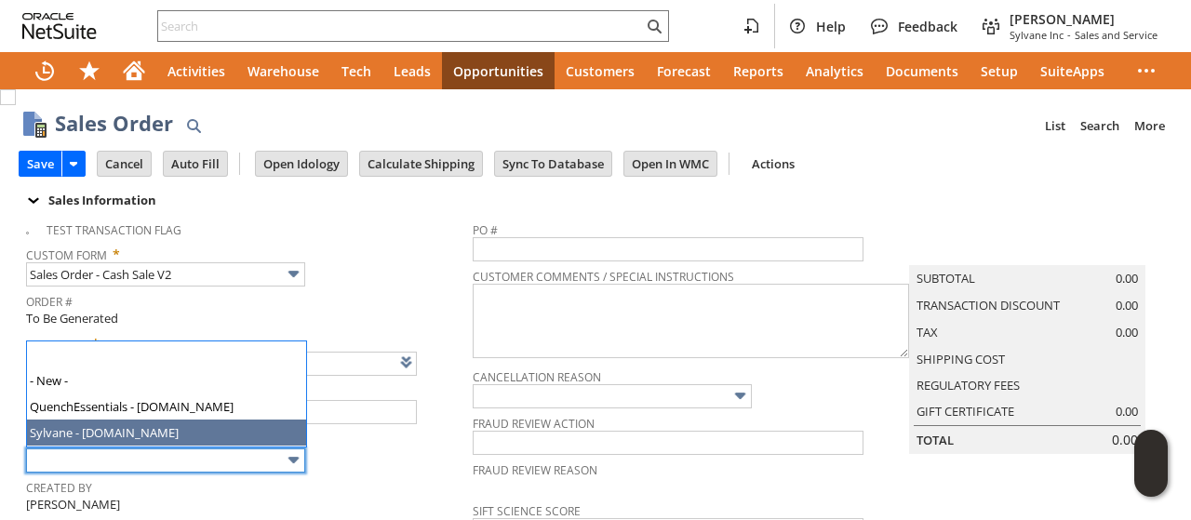
type input "Sylvane - [DOMAIN_NAME]"
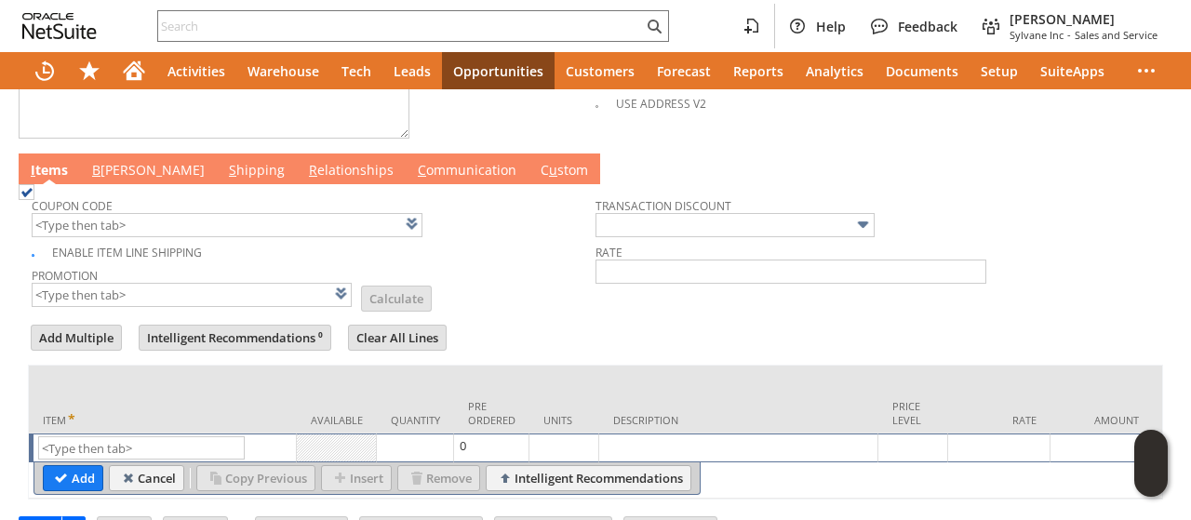
scroll to position [966, 0]
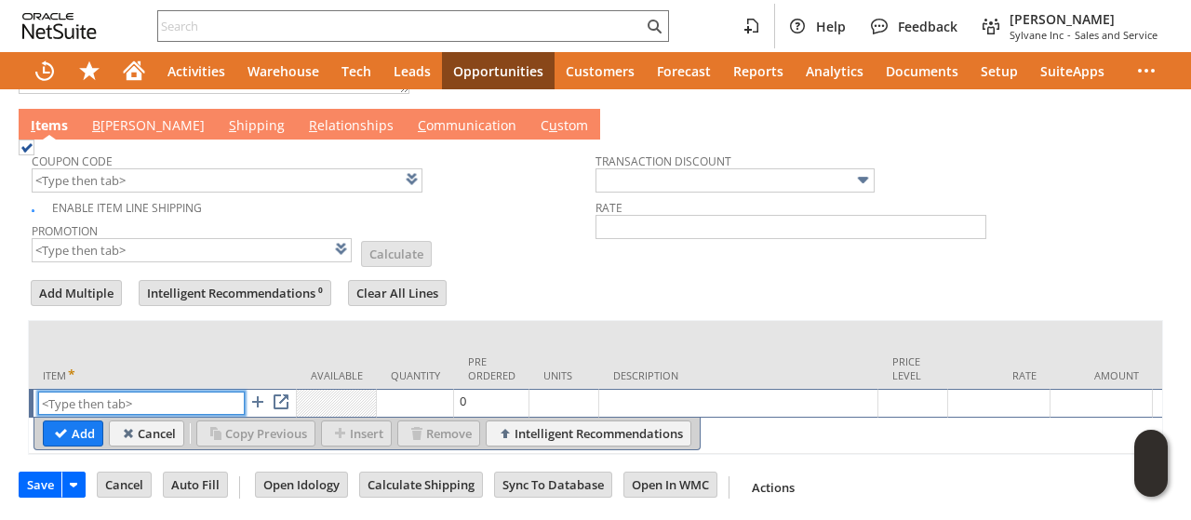
paste input "sa7442-2"
type input "sa7442-2"
click at [67, 421] on input "Add" at bounding box center [73, 433] width 59 height 24
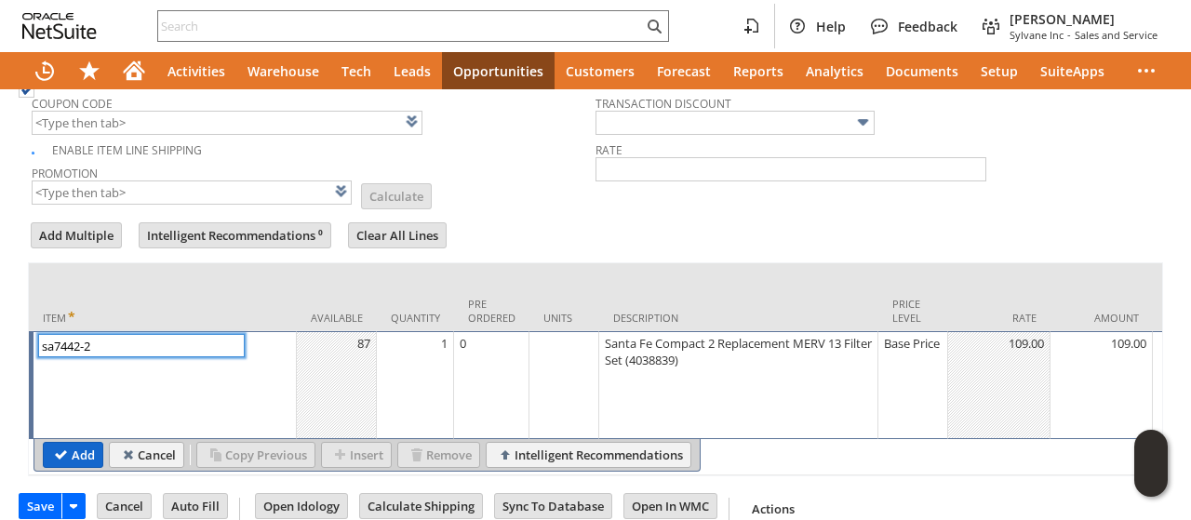
scroll to position [1045, 0]
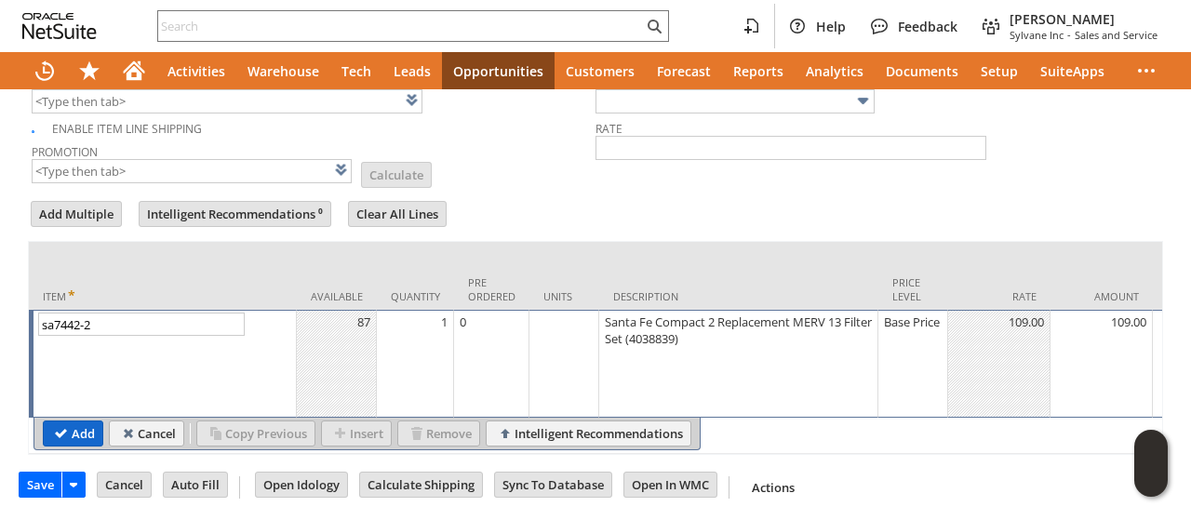
click at [67, 421] on input "Add" at bounding box center [73, 433] width 59 height 24
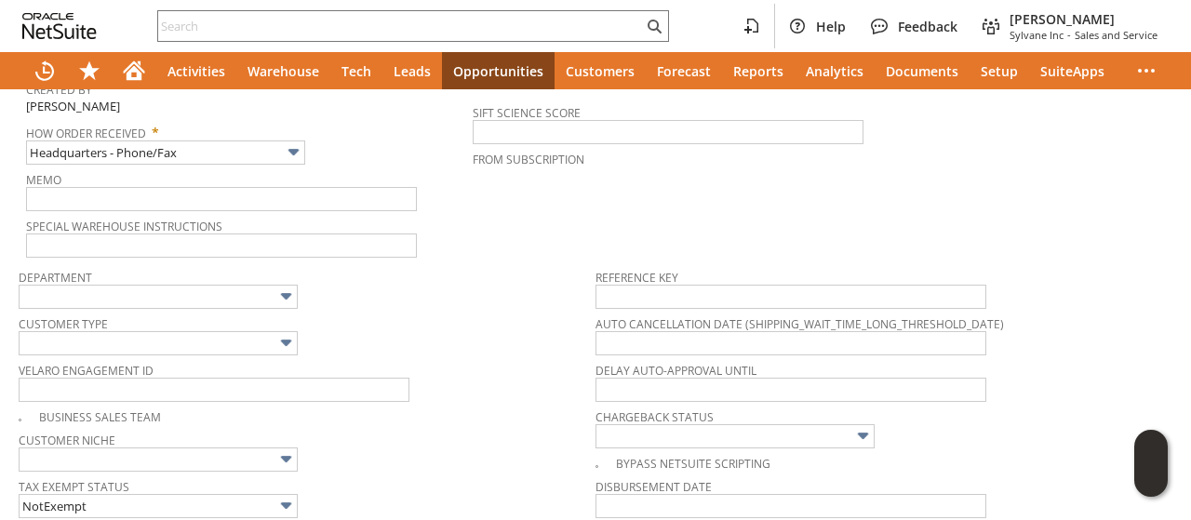
type input "Intelligent Recommendations¹⁰"
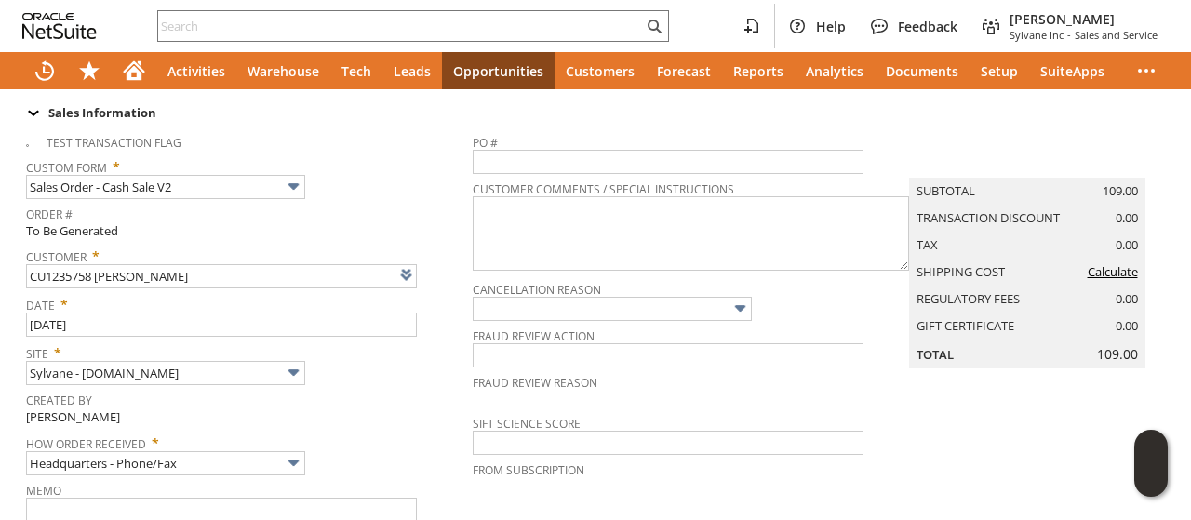
scroll to position [0, 0]
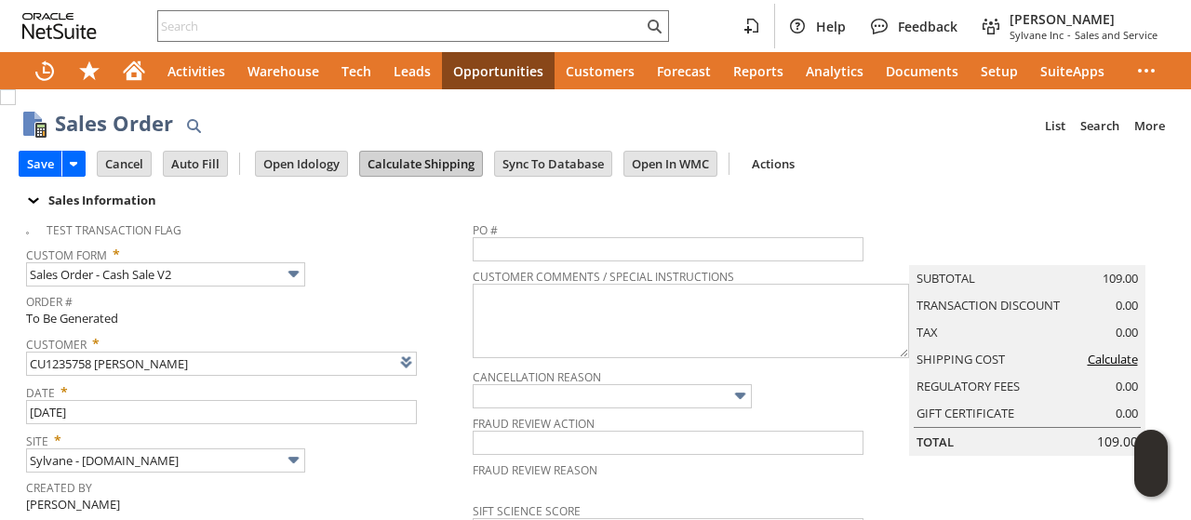
click at [414, 167] on input "Calculate Shipping" at bounding box center [421, 164] width 122 height 24
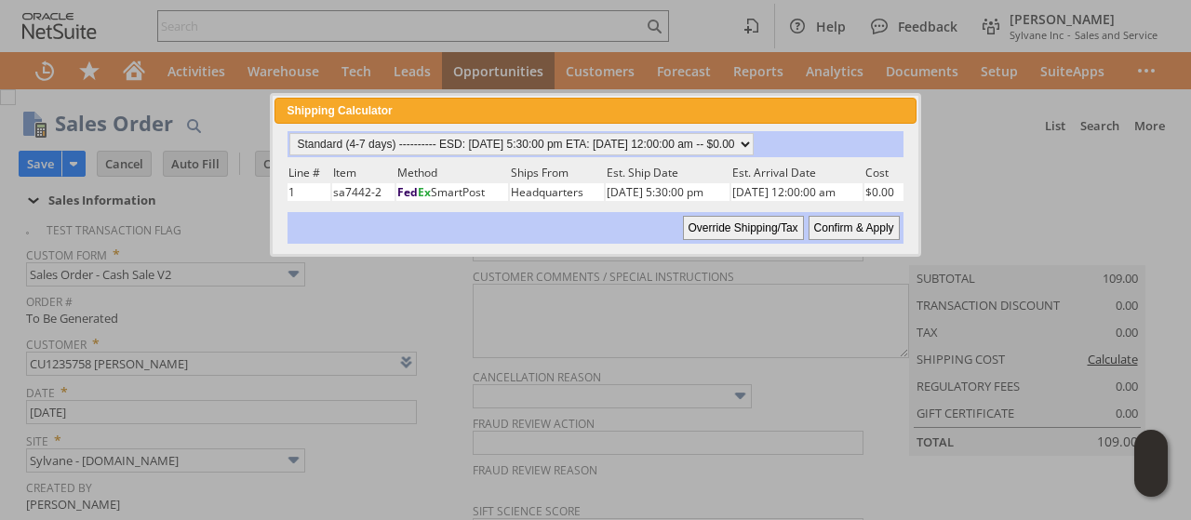
click at [836, 216] on input "Confirm & Apply" at bounding box center [853, 228] width 91 height 24
type input "Add"
type input "Copy Previous"
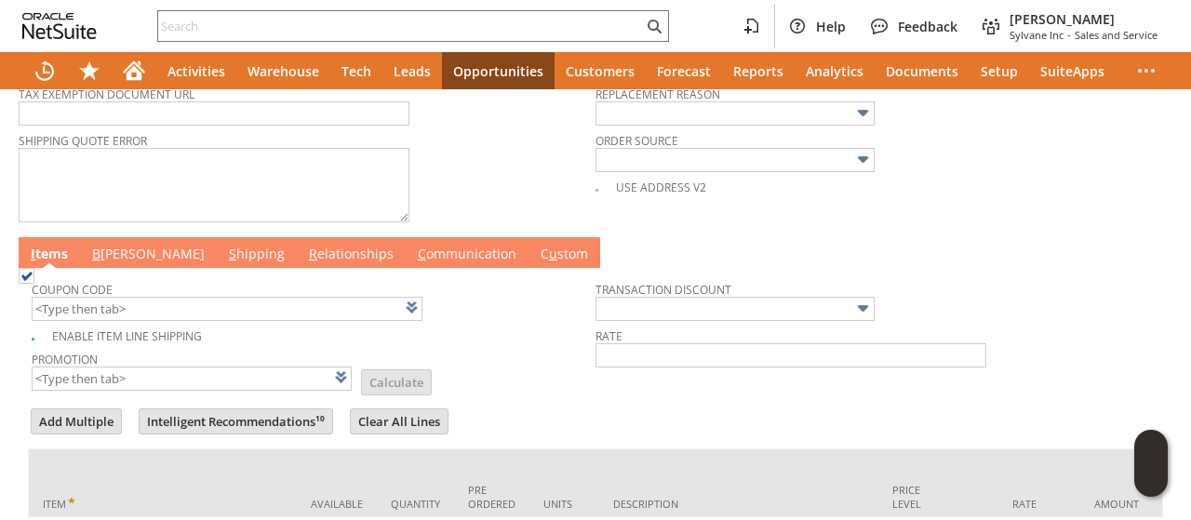
click at [116, 245] on link "B illing" at bounding box center [148, 255] width 122 height 20
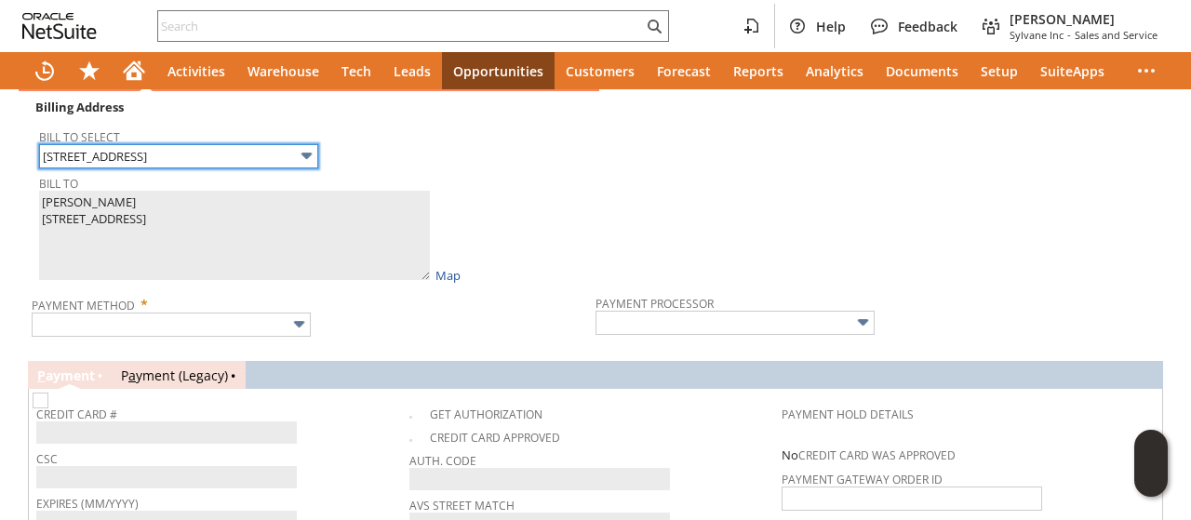
scroll to position [1116, 0]
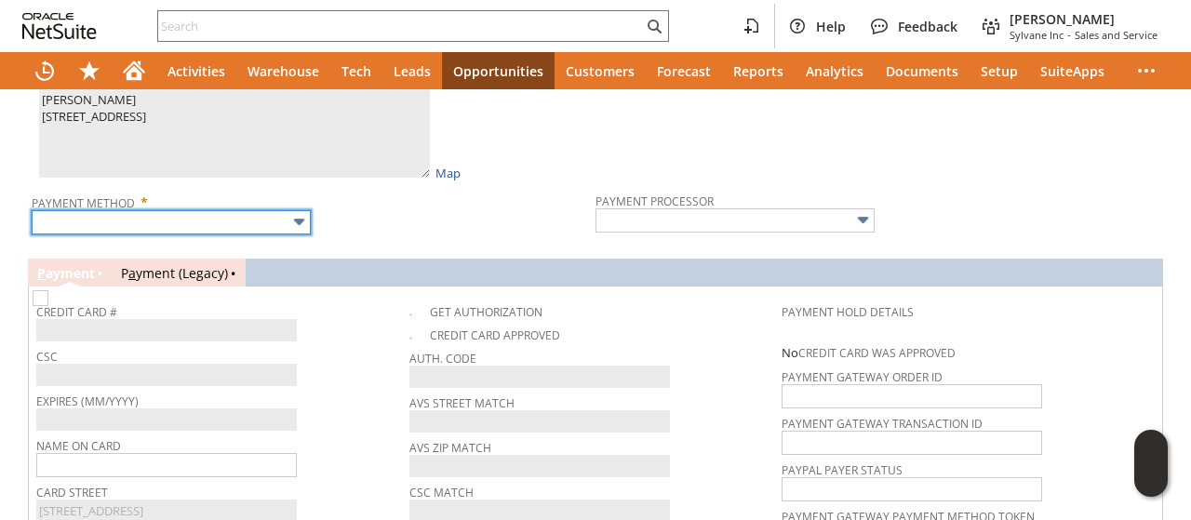
click at [212, 217] on input "text" at bounding box center [171, 222] width 279 height 24
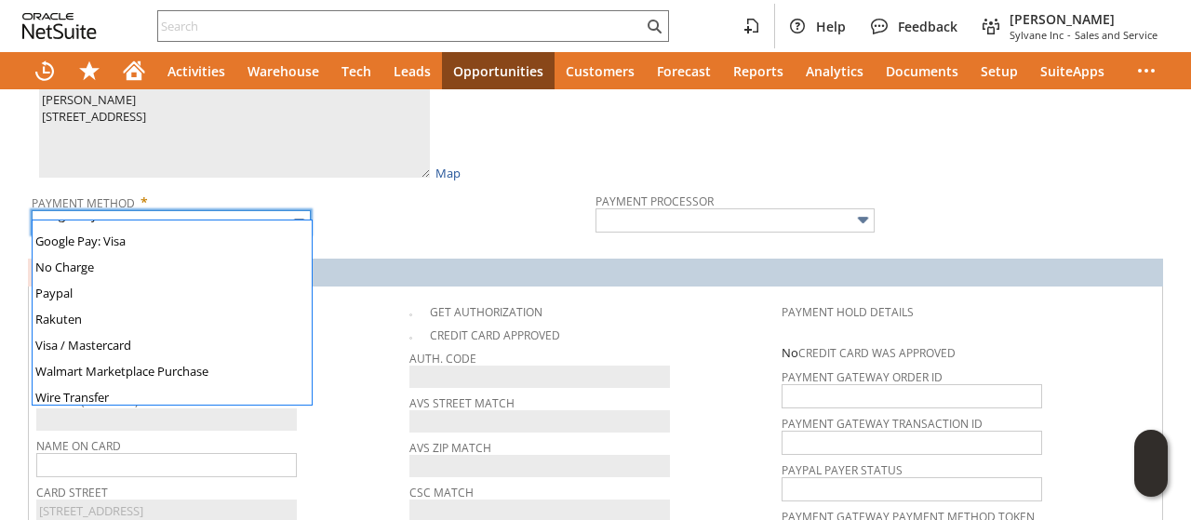
scroll to position [519, 0]
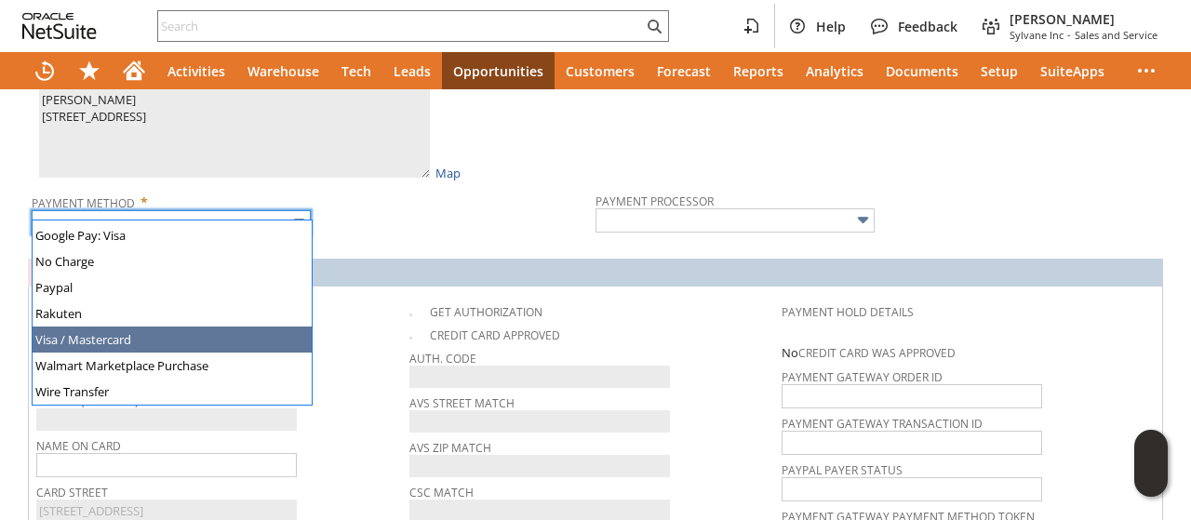
type input "Visa / Mastercard"
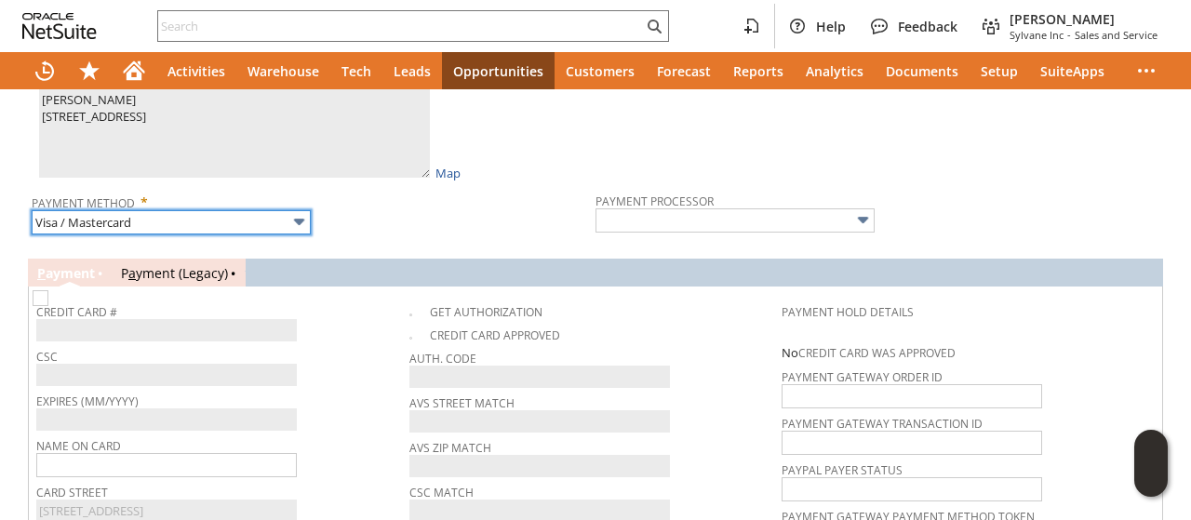
type input "Braintree"
checkbox input "true"
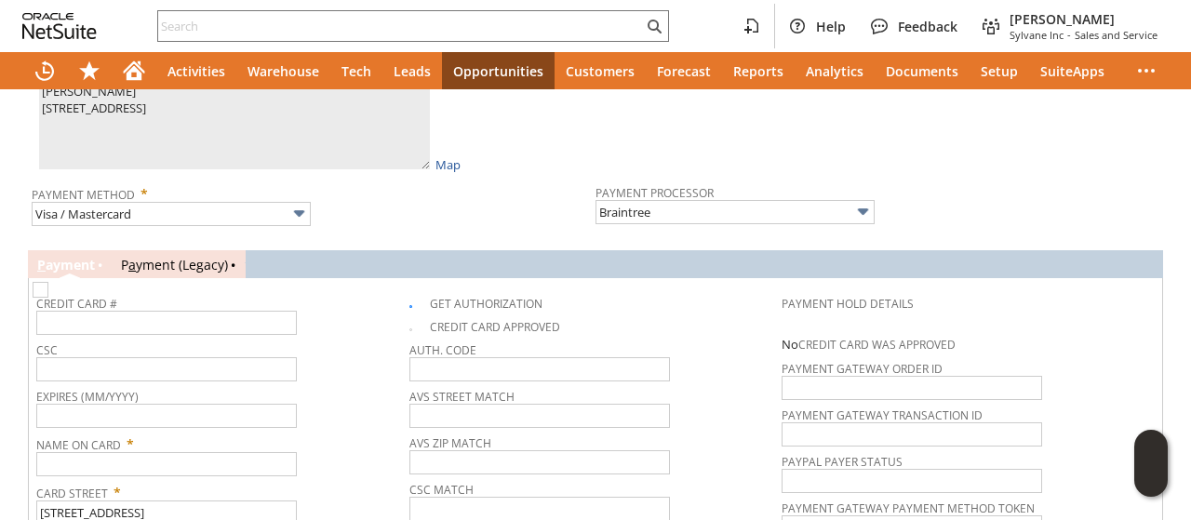
scroll to position [1209, 0]
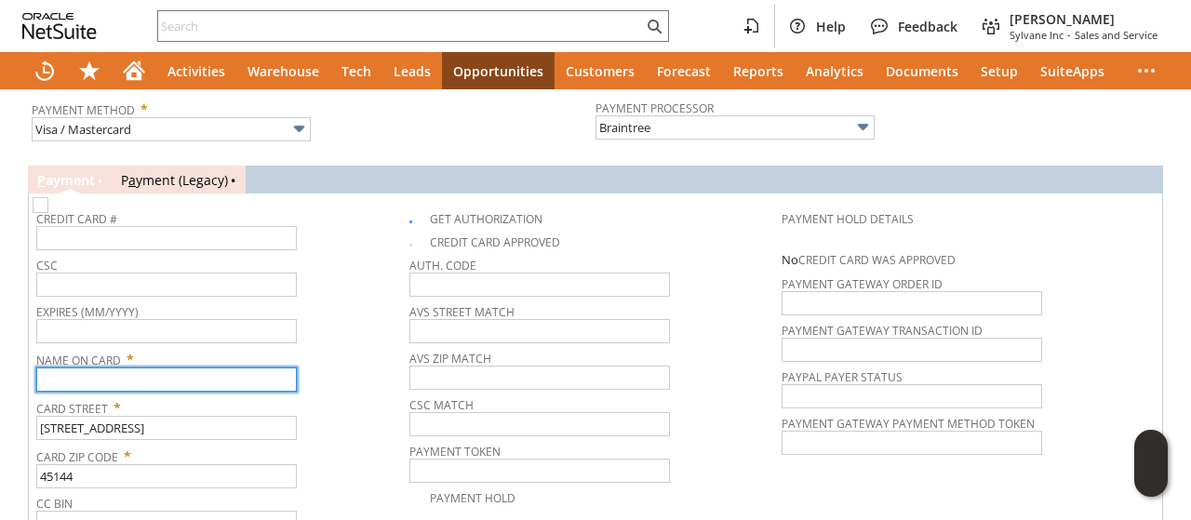
paste input "Diane Weins"
type input "Diane Weins"
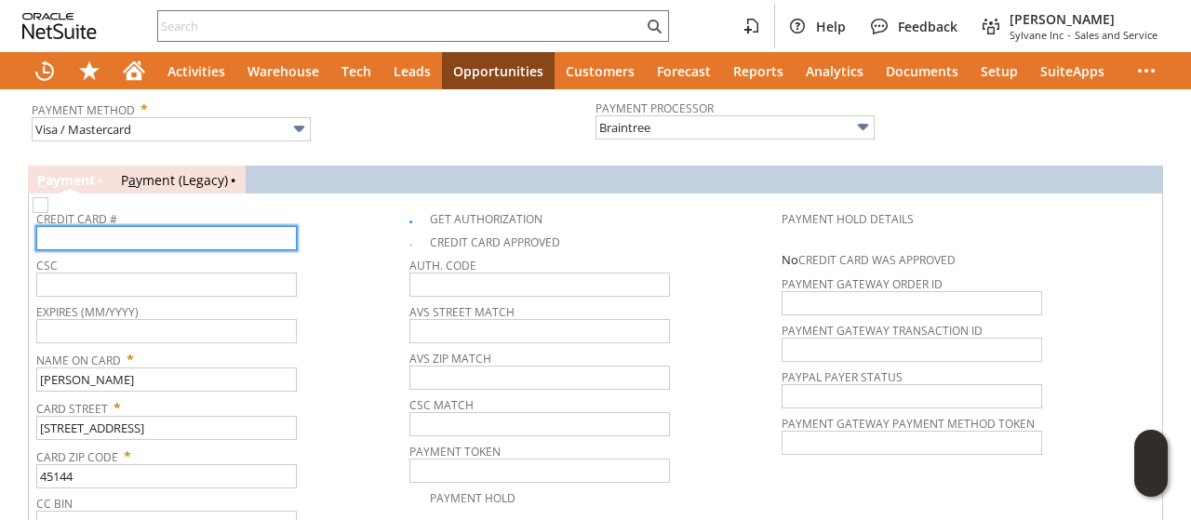
click at [143, 226] on input "text" at bounding box center [166, 238] width 260 height 24
type input "4100390793387594"
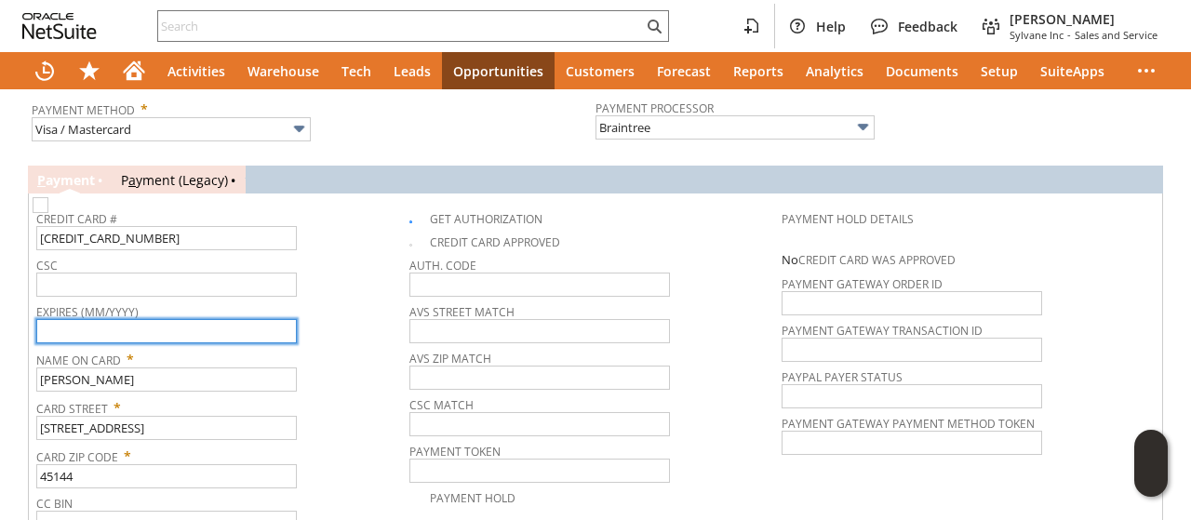
click at [214, 321] on input "text" at bounding box center [166, 331] width 260 height 24
type input "04/2028"
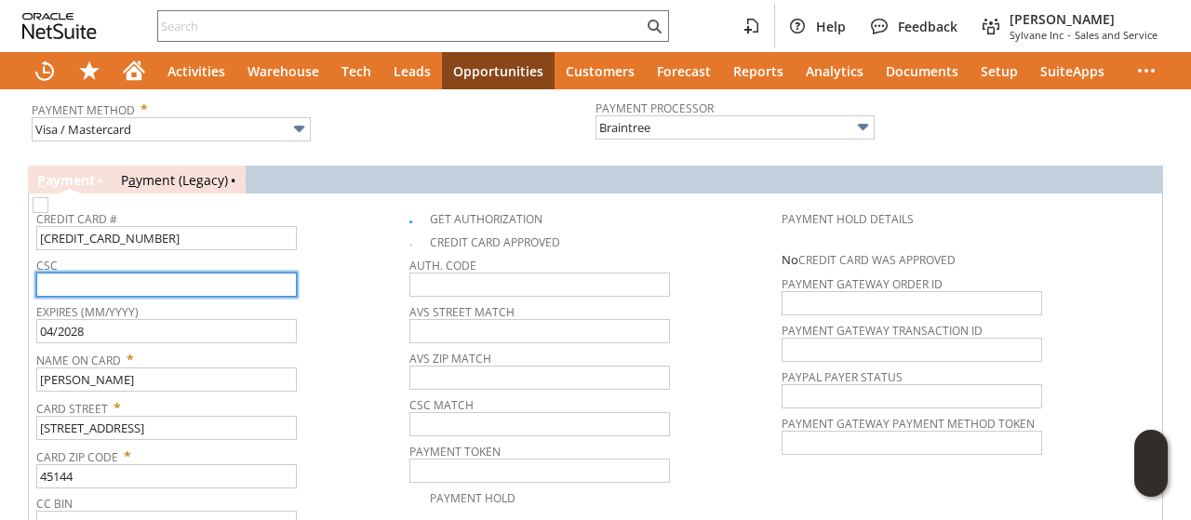
click at [166, 273] on input "text" at bounding box center [166, 285] width 260 height 24
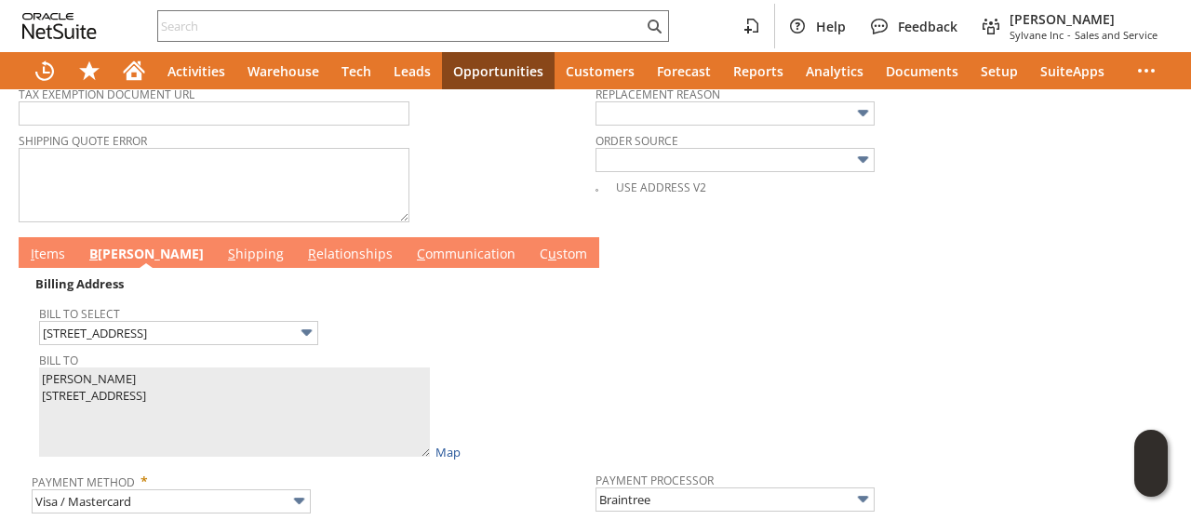
type input "710"
click at [55, 245] on link "I tems" at bounding box center [48, 255] width 44 height 20
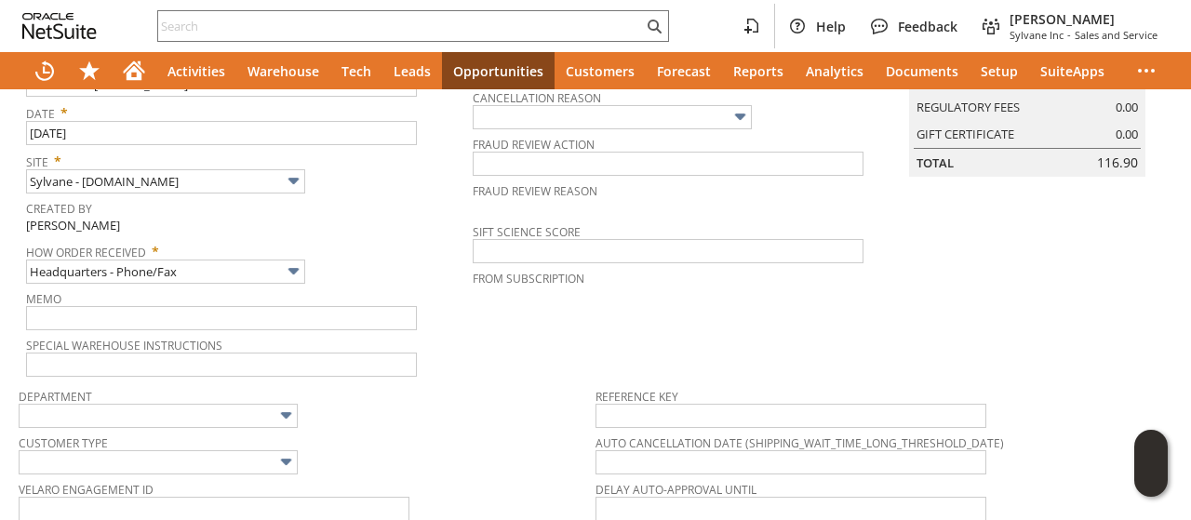
scroll to position [0, 0]
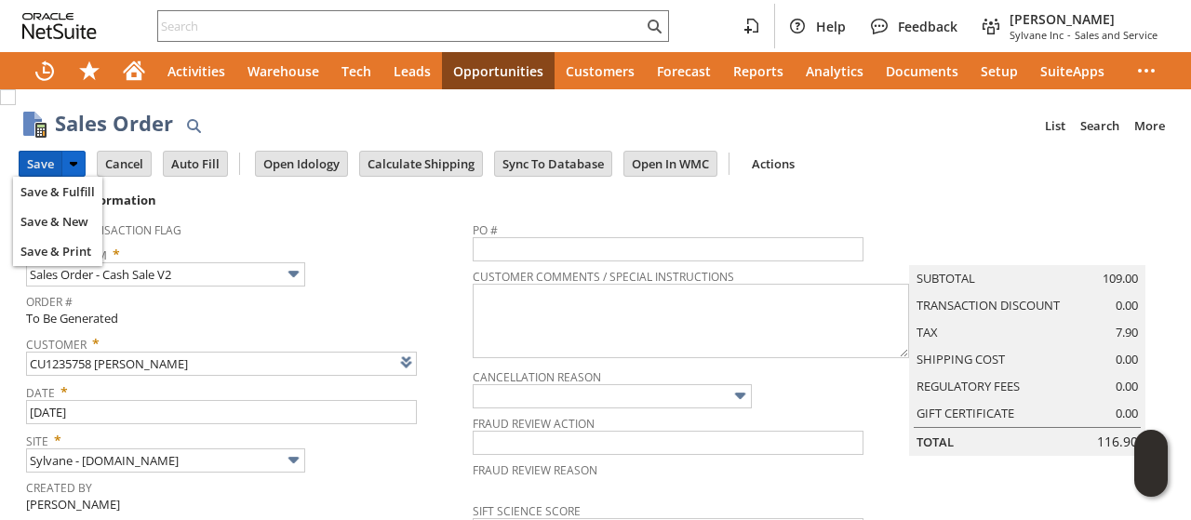
click at [37, 156] on input "Save" at bounding box center [41, 164] width 42 height 24
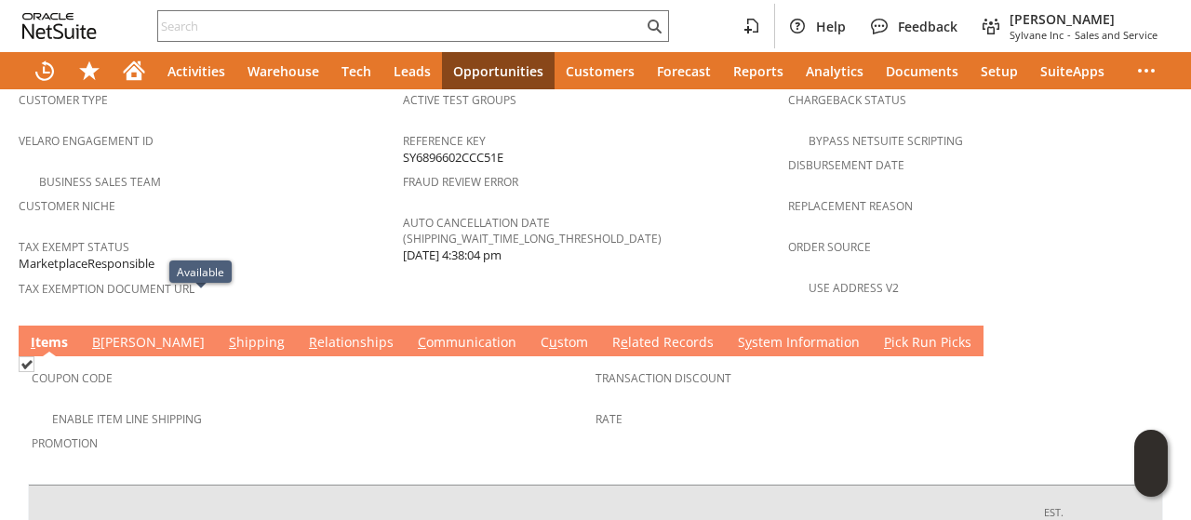
scroll to position [0, 382]
click at [224, 333] on link "S hipping" at bounding box center [256, 343] width 65 height 20
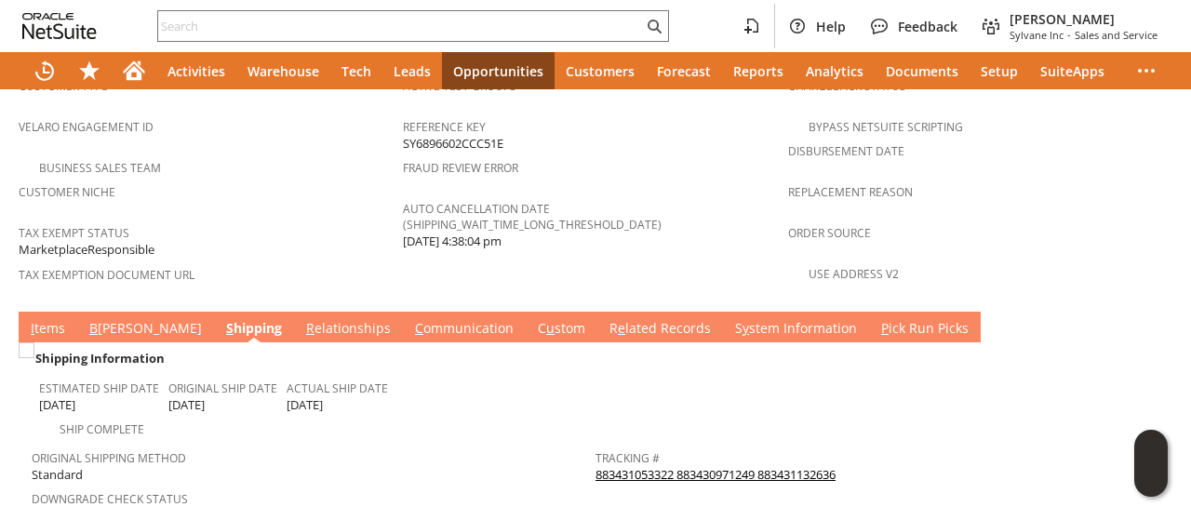
scroll to position [1209, 0]
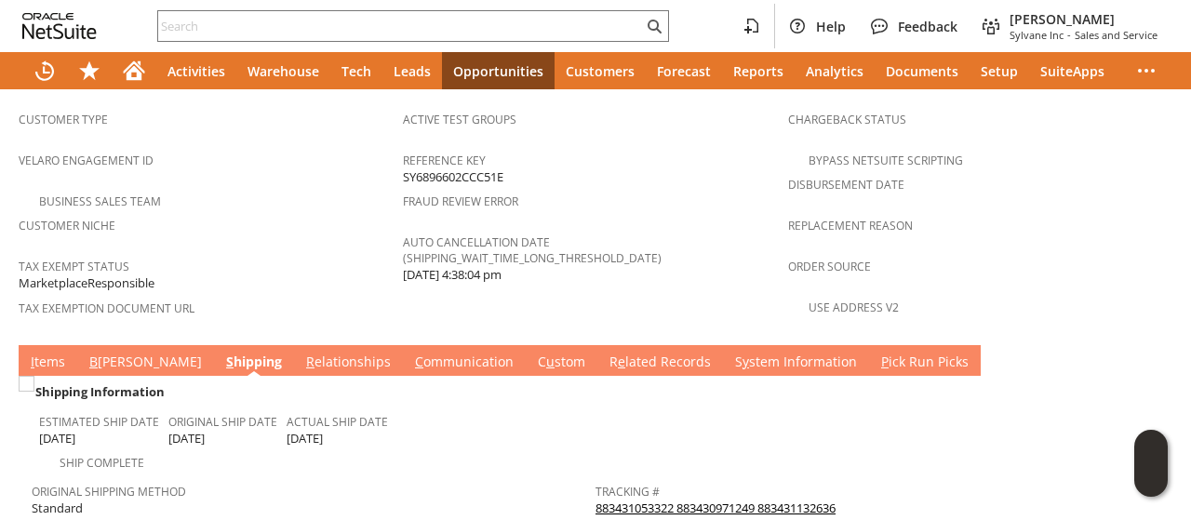
click at [33, 353] on span "I" at bounding box center [33, 362] width 4 height 18
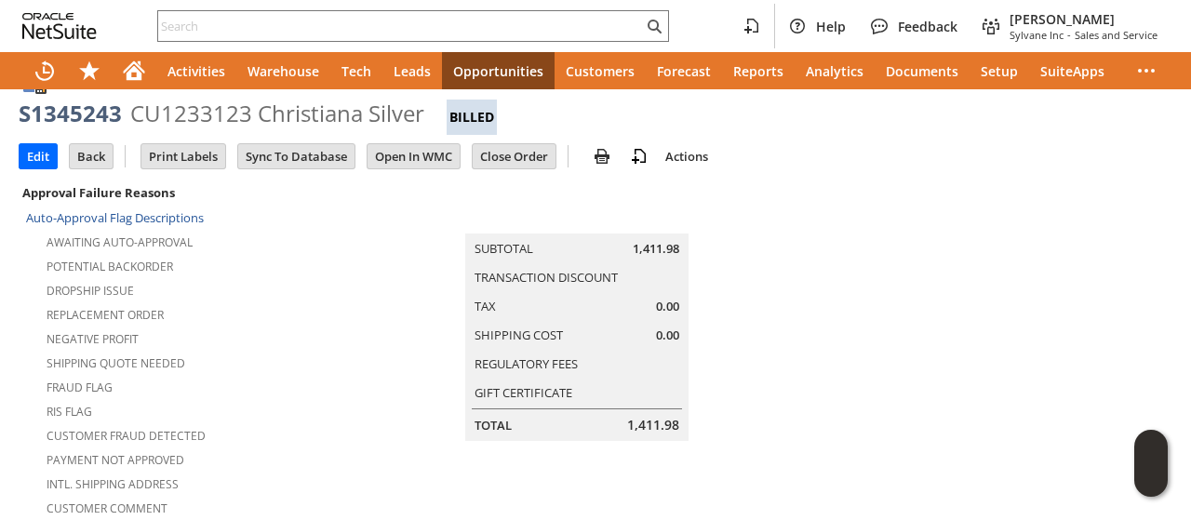
scroll to position [0, 0]
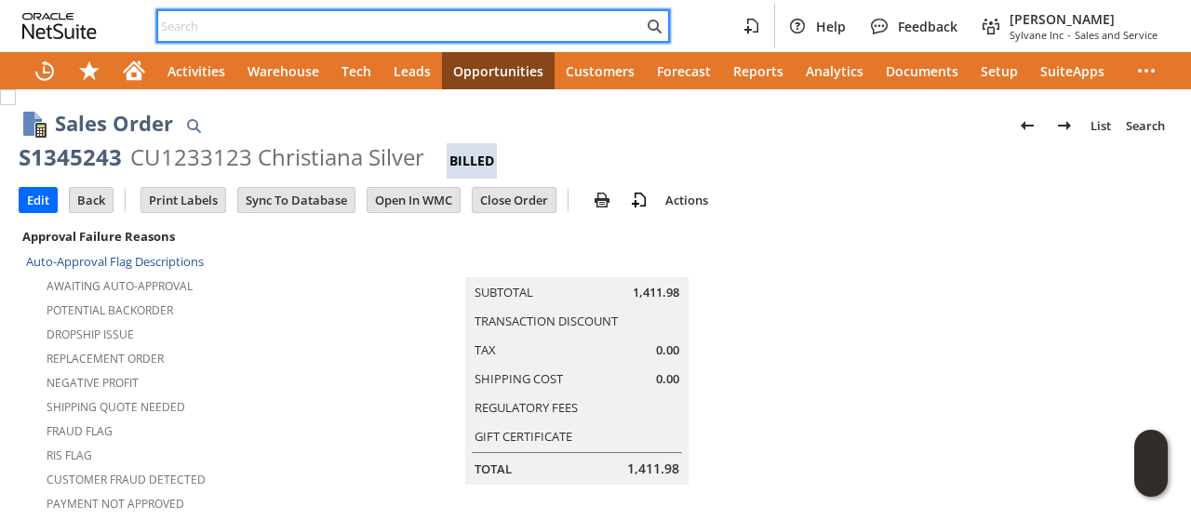
paste input "5878504406"
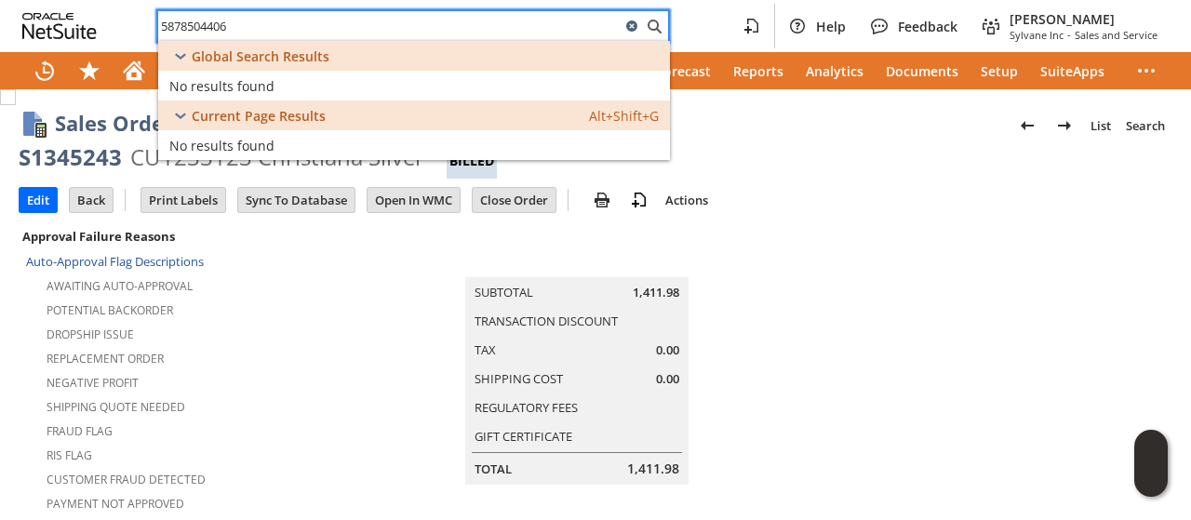
type input "5878504406"
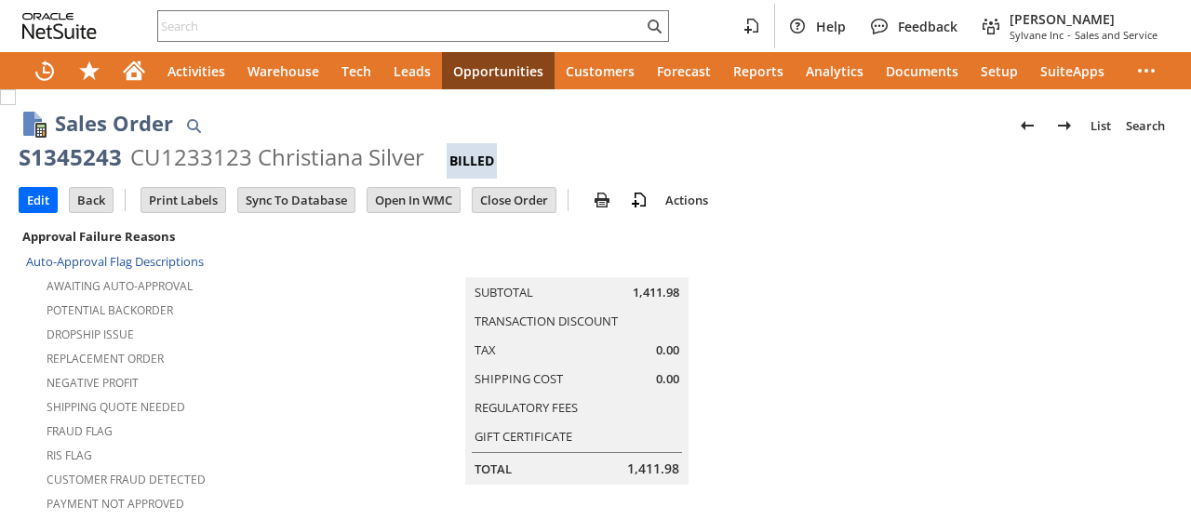
scroll to position [651, 0]
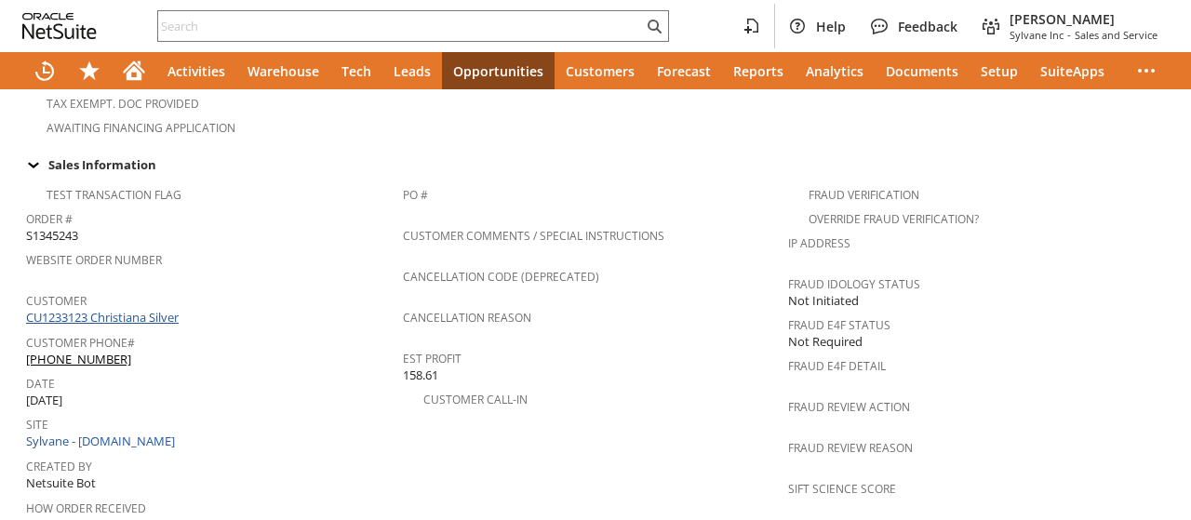
click at [136, 309] on link "CU1233123 Christiana Silver" at bounding box center [104, 317] width 157 height 17
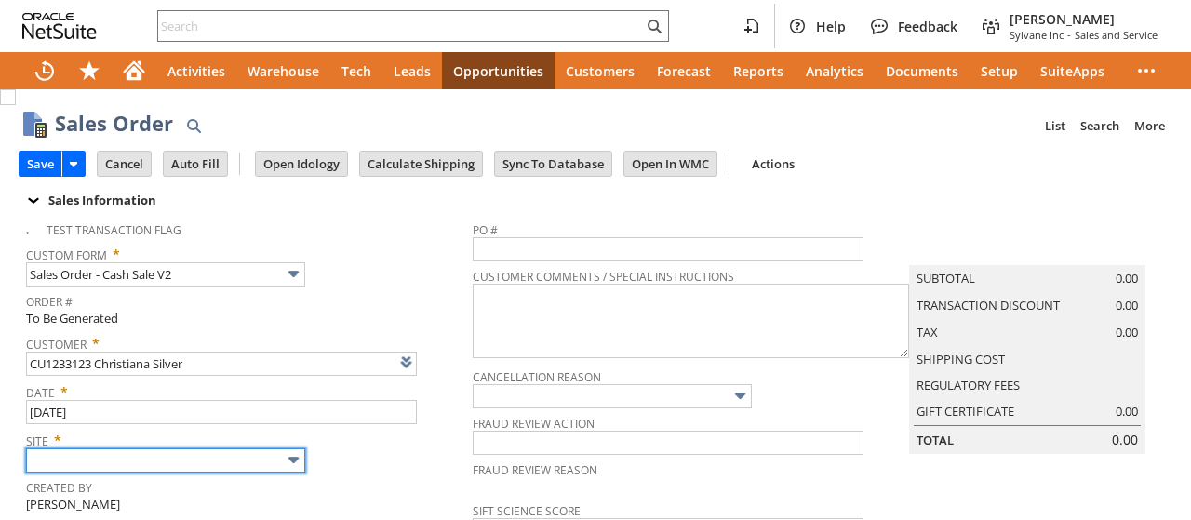
type input "Sylvane - [DOMAIN_NAME]"
type input "Intelligent Recommendations ⁰"
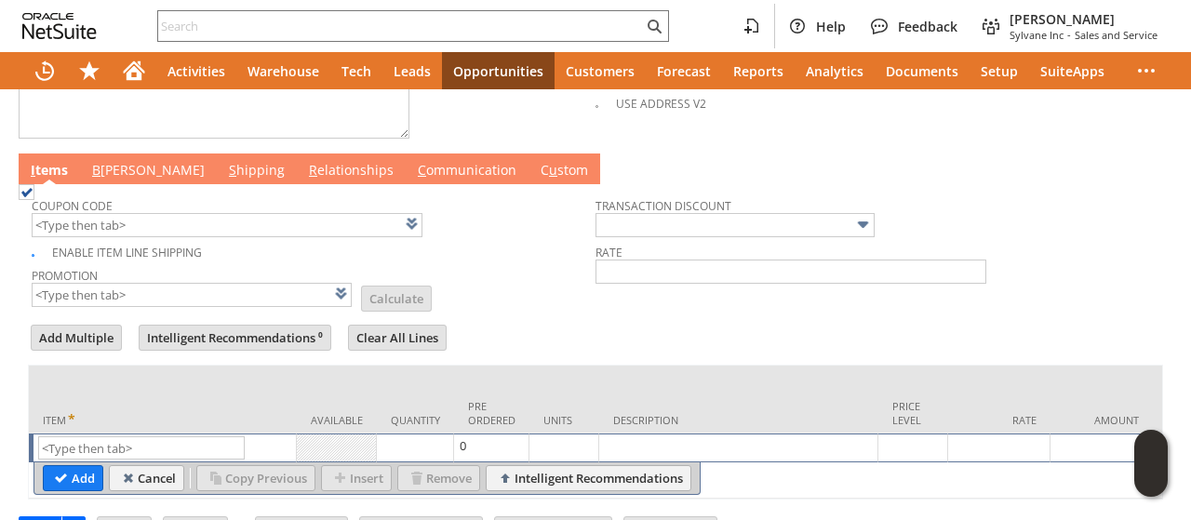
scroll to position [966, 0]
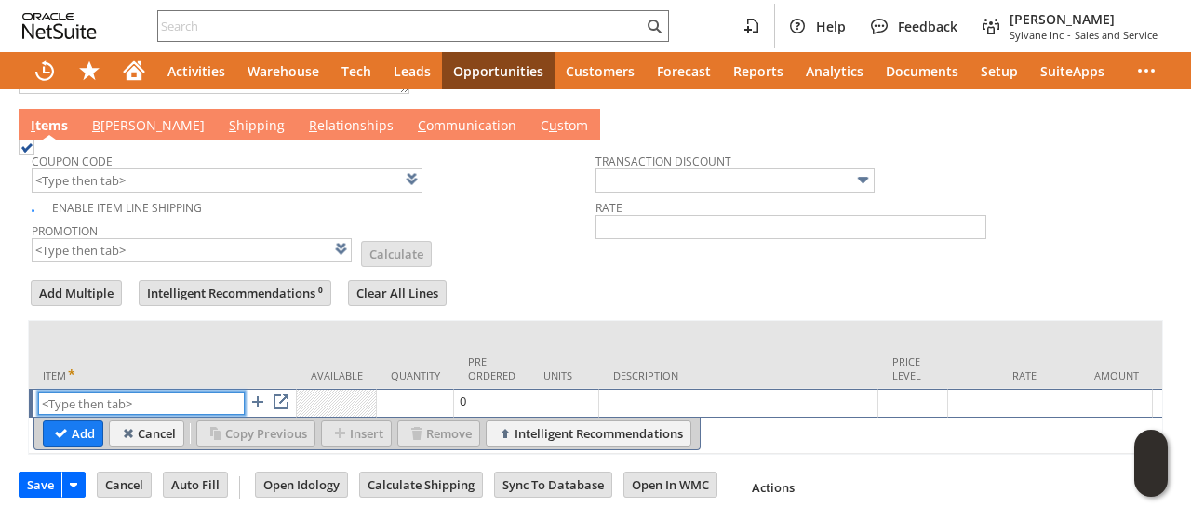
paste input "ap16669"
type input "ap16669"
click at [76, 421] on input "Add" at bounding box center [73, 433] width 59 height 24
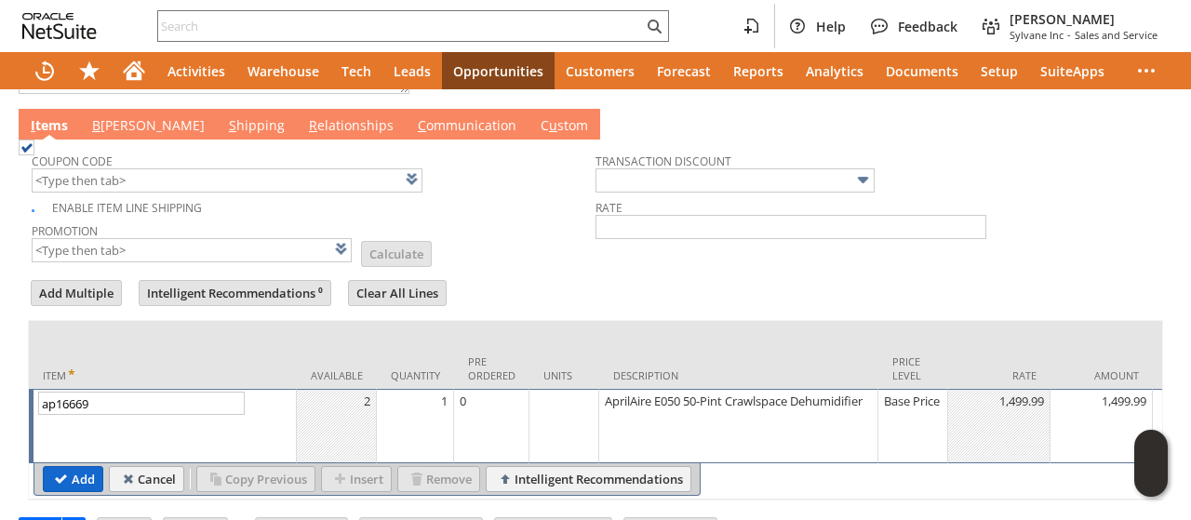
click at [65, 468] on input "Add" at bounding box center [73, 479] width 59 height 24
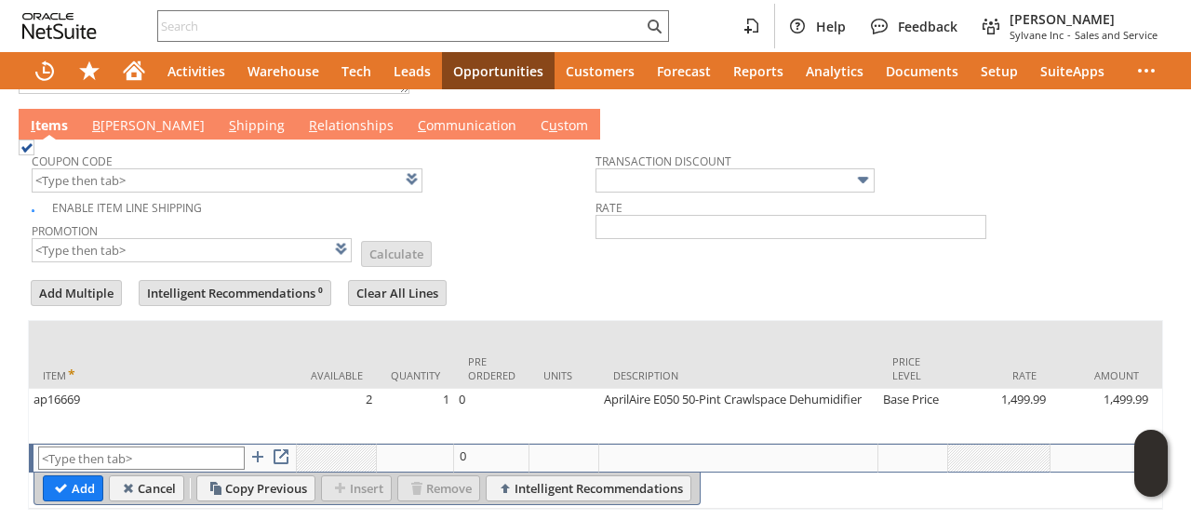
type input "Intelligent Recommendations¹⁰"
type input "ap15561"
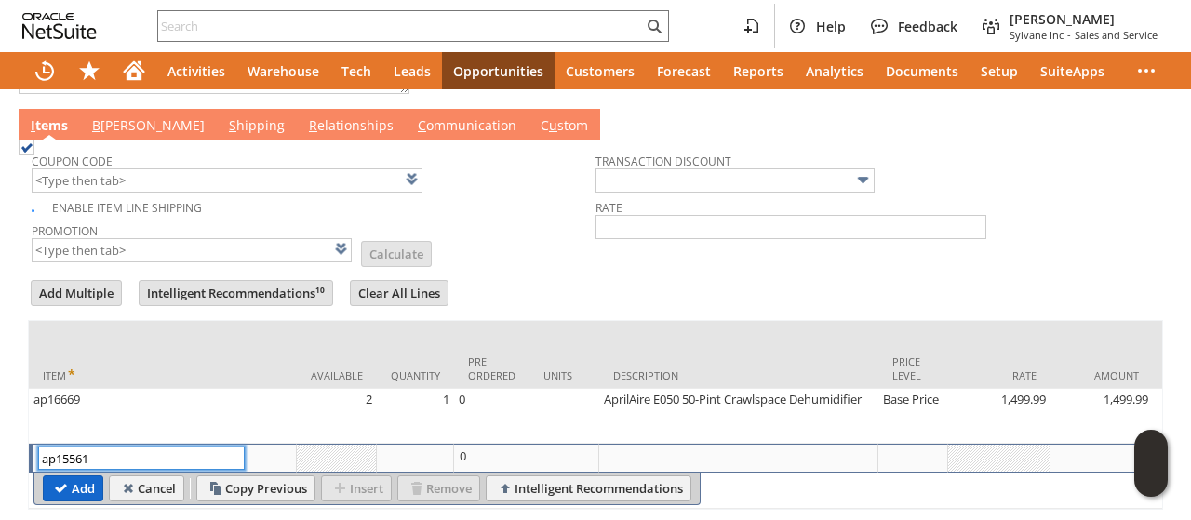
click at [74, 483] on input "Add" at bounding box center [73, 488] width 59 height 24
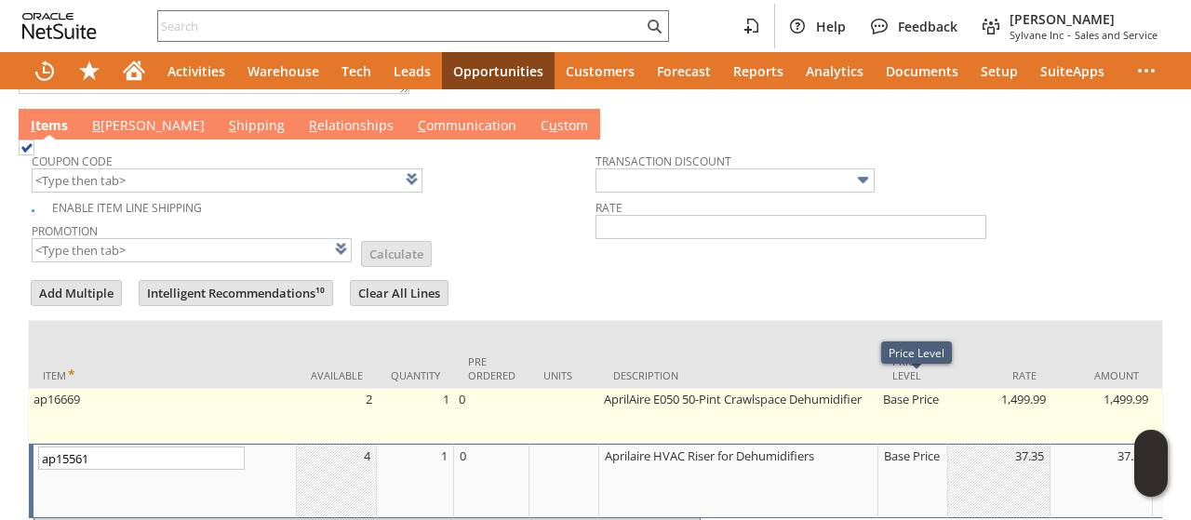
click at [913, 391] on td "Base Price" at bounding box center [913, 416] width 70 height 55
type input "Base Price"
type input "OK"
type input "Make Copy"
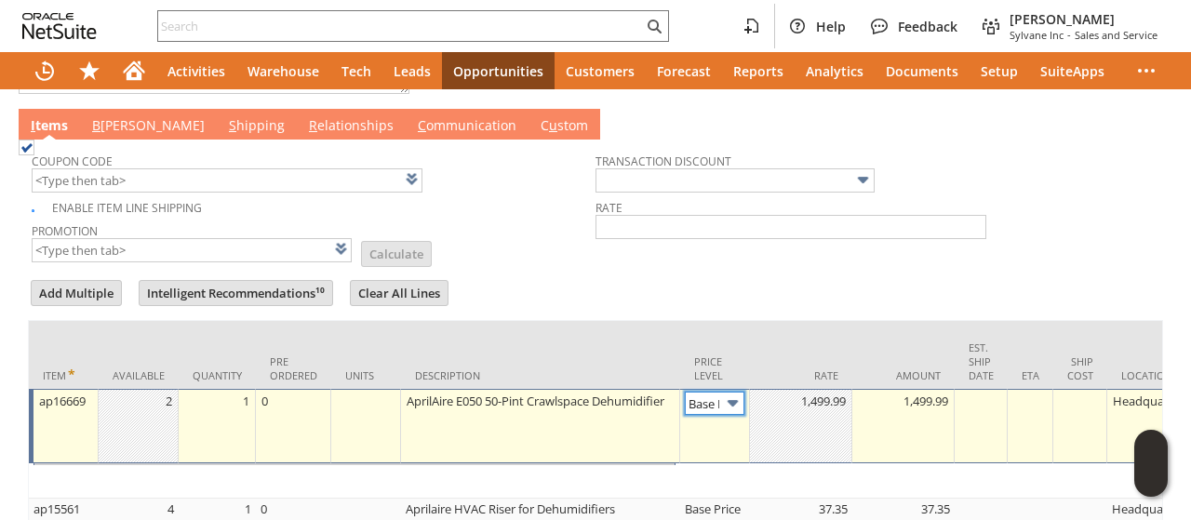
type input "Base Price"
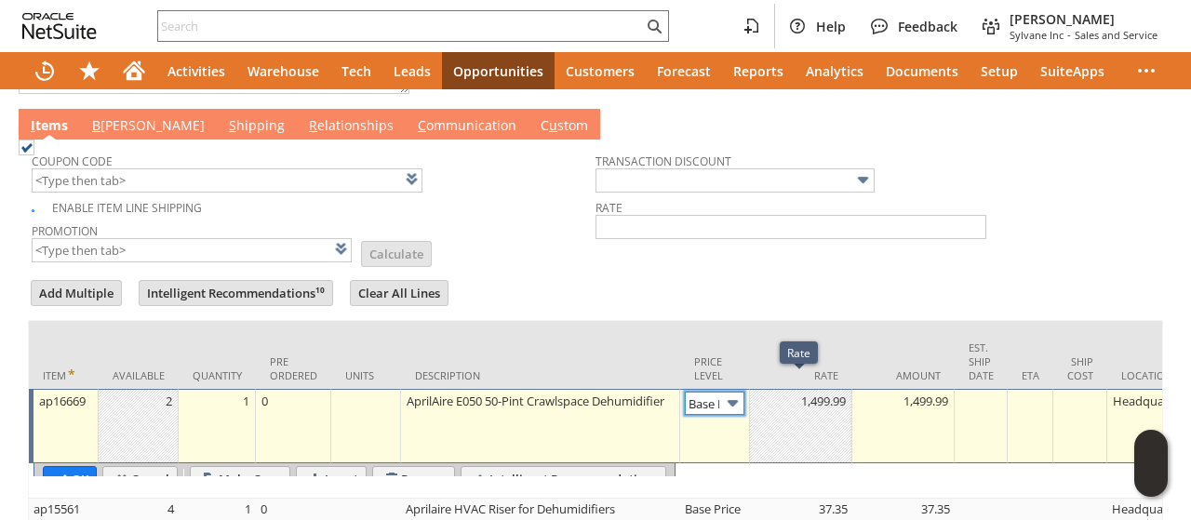
scroll to position [0, 26]
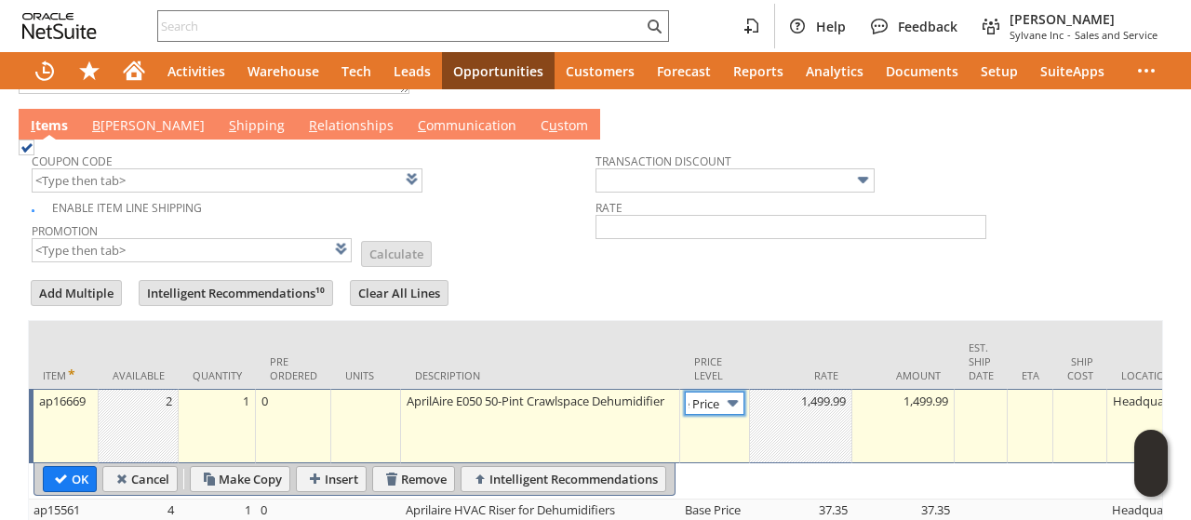
click at [730, 393] on img at bounding box center [732, 403] width 21 height 21
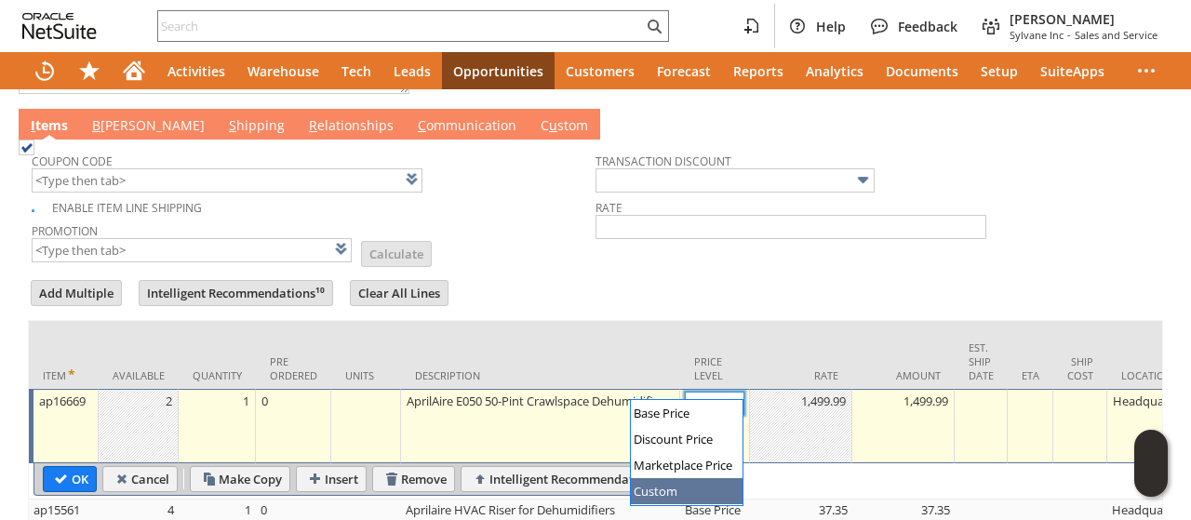
type input "Custom"
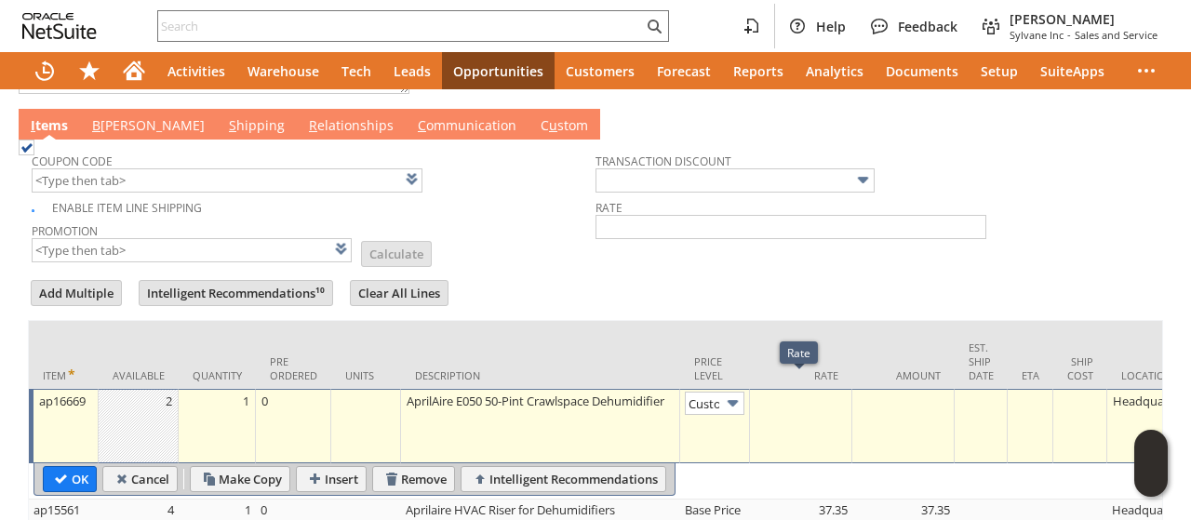
click at [806, 415] on td at bounding box center [801, 426] width 102 height 74
type input "1312.65"
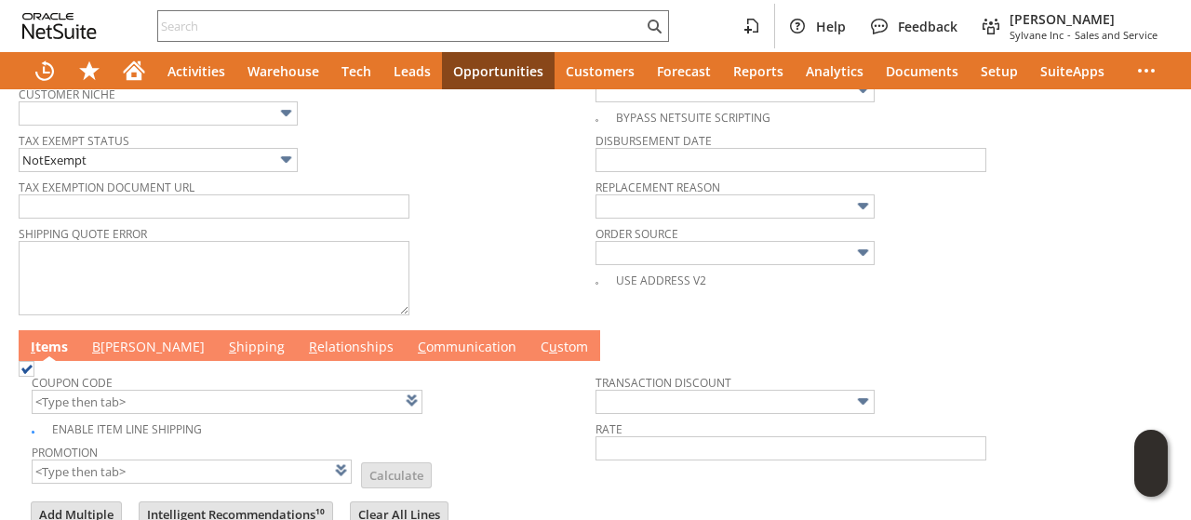
scroll to position [1109, 0]
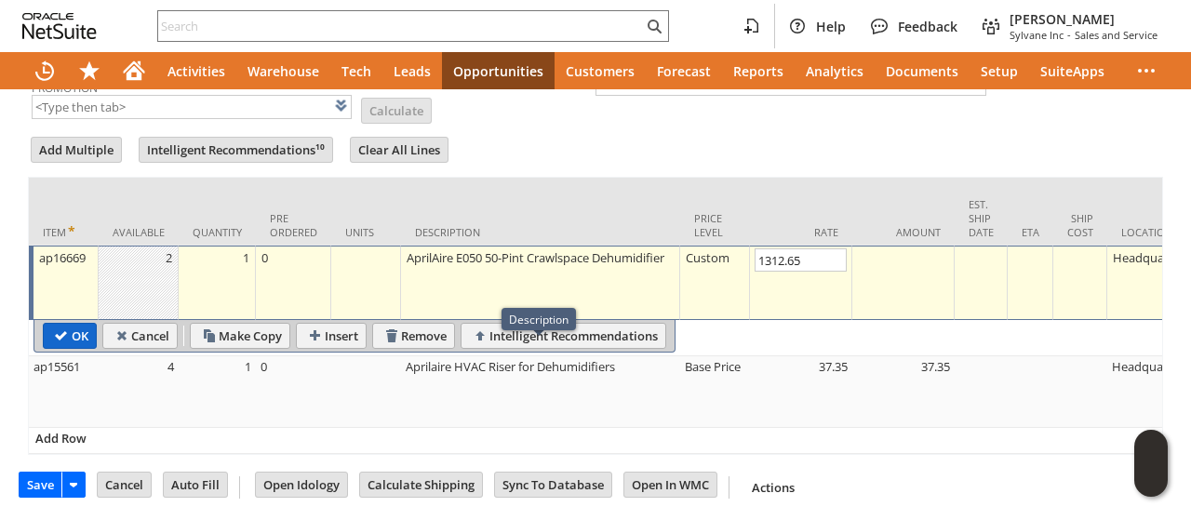
click at [82, 324] on input "OK" at bounding box center [70, 336] width 52 height 24
type input "ap15561"
type input "OK"
type input "Make Copy"
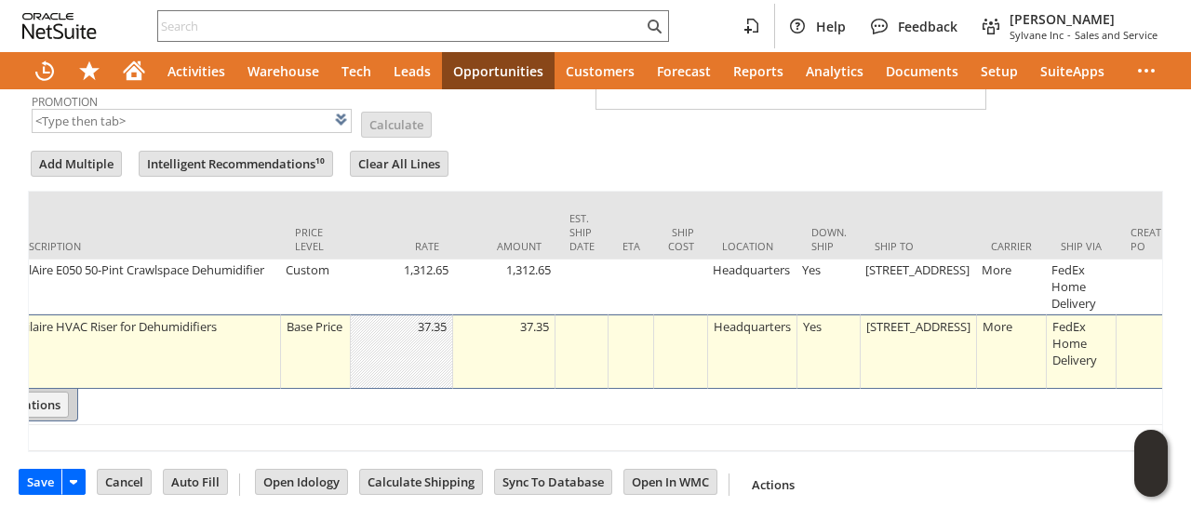
scroll to position [0, 605]
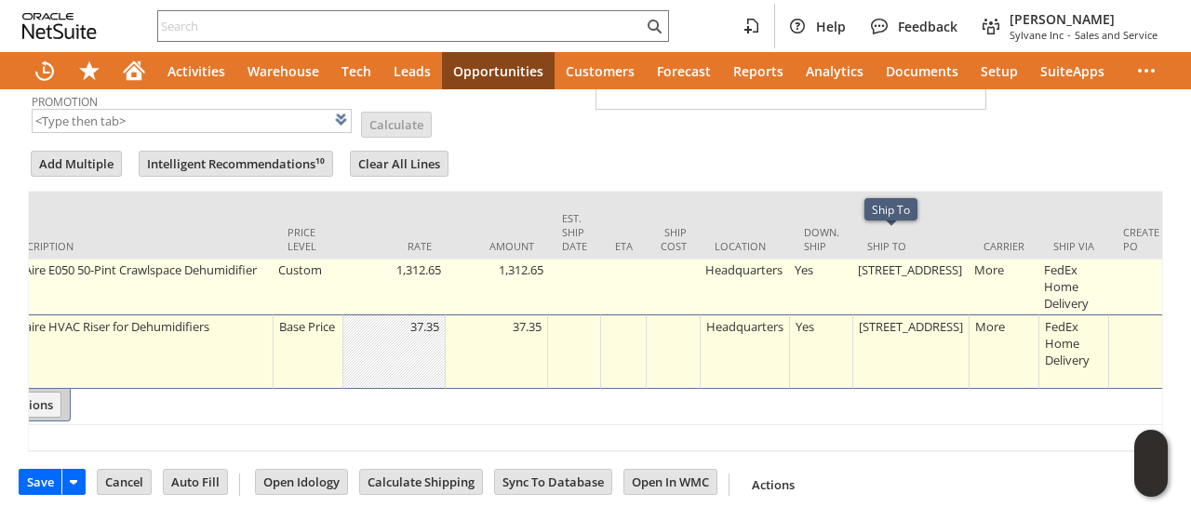
click at [893, 265] on td "1102A TREE CANOPY WAY" at bounding box center [911, 287] width 116 height 55
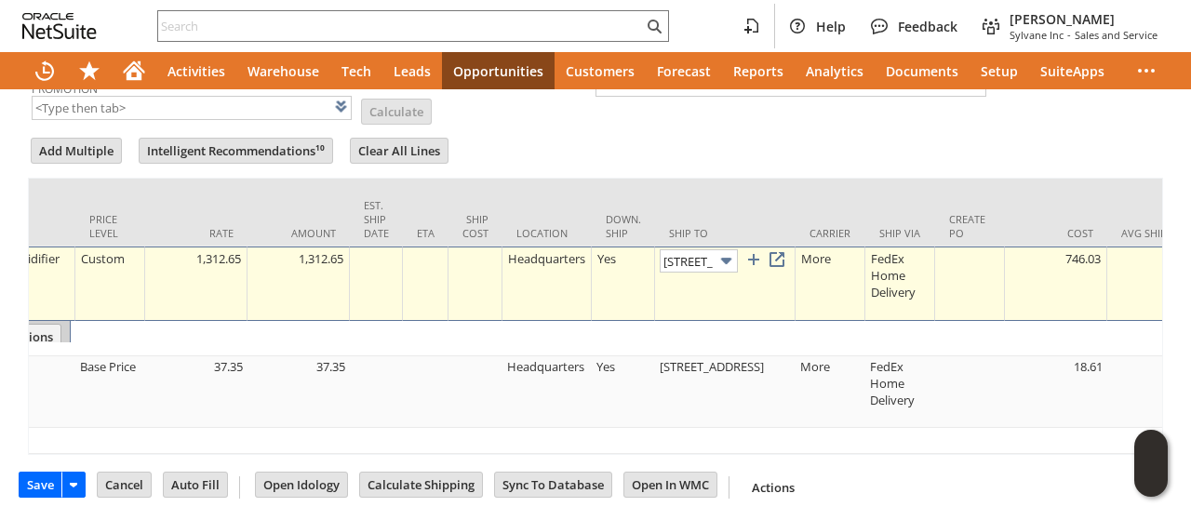
scroll to position [0, 90]
click at [720, 250] on img at bounding box center [725, 260] width 21 height 21
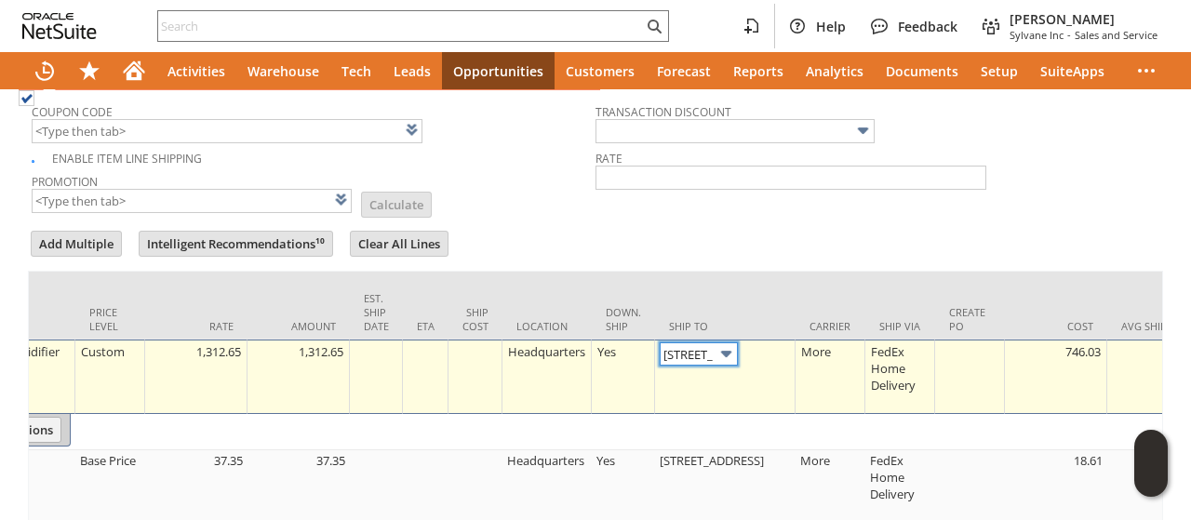
scroll to position [829, 0]
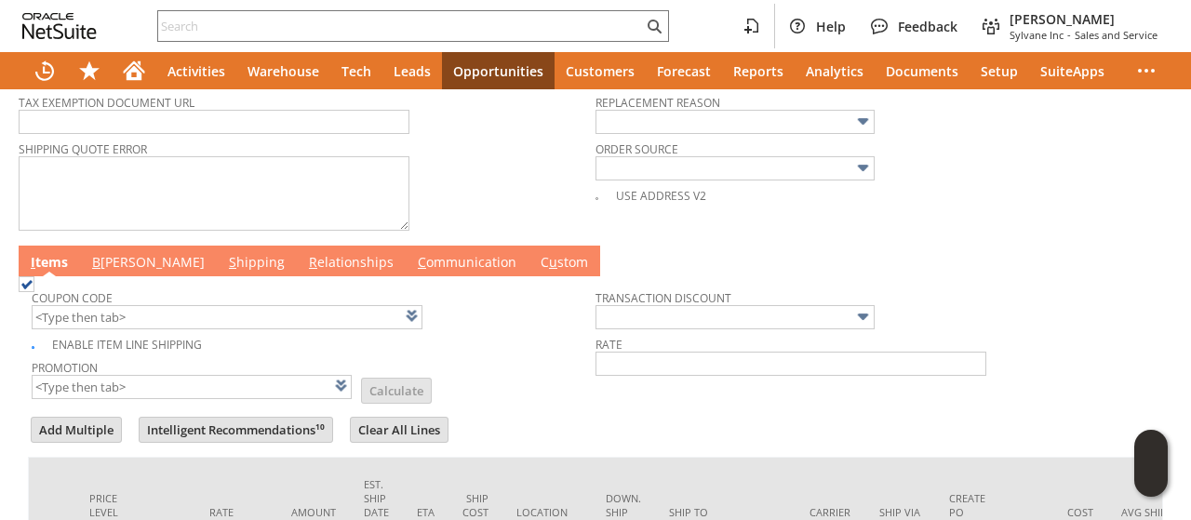
click at [112, 253] on link "B illing" at bounding box center [148, 263] width 122 height 20
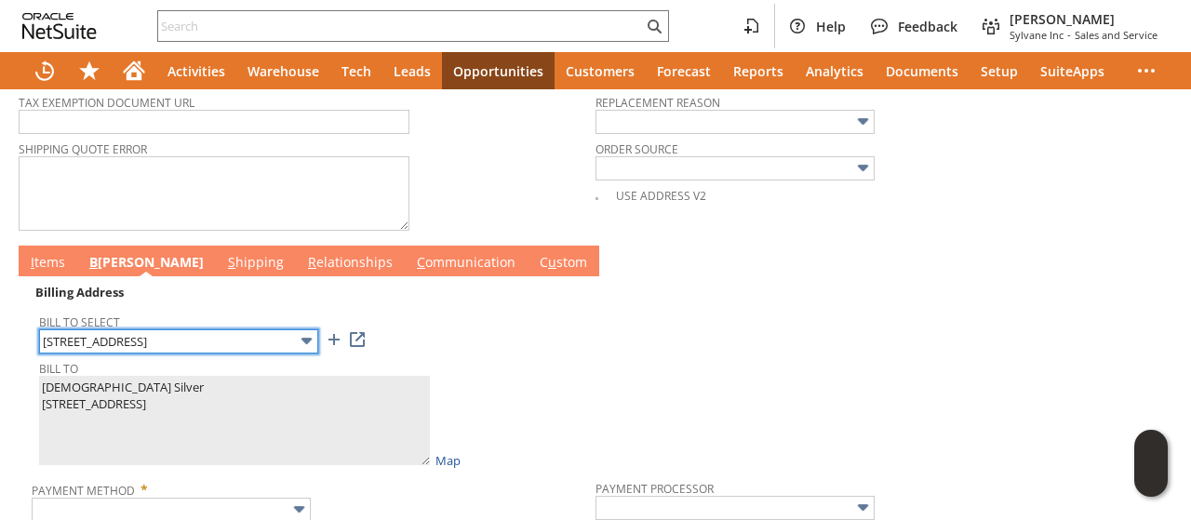
click at [145, 329] on input "1102A TREE CANOPY WAY" at bounding box center [178, 341] width 279 height 24
click at [220, 329] on input "text" at bounding box center [178, 341] width 279 height 24
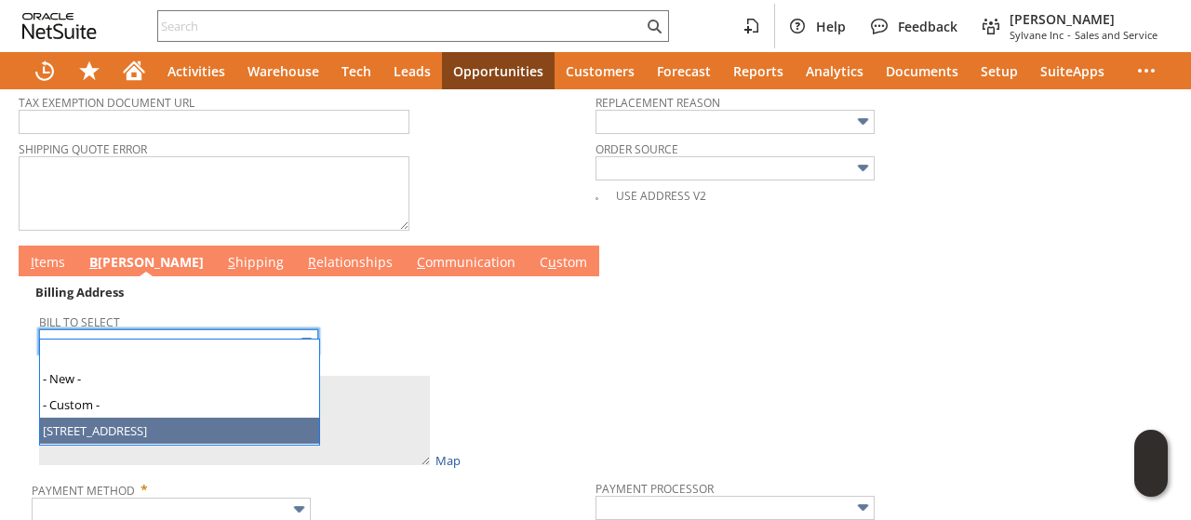
type input "1102A TREE CANOPY WAY"
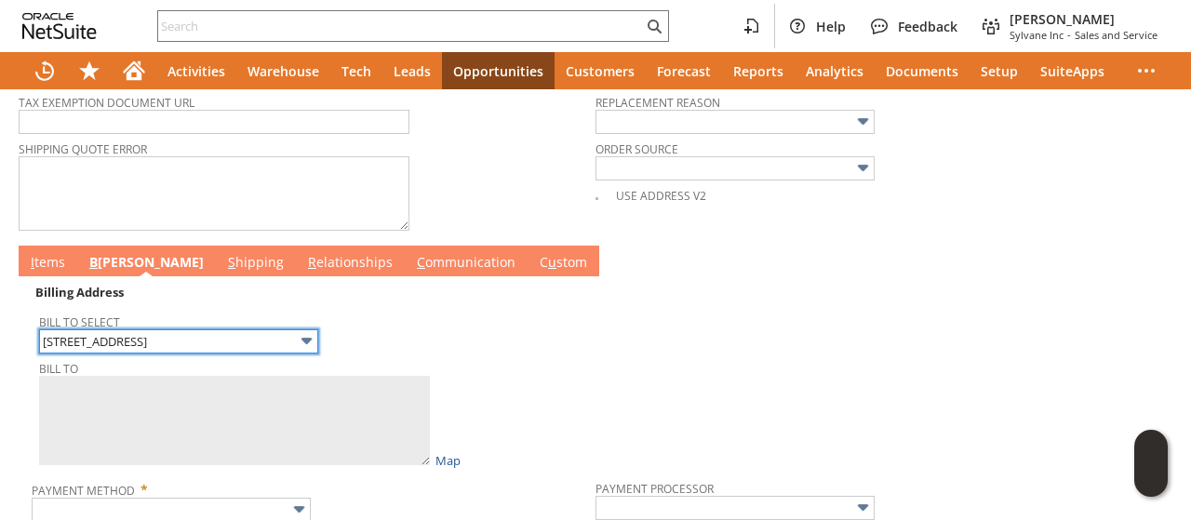
type textarea "Christiana Silver 1102A TREE CANOPY WAY 2296547 WILMINGTON NC 28403-7432 United…"
type input "1102A TREE CANOPY WAY"
type input "28403-7432"
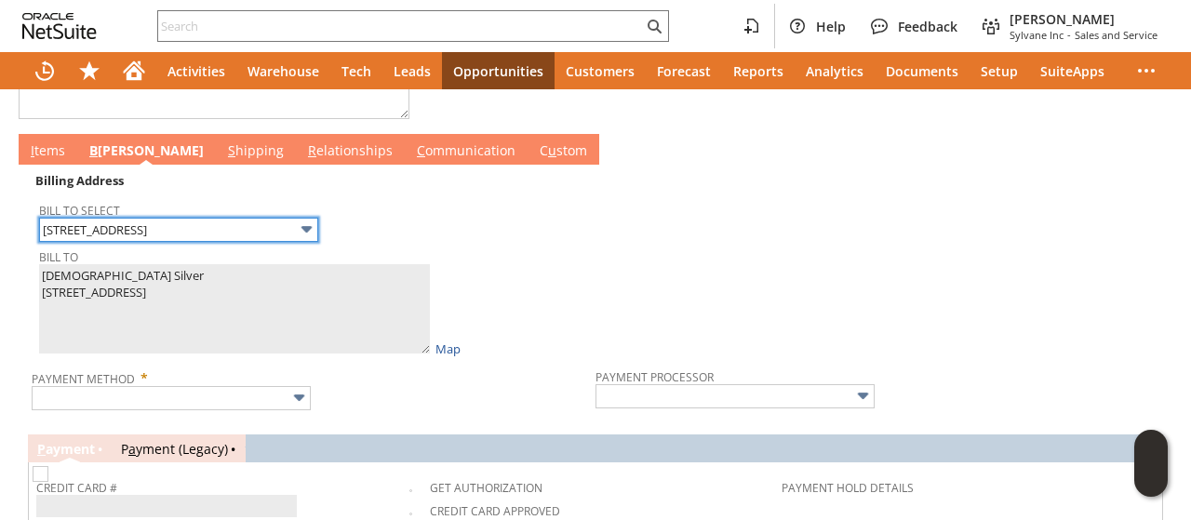
scroll to position [1015, 0]
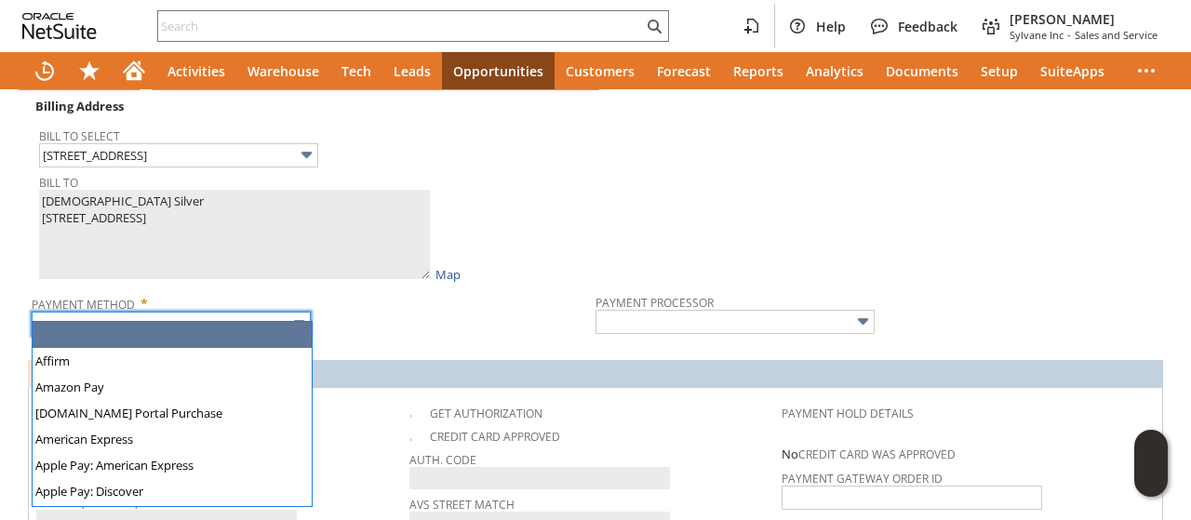
click at [230, 312] on input "text" at bounding box center [171, 324] width 279 height 24
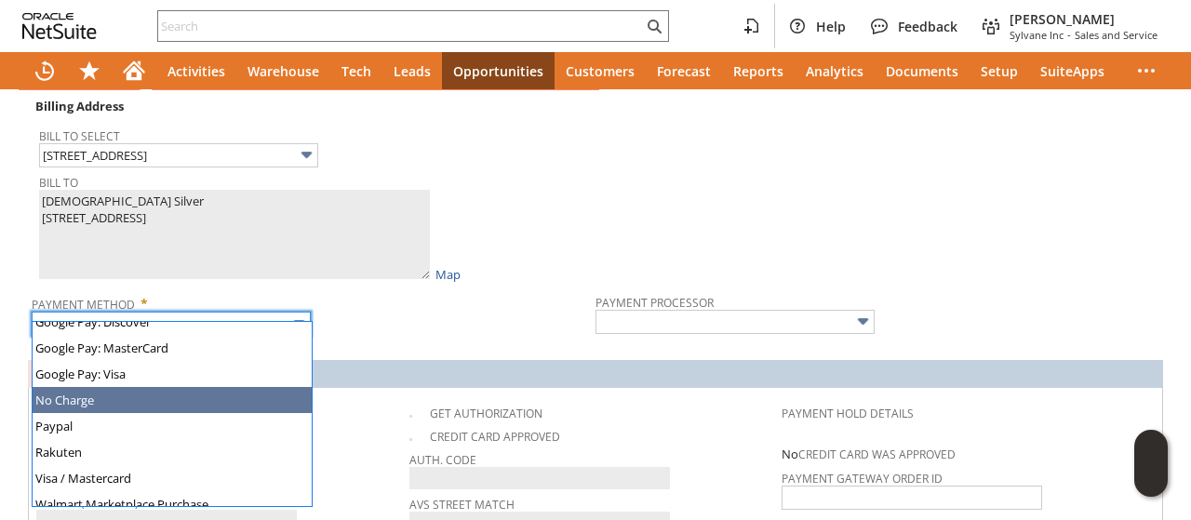
scroll to position [519, 0]
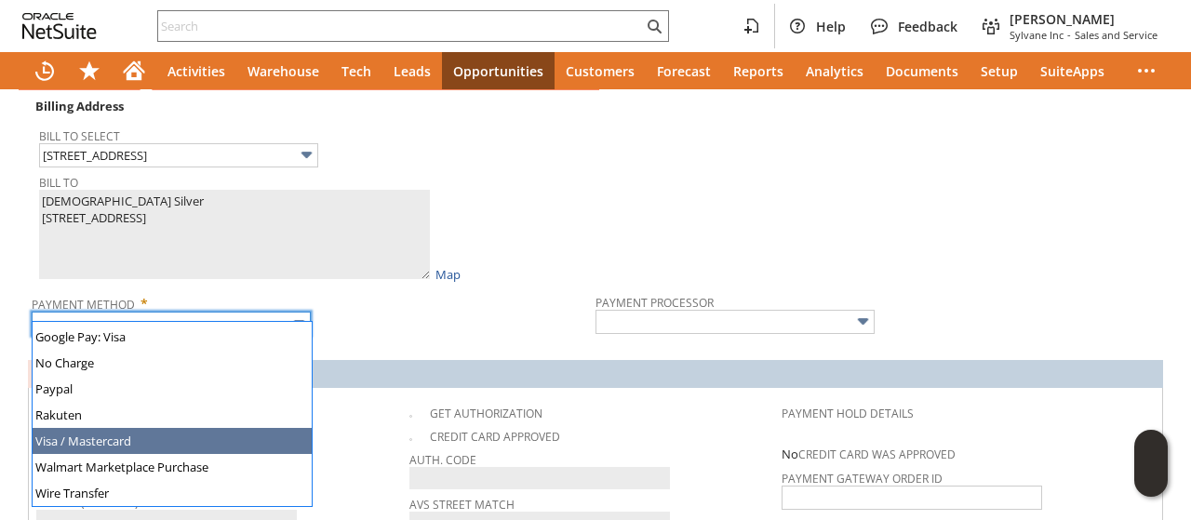
drag, startPoint x: 104, startPoint y: 434, endPoint x: 115, endPoint y: 396, distance: 39.7
type input "Visa / Mastercard"
type input "Braintree"
checkbox input "true"
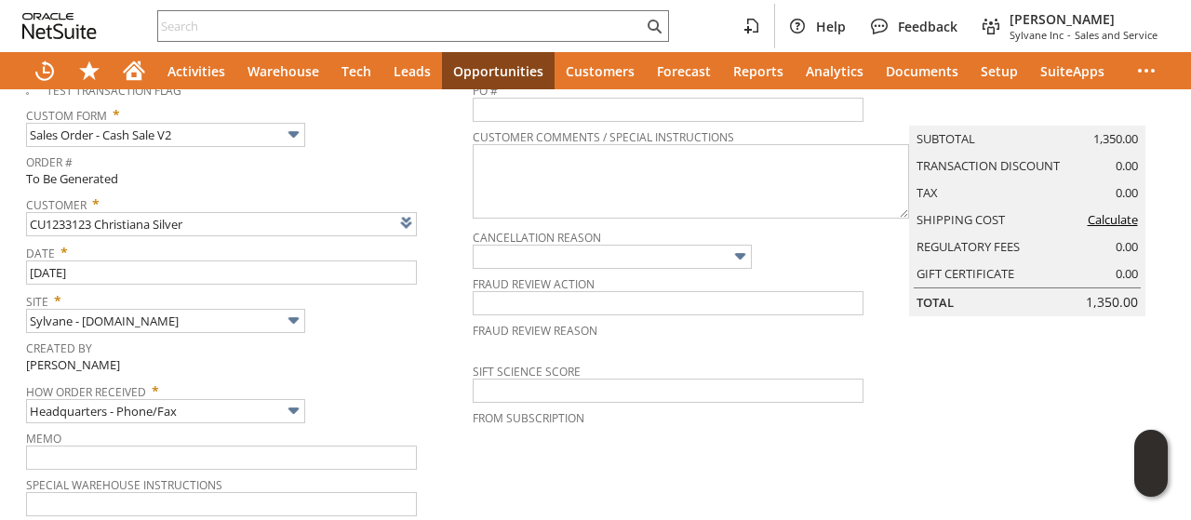
scroll to position [0, 0]
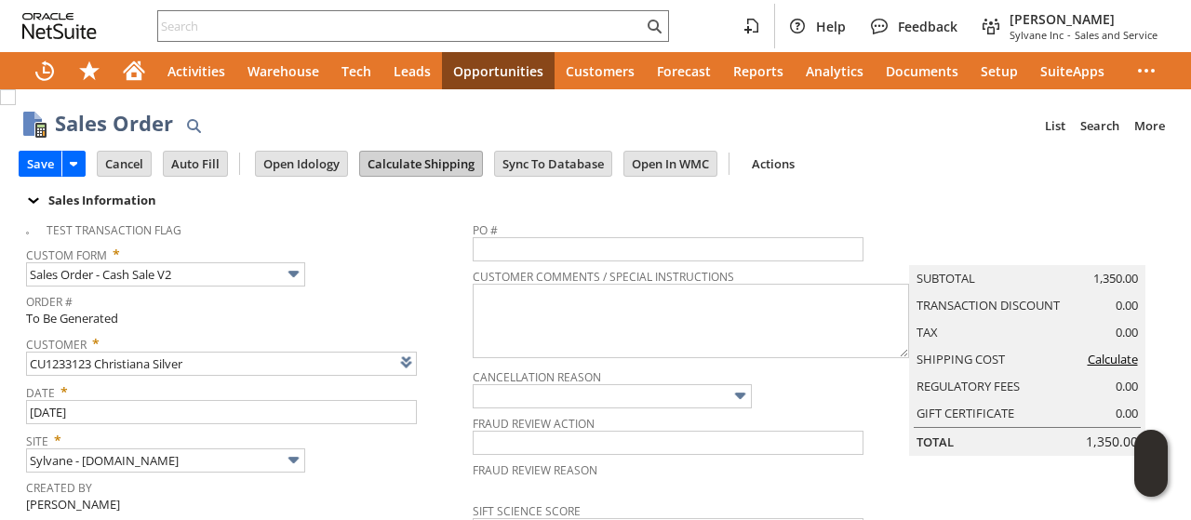
click at [393, 165] on input "Calculate Shipping" at bounding box center [421, 164] width 122 height 24
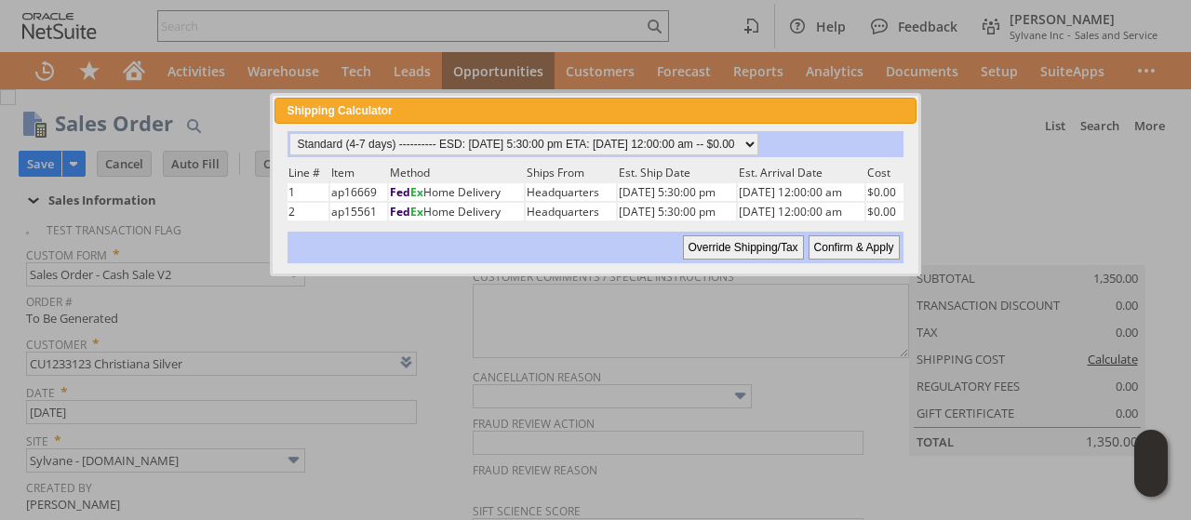
click at [835, 241] on input "Confirm & Apply" at bounding box center [853, 247] width 91 height 24
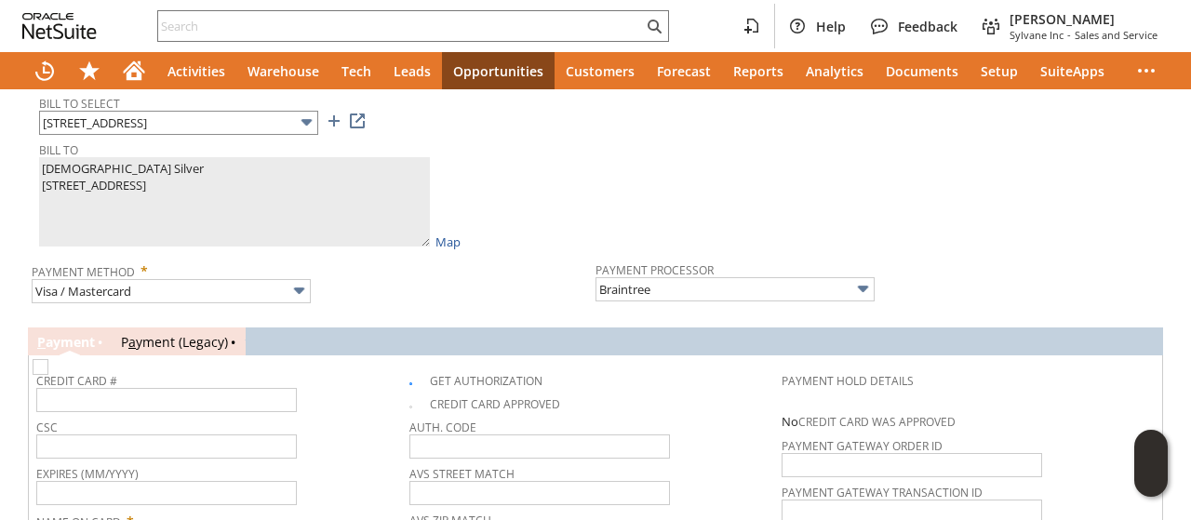
scroll to position [956, 0]
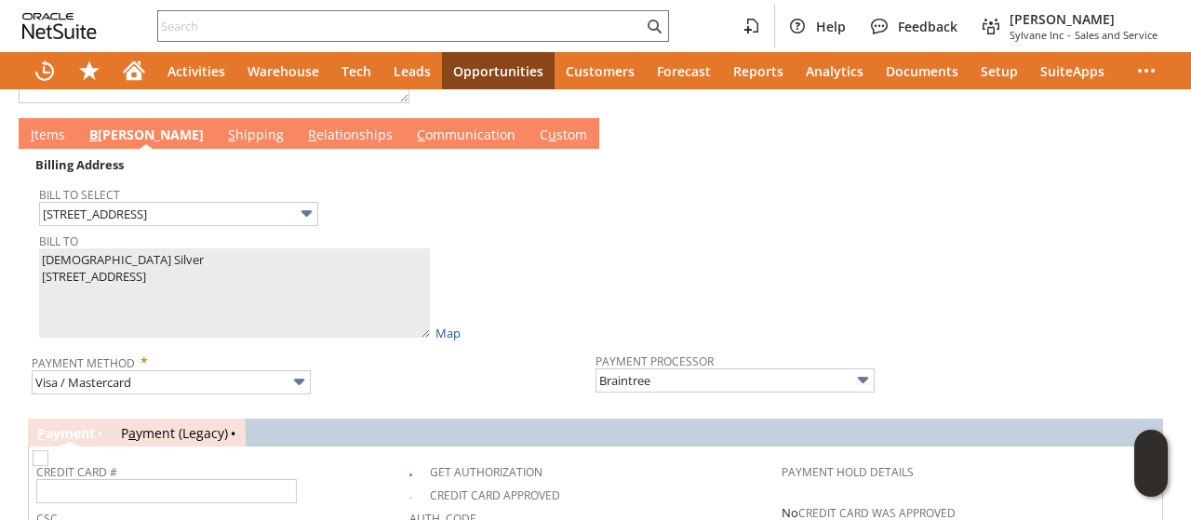
click at [51, 126] on link "I tems" at bounding box center [48, 136] width 44 height 20
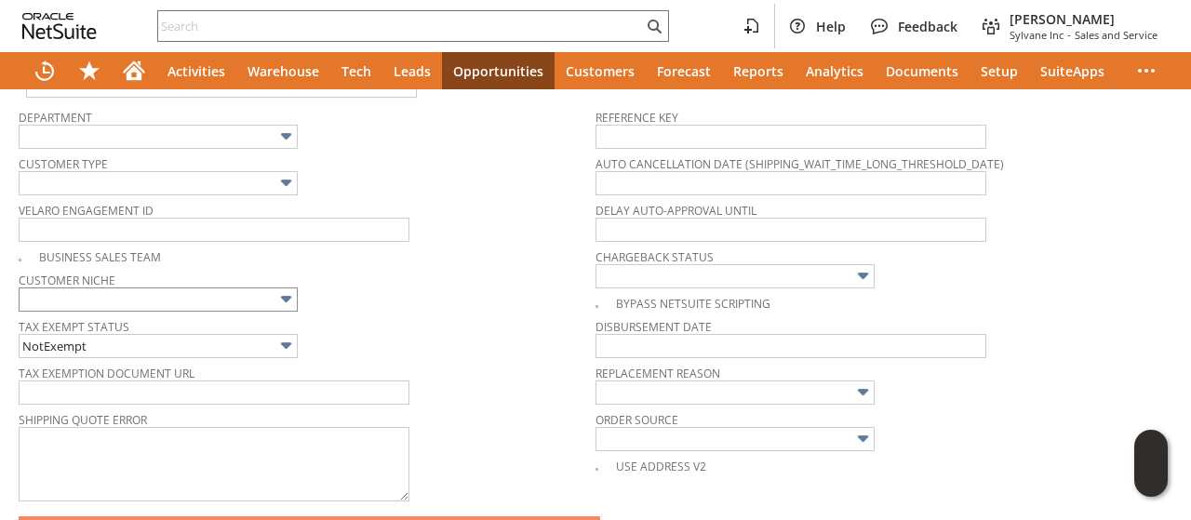
scroll to position [744, 0]
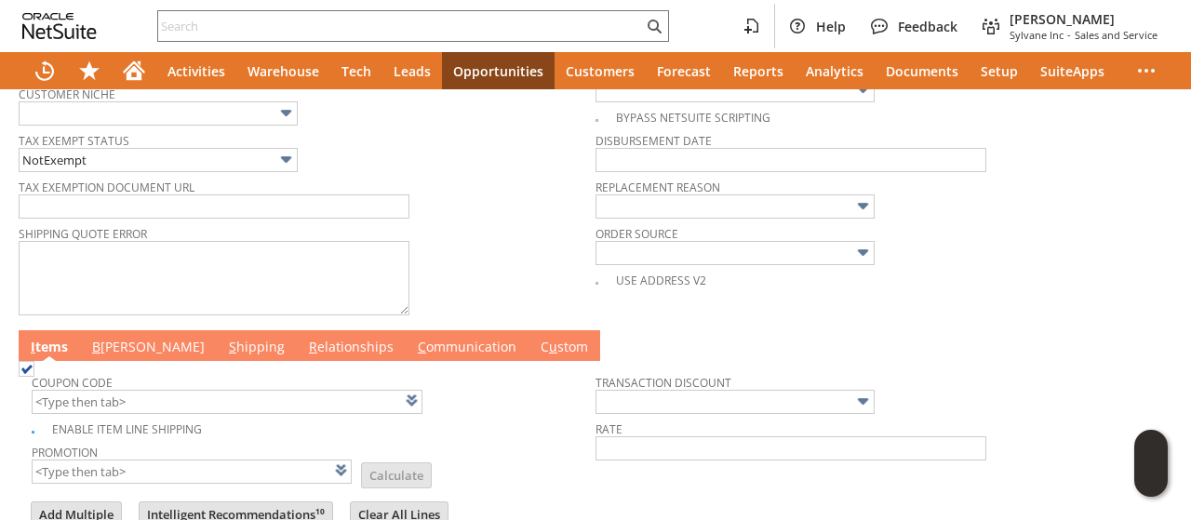
click at [110, 338] on link "B illing" at bounding box center [148, 348] width 122 height 20
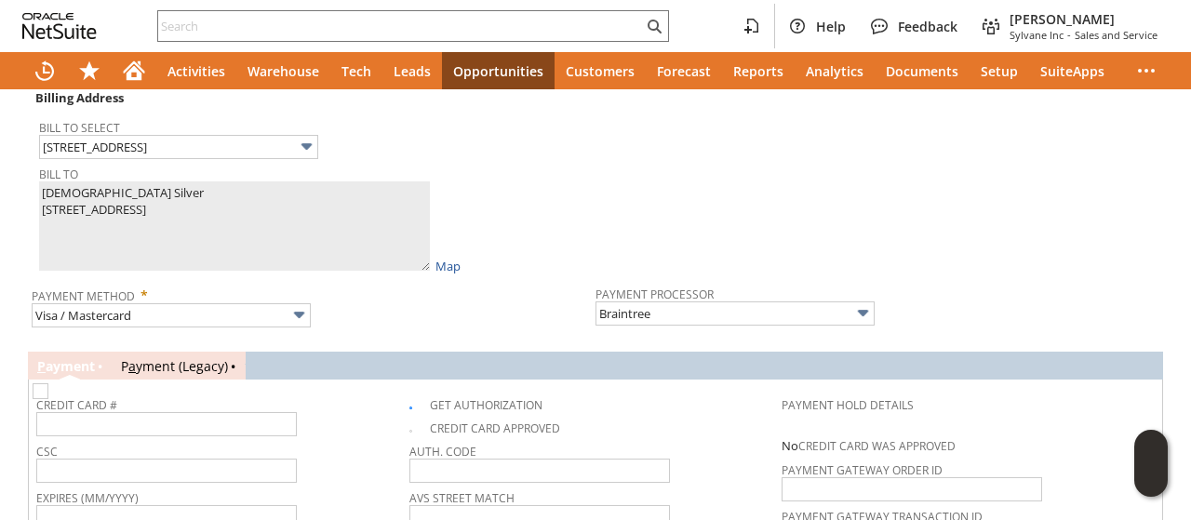
scroll to position [1209, 0]
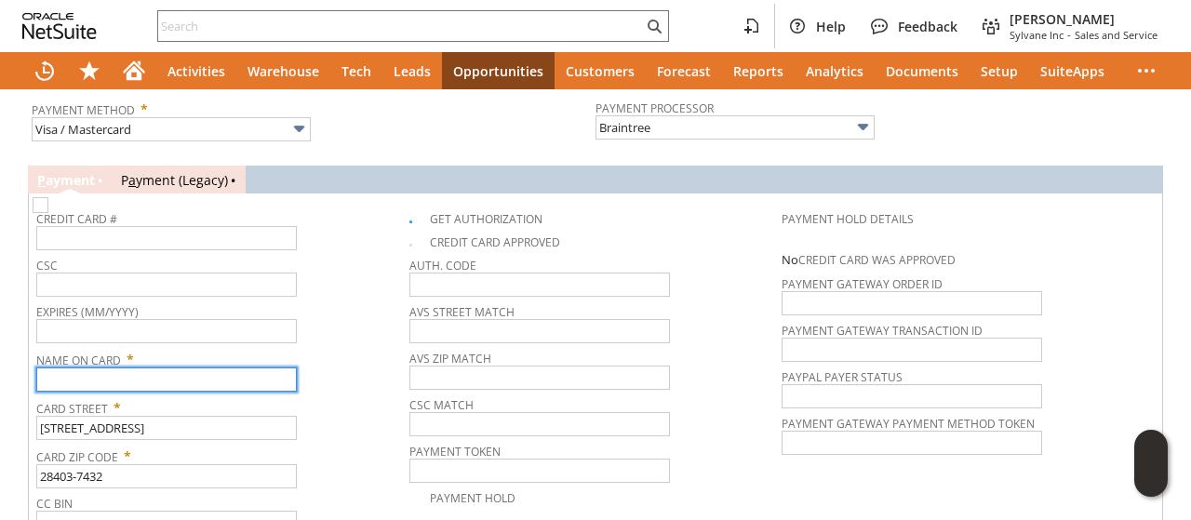
paste input "Christiana Silver"
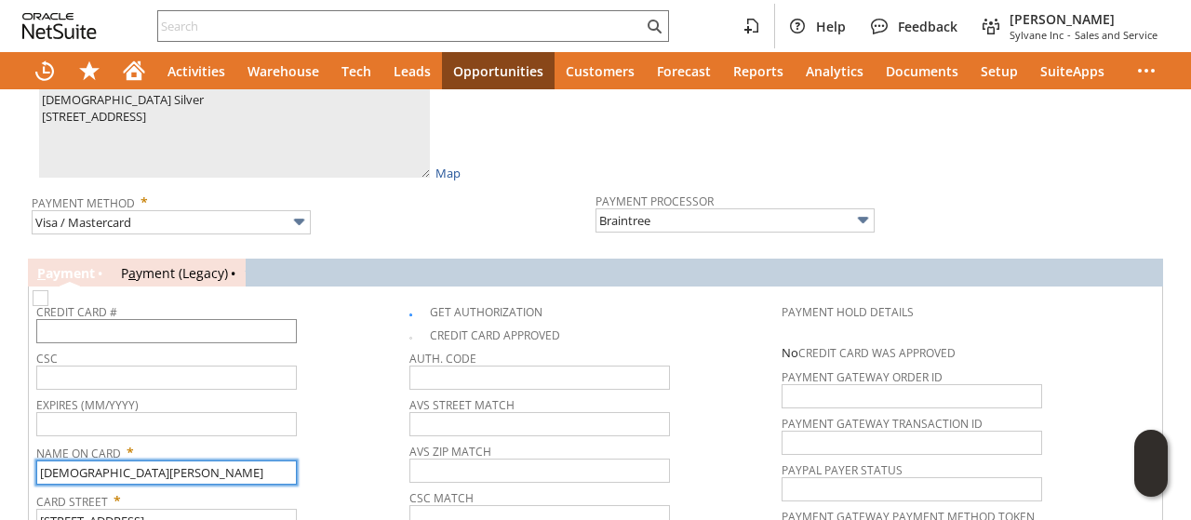
type input "Christiana Silver"
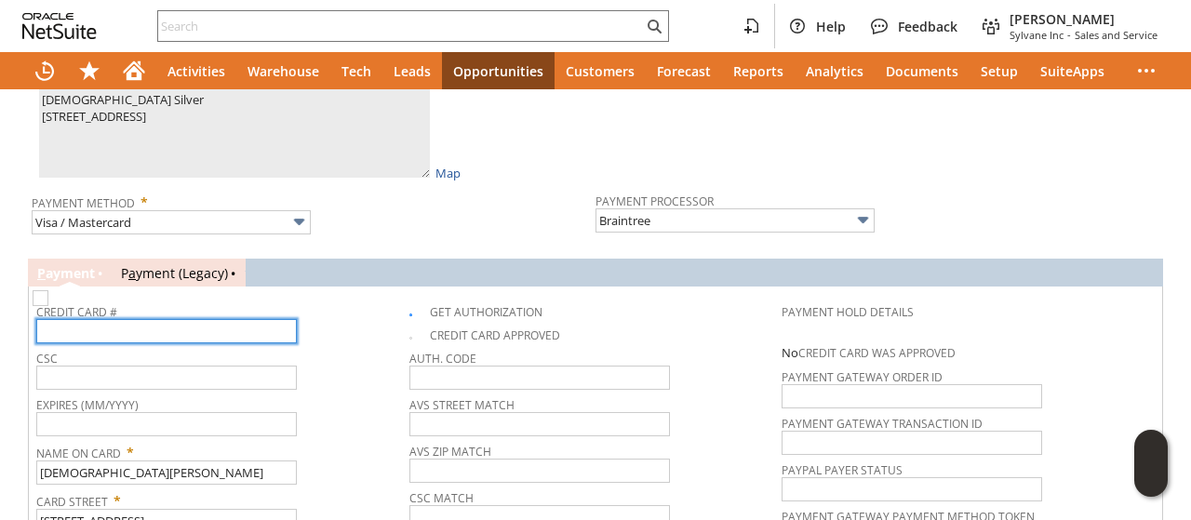
click at [149, 319] on input "text" at bounding box center [166, 331] width 260 height 24
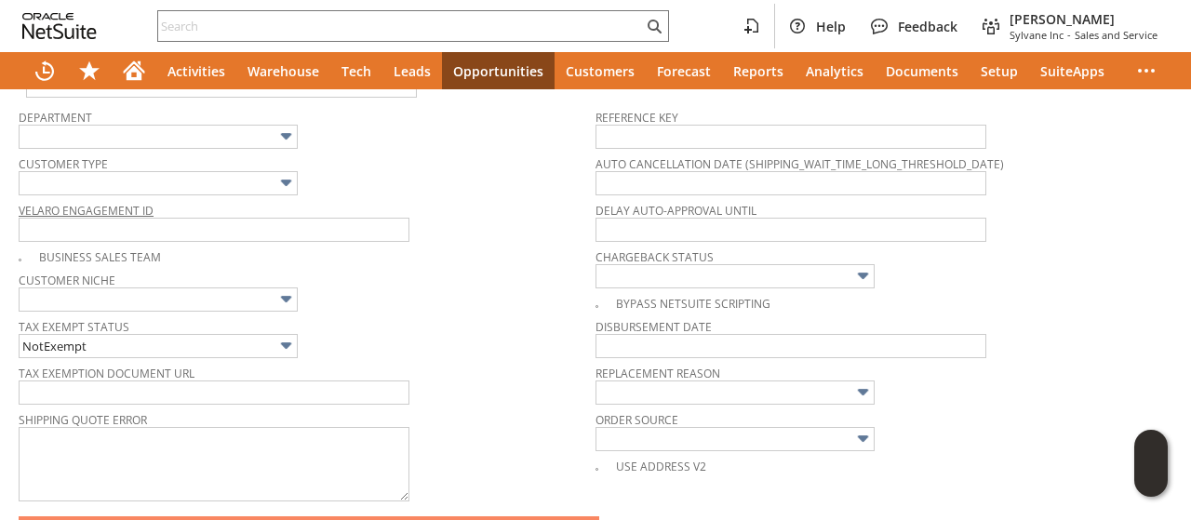
scroll to position [372, 0]
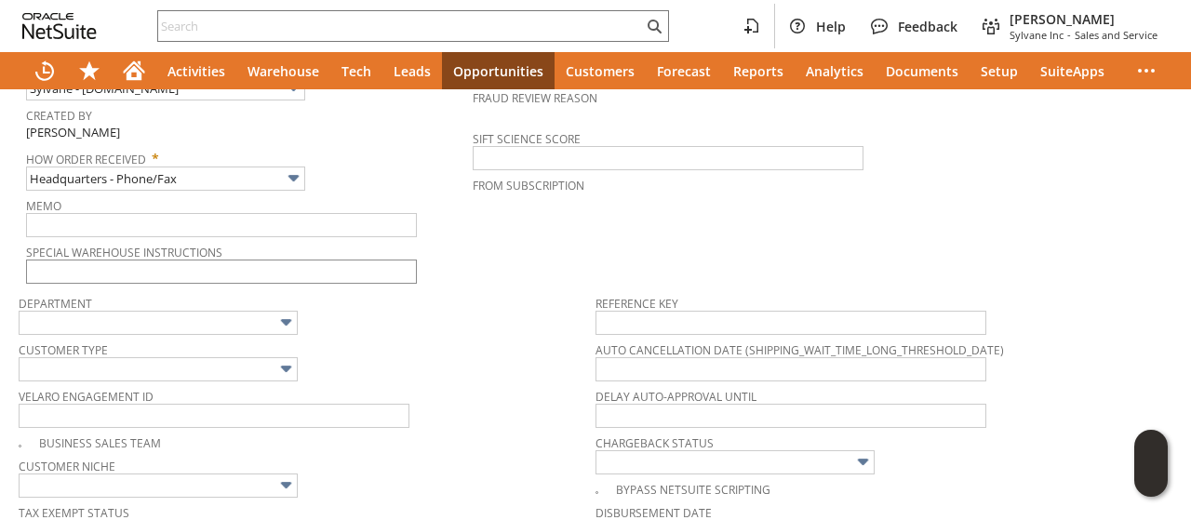
type input "5253"
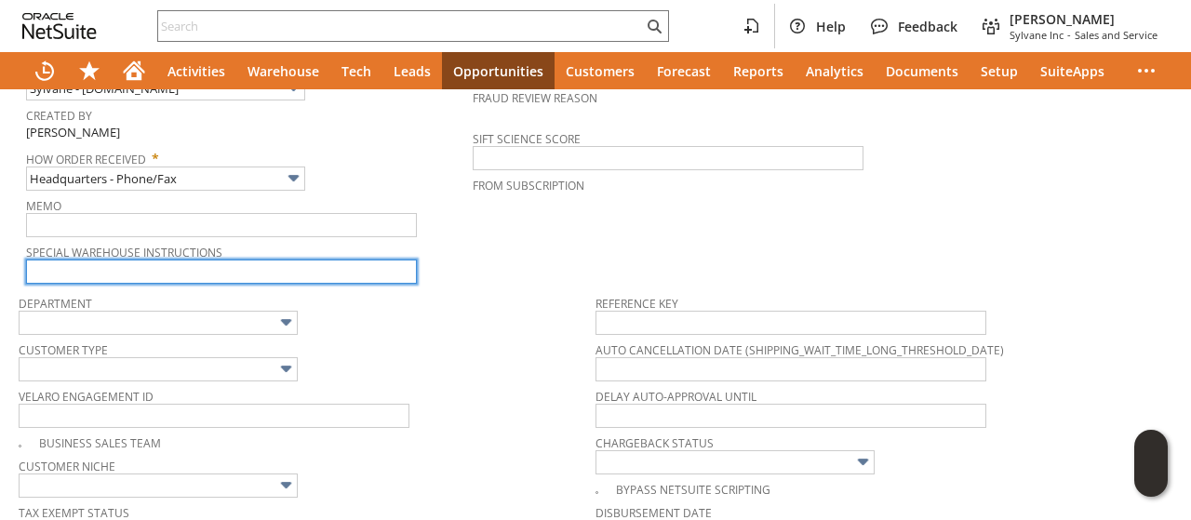
click at [286, 260] on input "text" at bounding box center [221, 272] width 391 height 24
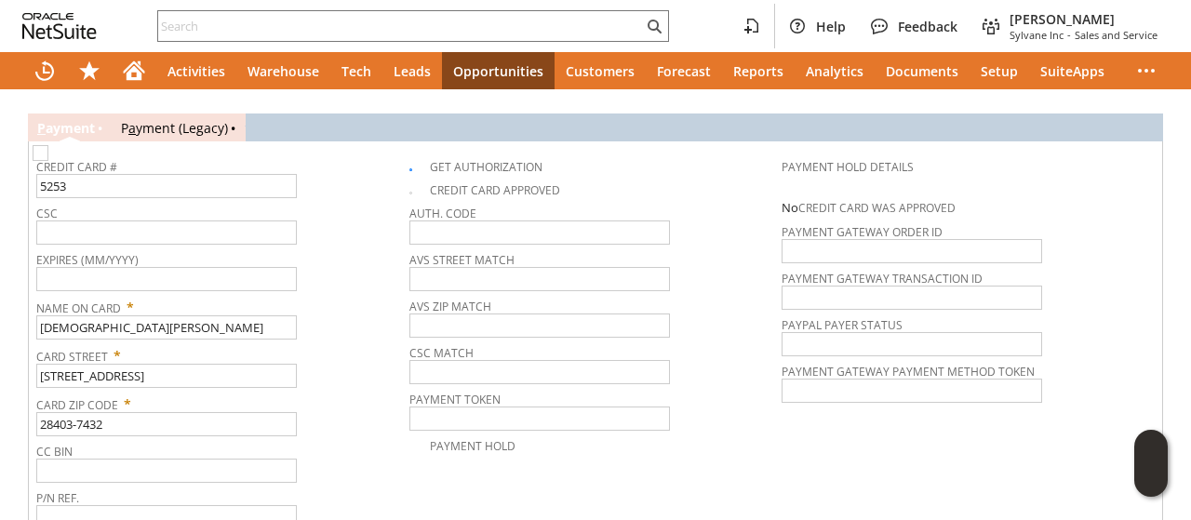
scroll to position [1209, 0]
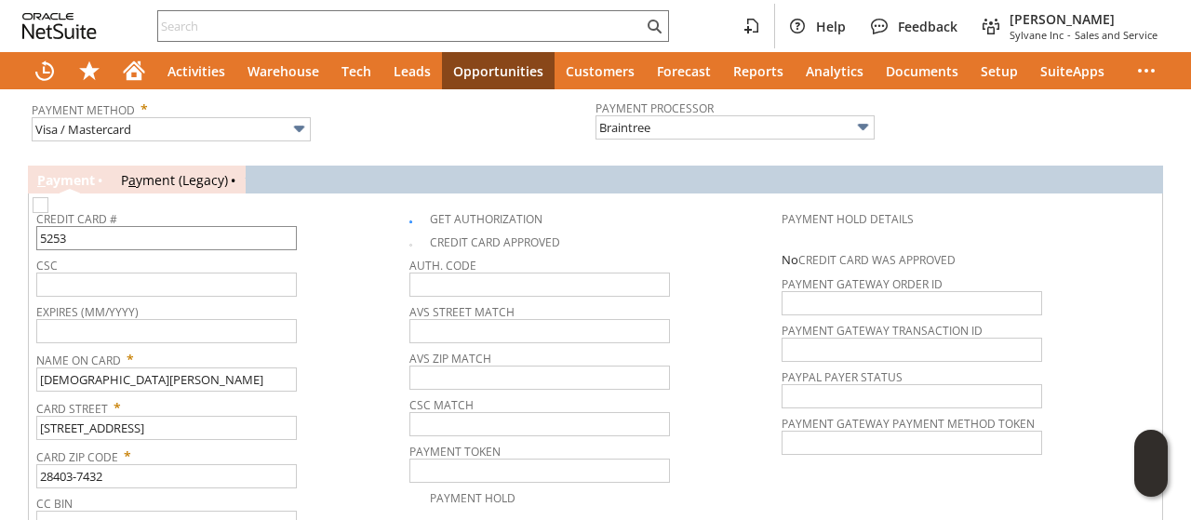
type input "please pack in another box. will be returned if not, per customer."
click at [153, 226] on input "5253" at bounding box center [166, 238] width 260 height 24
type input "5253635079292641"
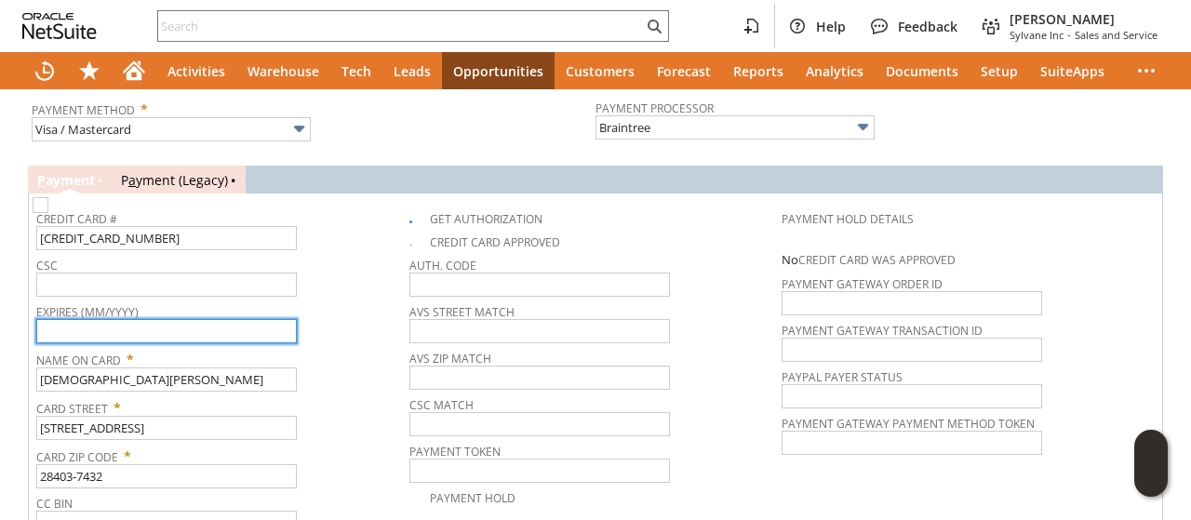
click at [222, 320] on input "text" at bounding box center [166, 331] width 260 height 24
type input "08/2027"
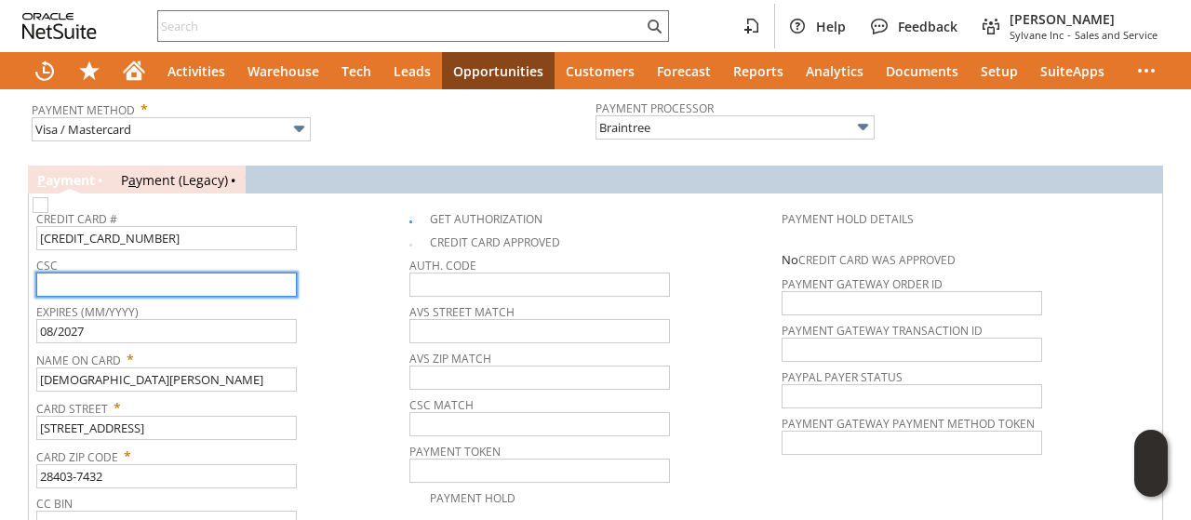
click at [216, 273] on input "text" at bounding box center [166, 285] width 260 height 24
type input "122"
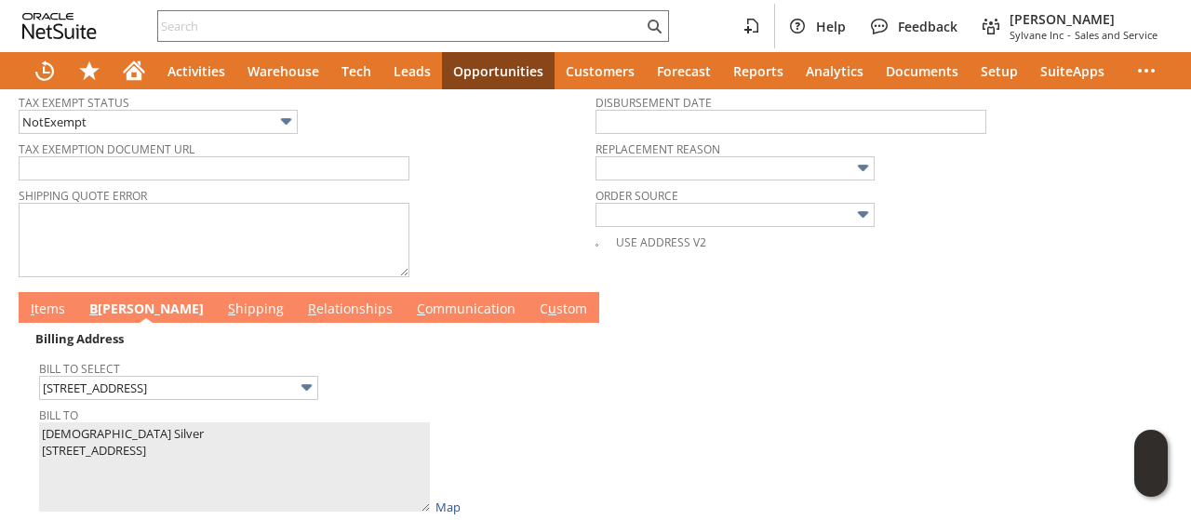
scroll to position [837, 0]
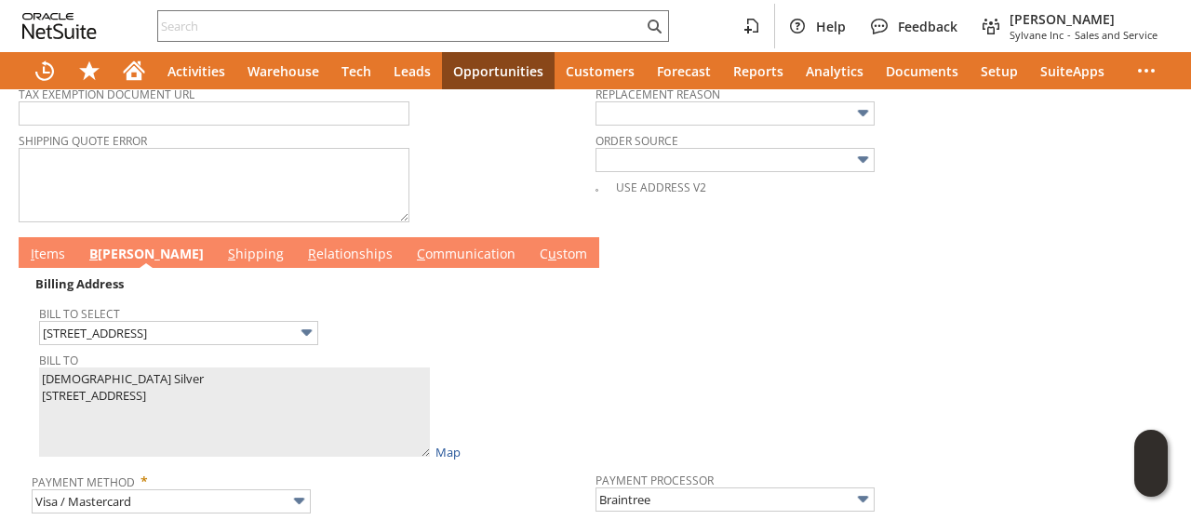
click at [54, 245] on link "I tems" at bounding box center [48, 255] width 44 height 20
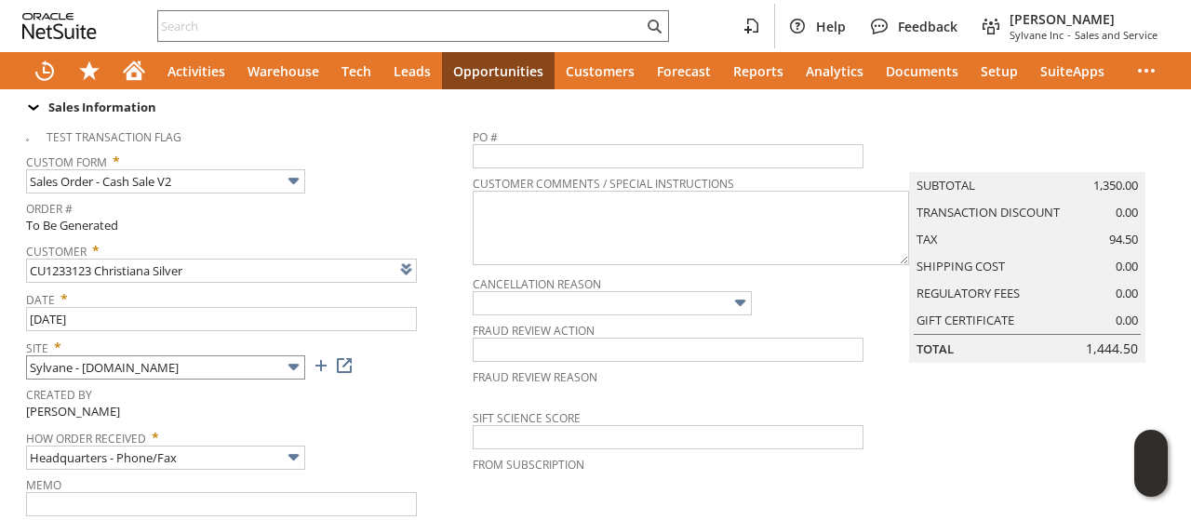
scroll to position [0, 0]
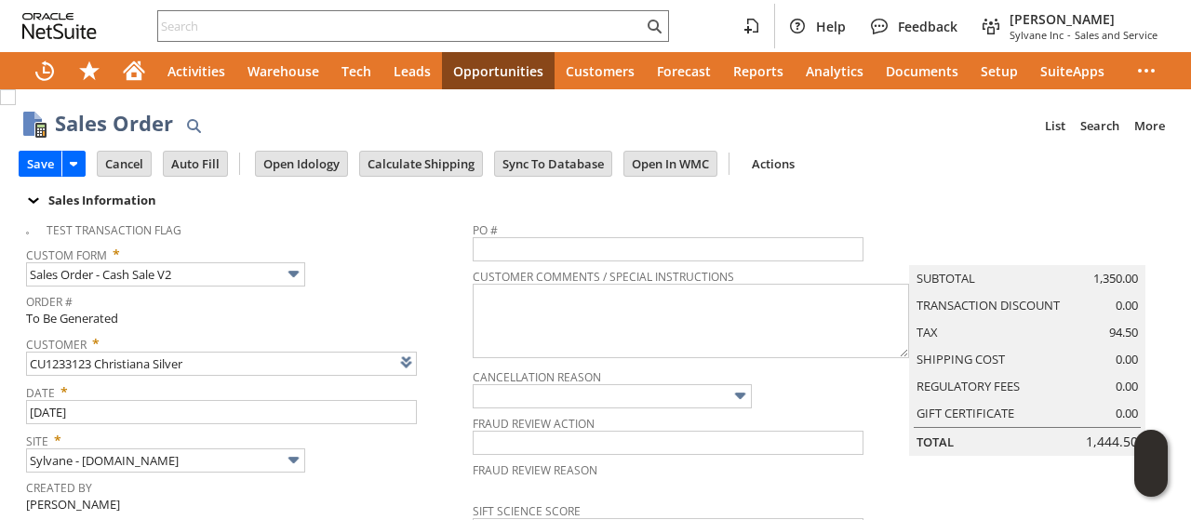
drag, startPoint x: 45, startPoint y: 163, endPoint x: 147, endPoint y: 183, distance: 104.3
click at [45, 163] on input "Save" at bounding box center [41, 164] width 42 height 24
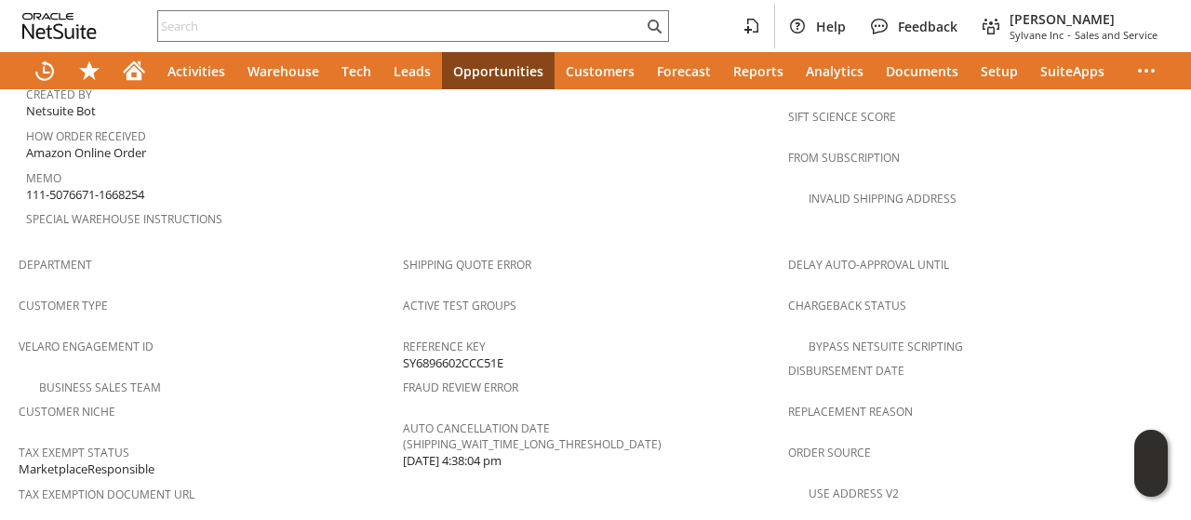
scroll to position [1209, 0]
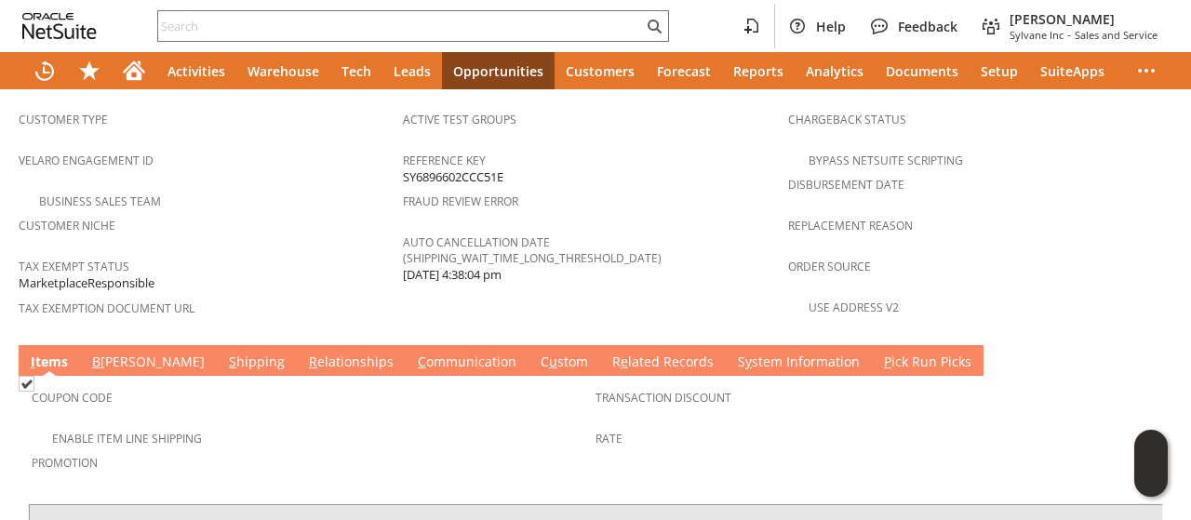
click at [100, 353] on link "B [PERSON_NAME]" at bounding box center [148, 363] width 122 height 20
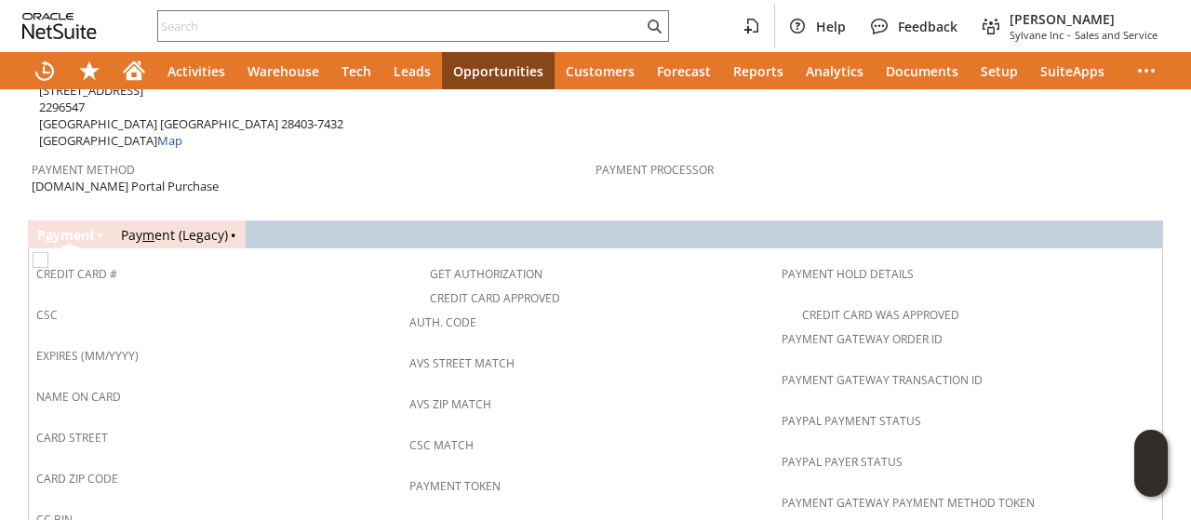
scroll to position [1488, 0]
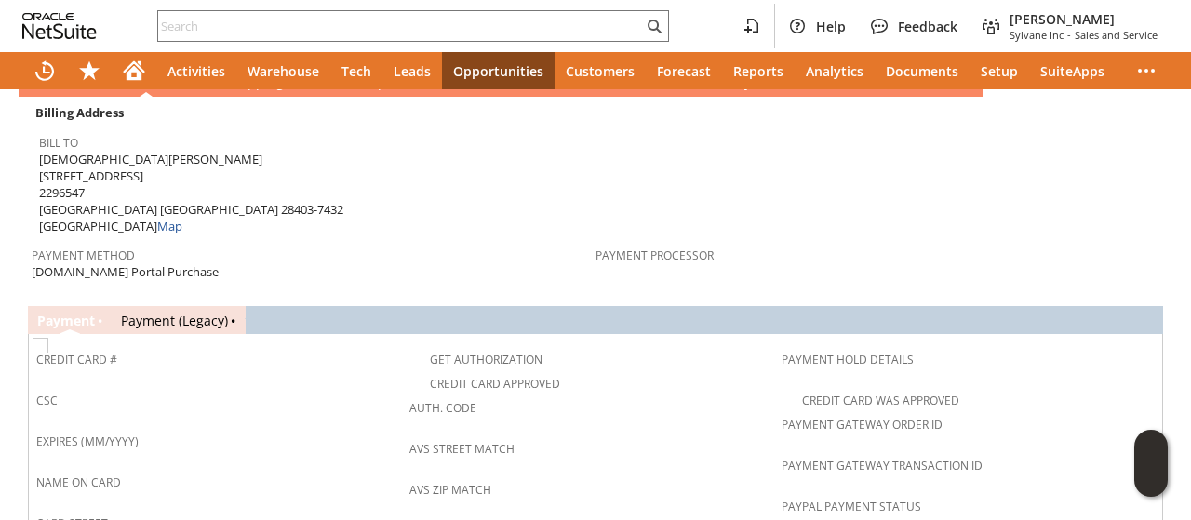
click at [199, 312] on link "Pay m ent (Legacy)" at bounding box center [174, 321] width 107 height 18
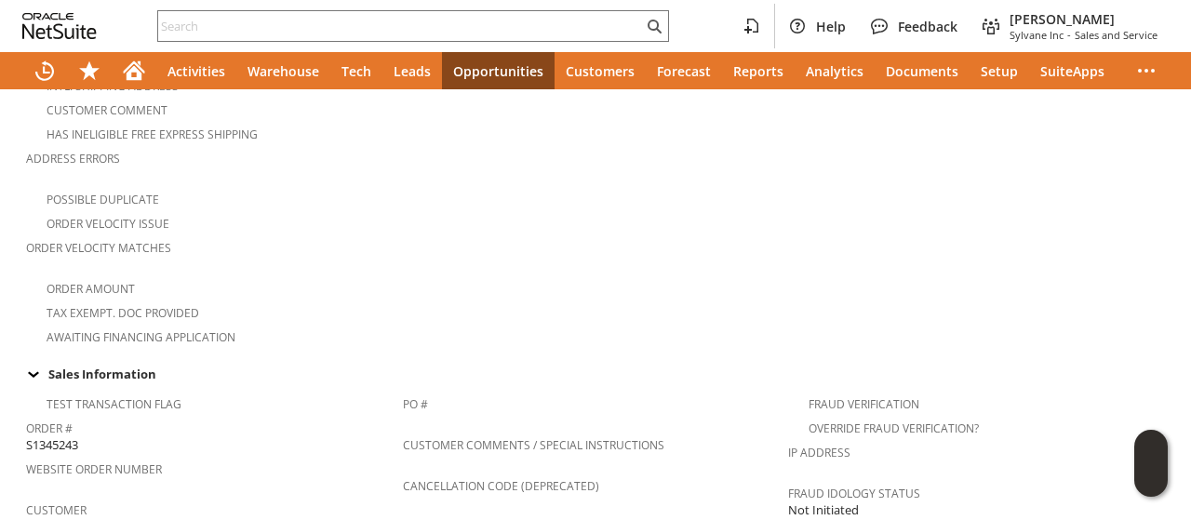
scroll to position [0, 0]
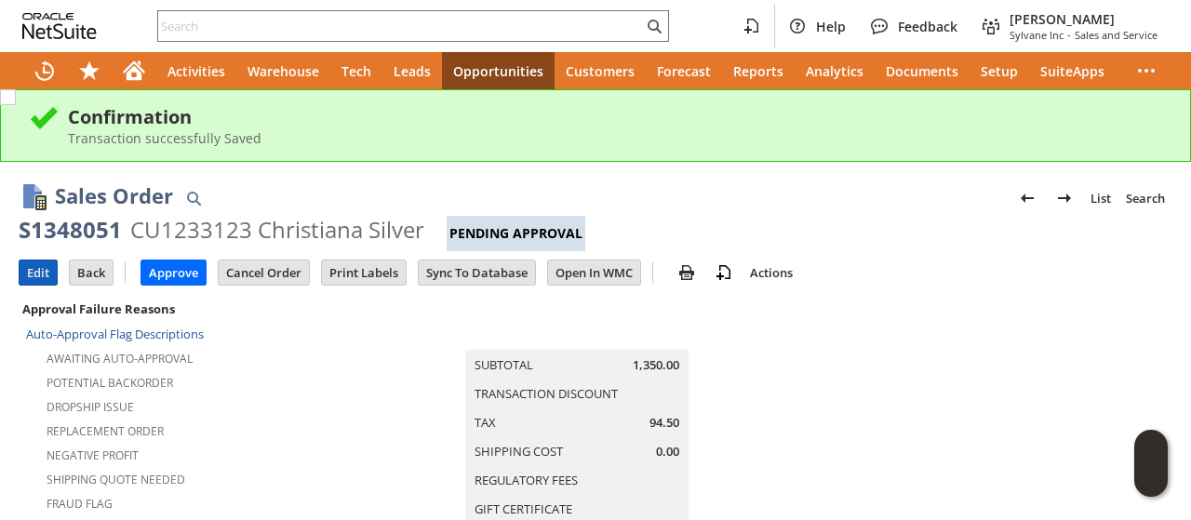
click at [36, 281] on input "Edit" at bounding box center [38, 272] width 37 height 24
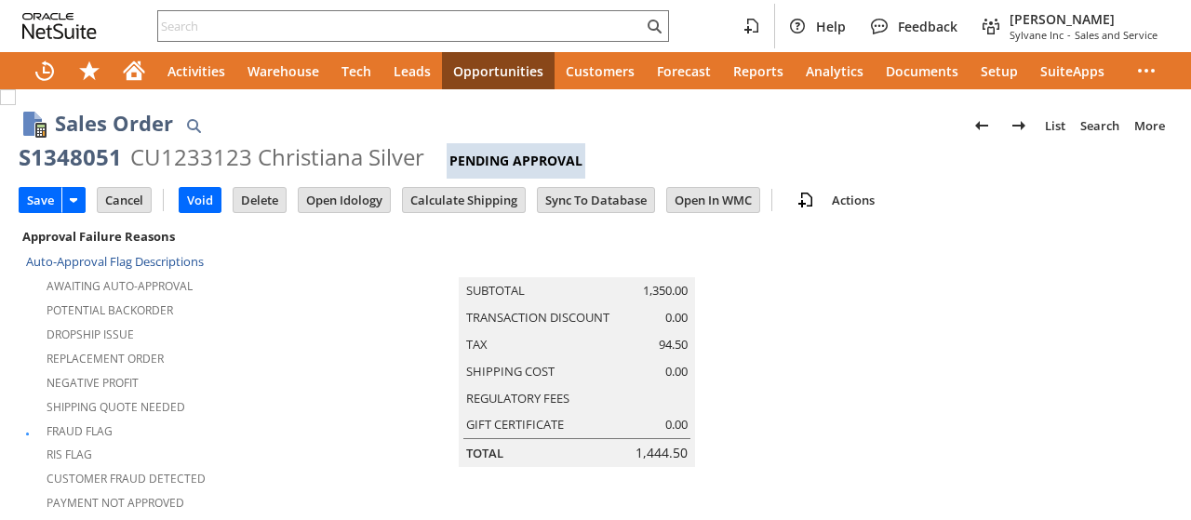
scroll to position [697, 0]
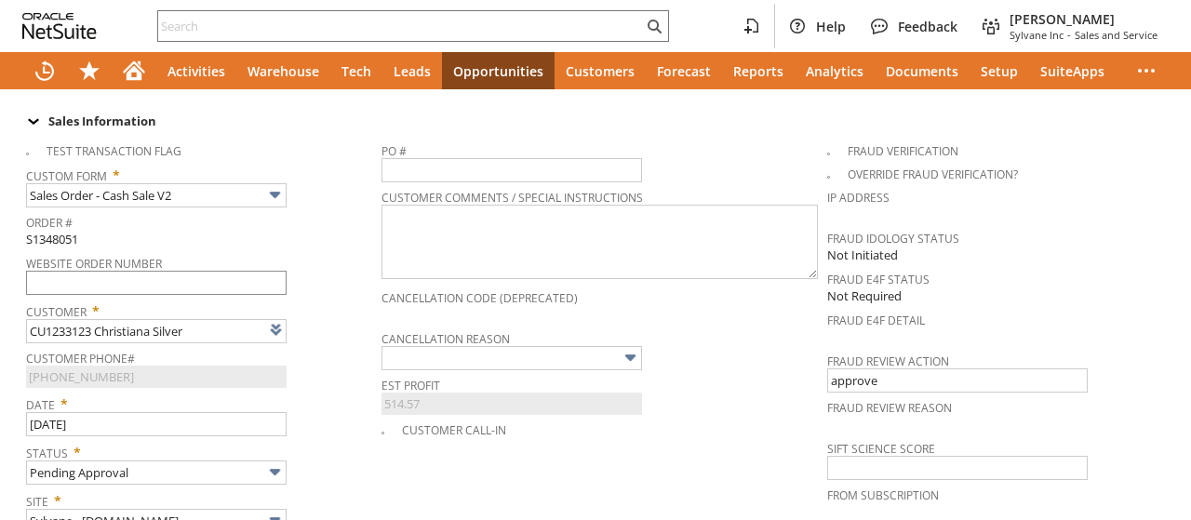
type input "Intelligent Recommendations¹⁰"
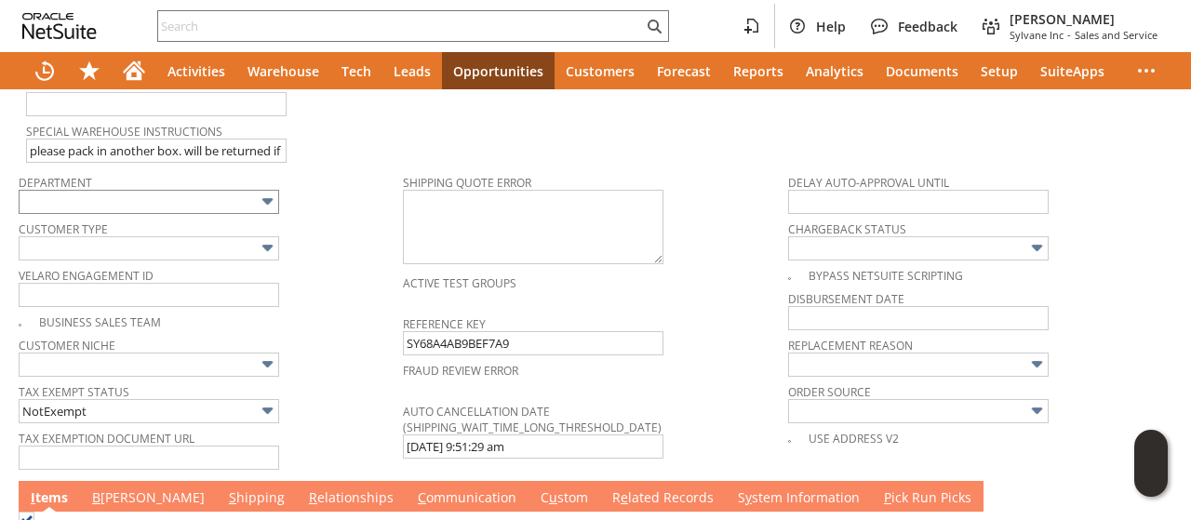
scroll to position [1255, 0]
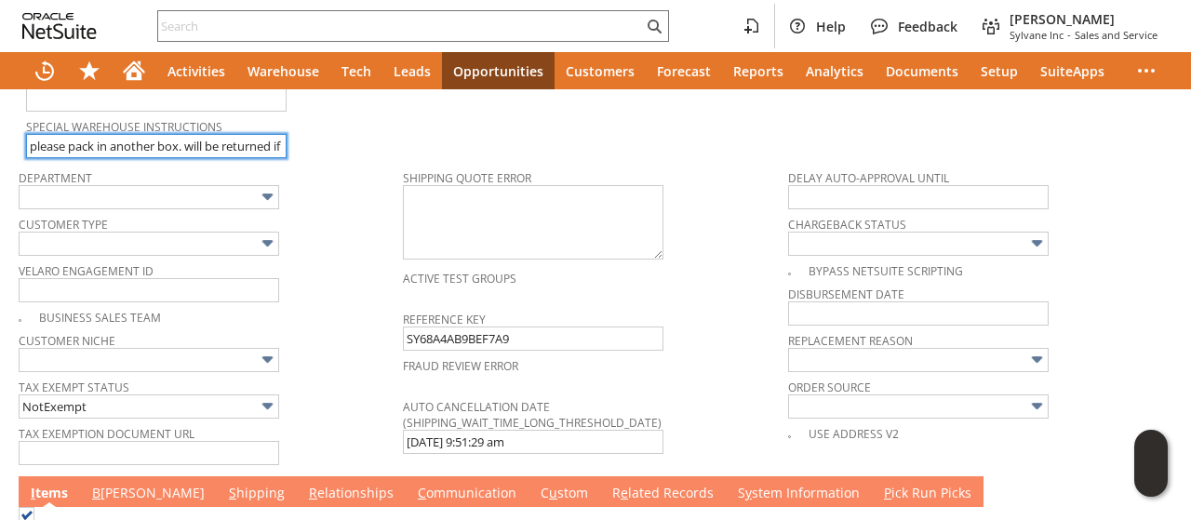
click at [180, 134] on input "please pack in another box. will be returned if not, per customer." at bounding box center [156, 146] width 260 height 24
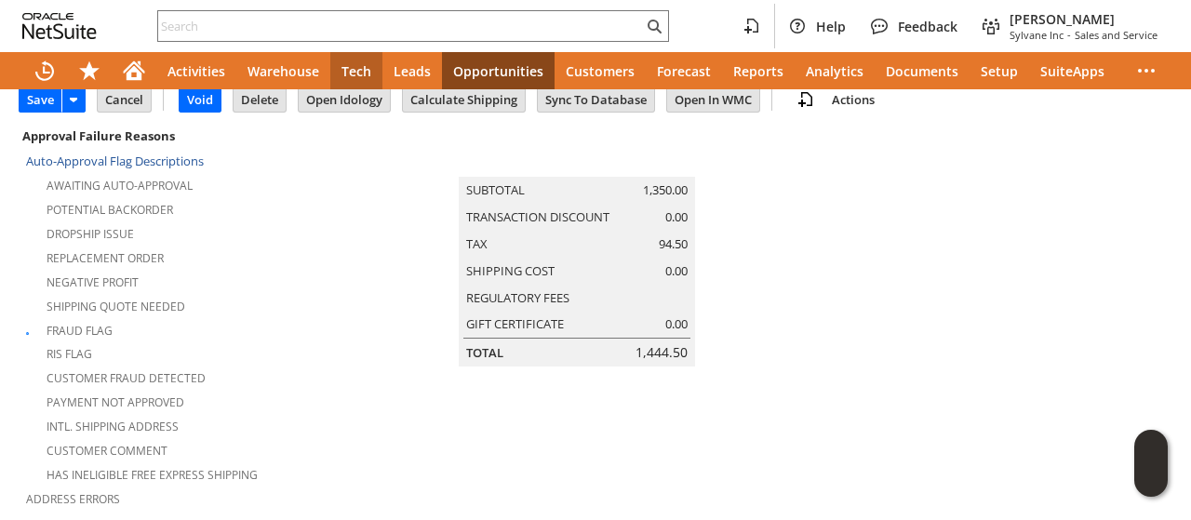
scroll to position [0, 0]
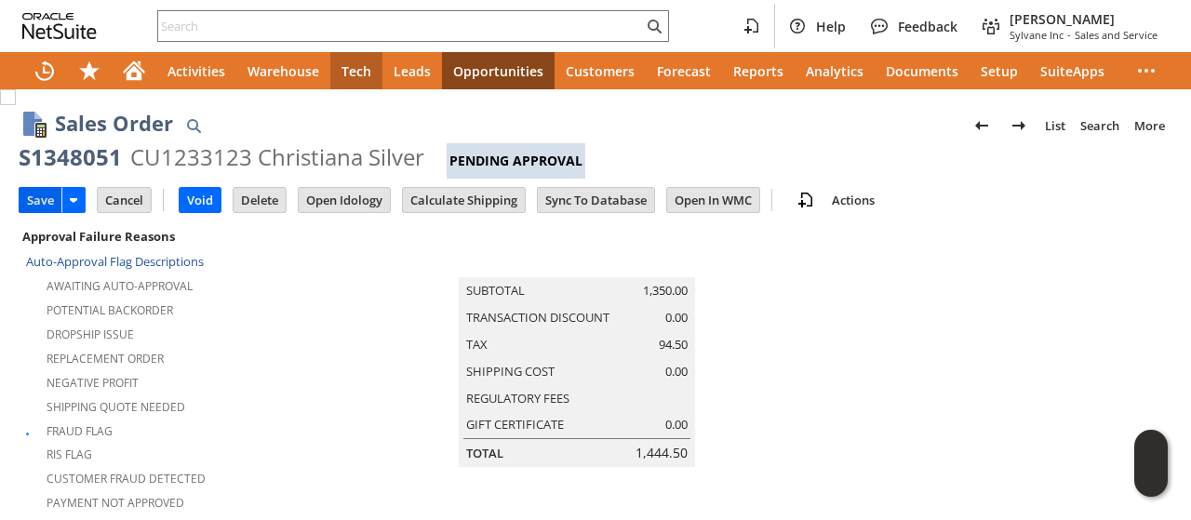
type input "please pack in another box with extra padding, customer had issue on last order…"
drag, startPoint x: 42, startPoint y: 193, endPoint x: 326, endPoint y: 175, distance: 285.2
click at [42, 193] on input "Save" at bounding box center [41, 200] width 42 height 24
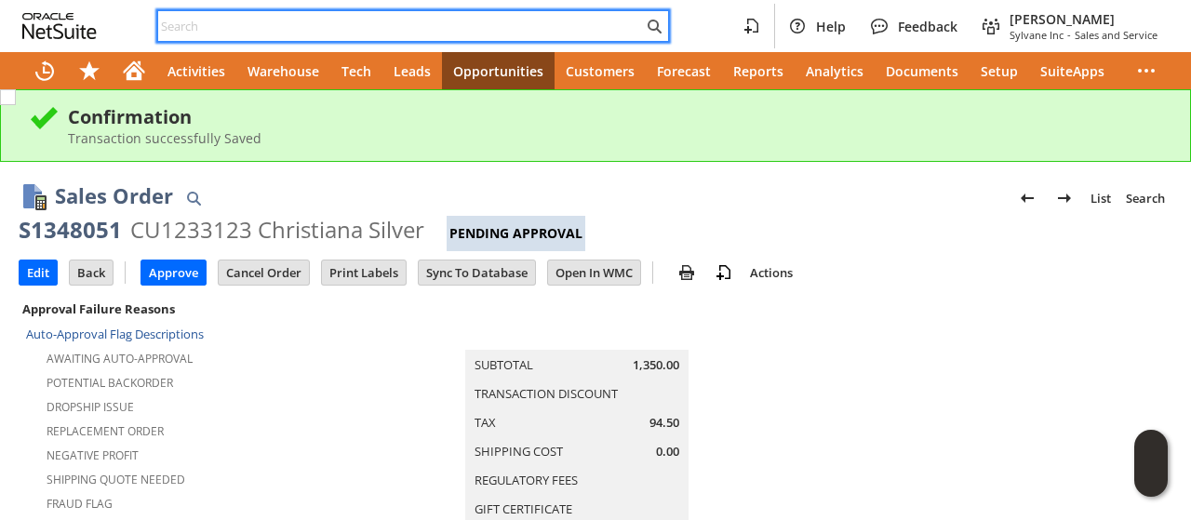
paste input "P218063"
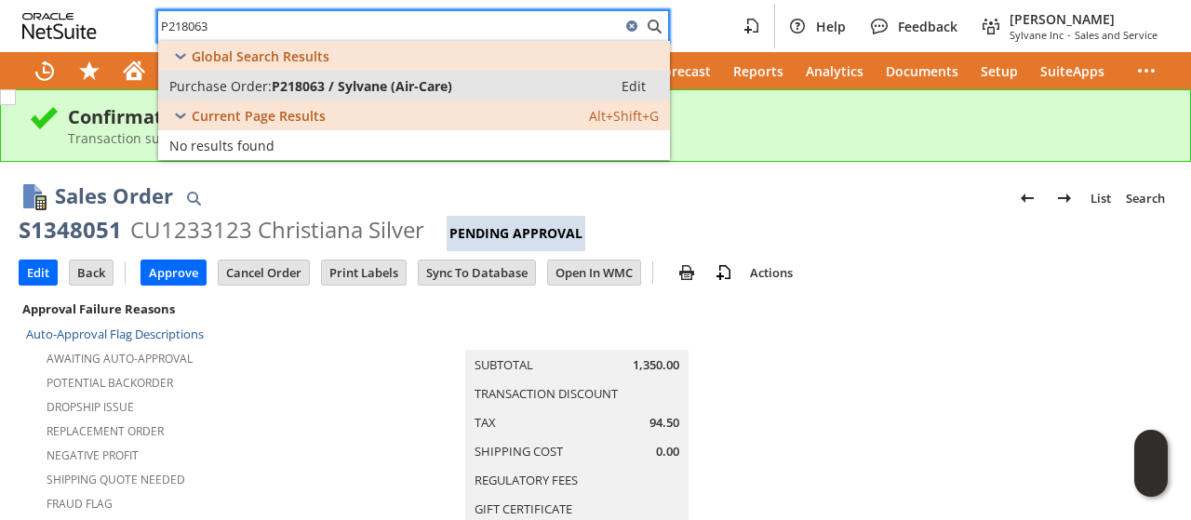
type input "P218063"
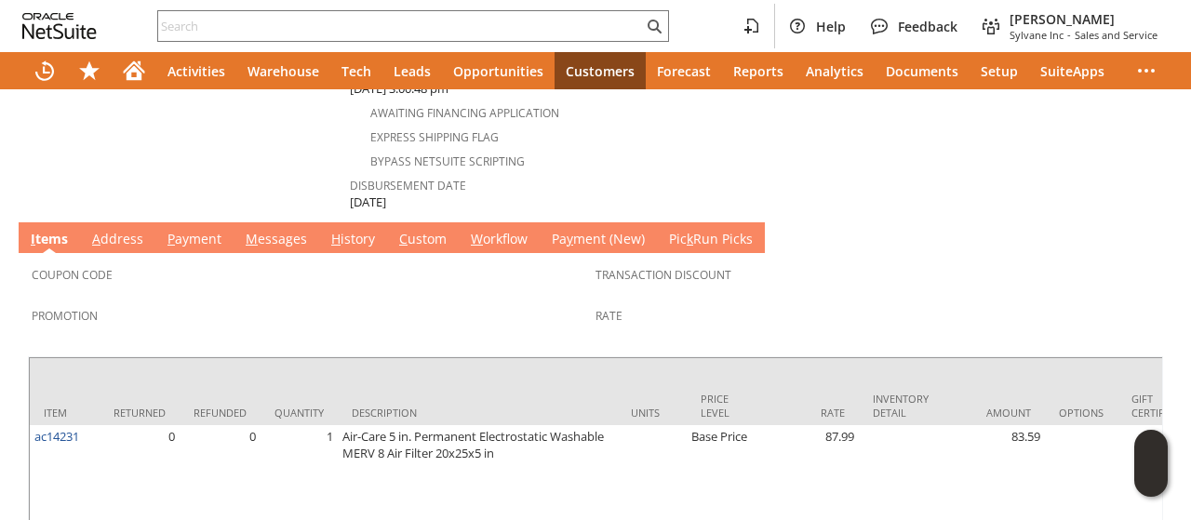
scroll to position [651, 0]
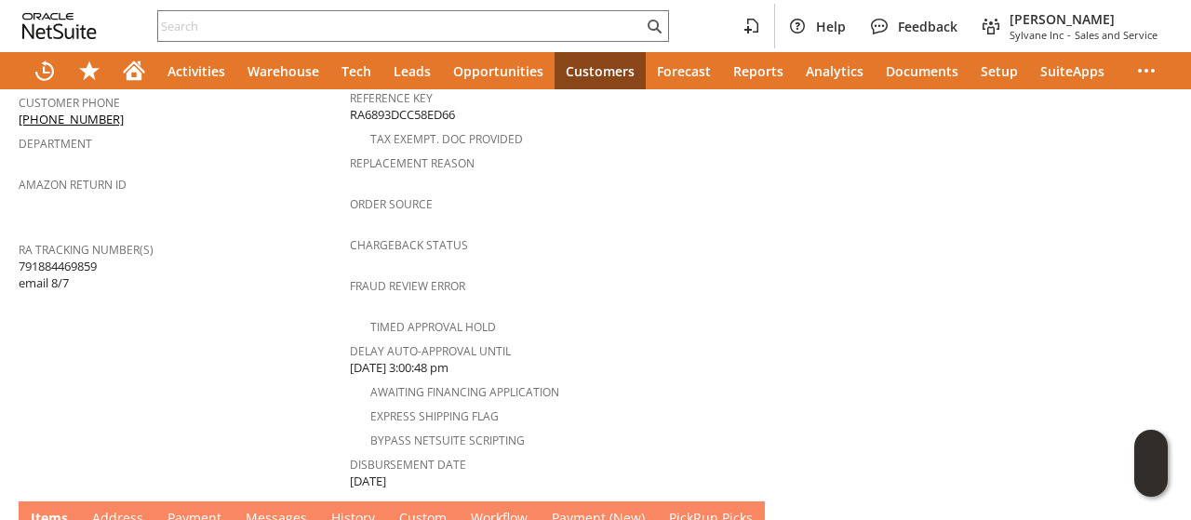
click at [44, 258] on span "791884469859 email 8/7" at bounding box center [58, 275] width 78 height 34
